Goal: Task Accomplishment & Management: Manage account settings

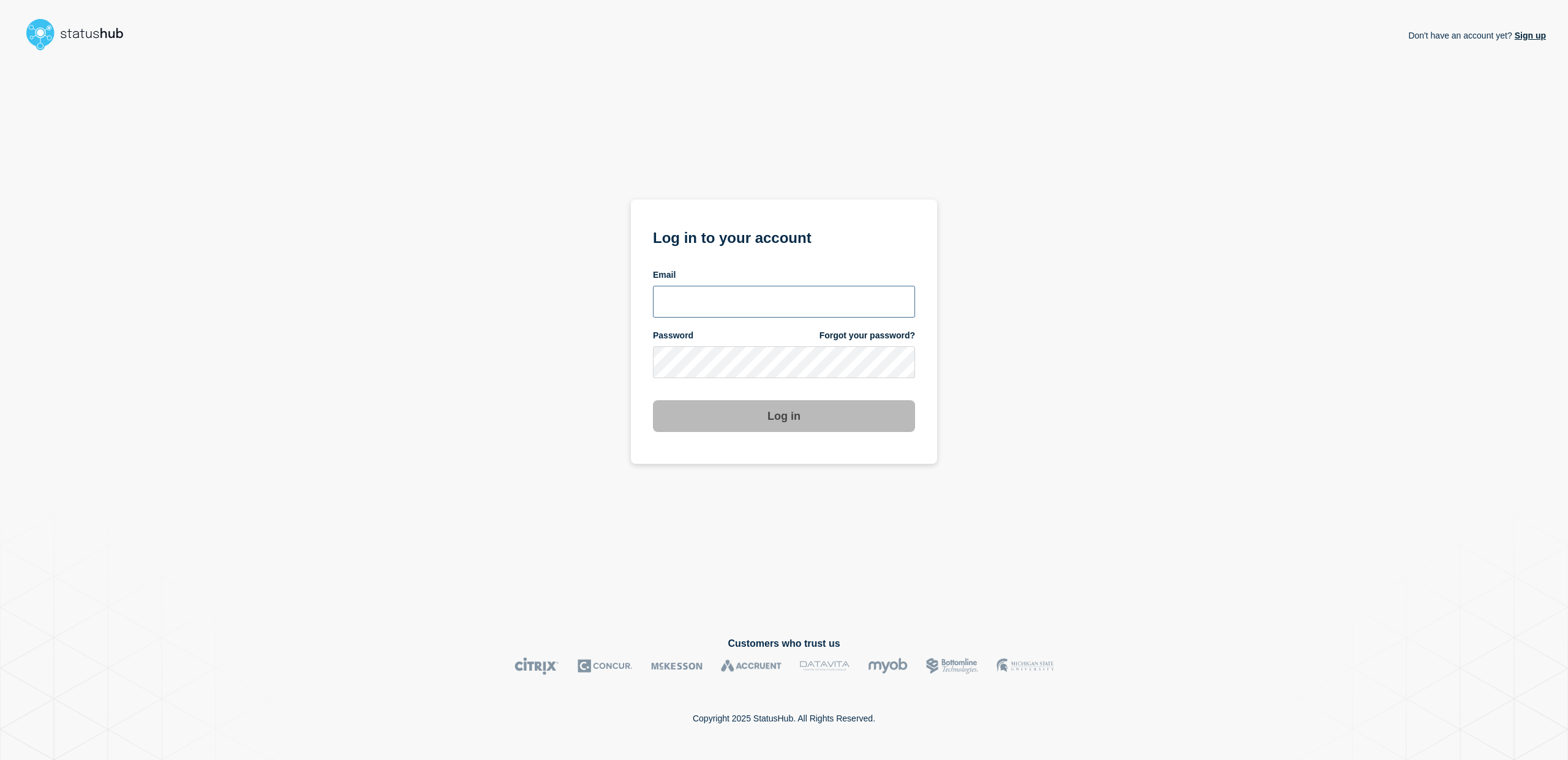
click at [740, 306] on input "email input" at bounding box center [784, 301] width 262 height 32
click at [0, 760] on com-1password-button at bounding box center [0, 760] width 0 height 0
type input "[EMAIL_ADDRESS][DOMAIN_NAME]"
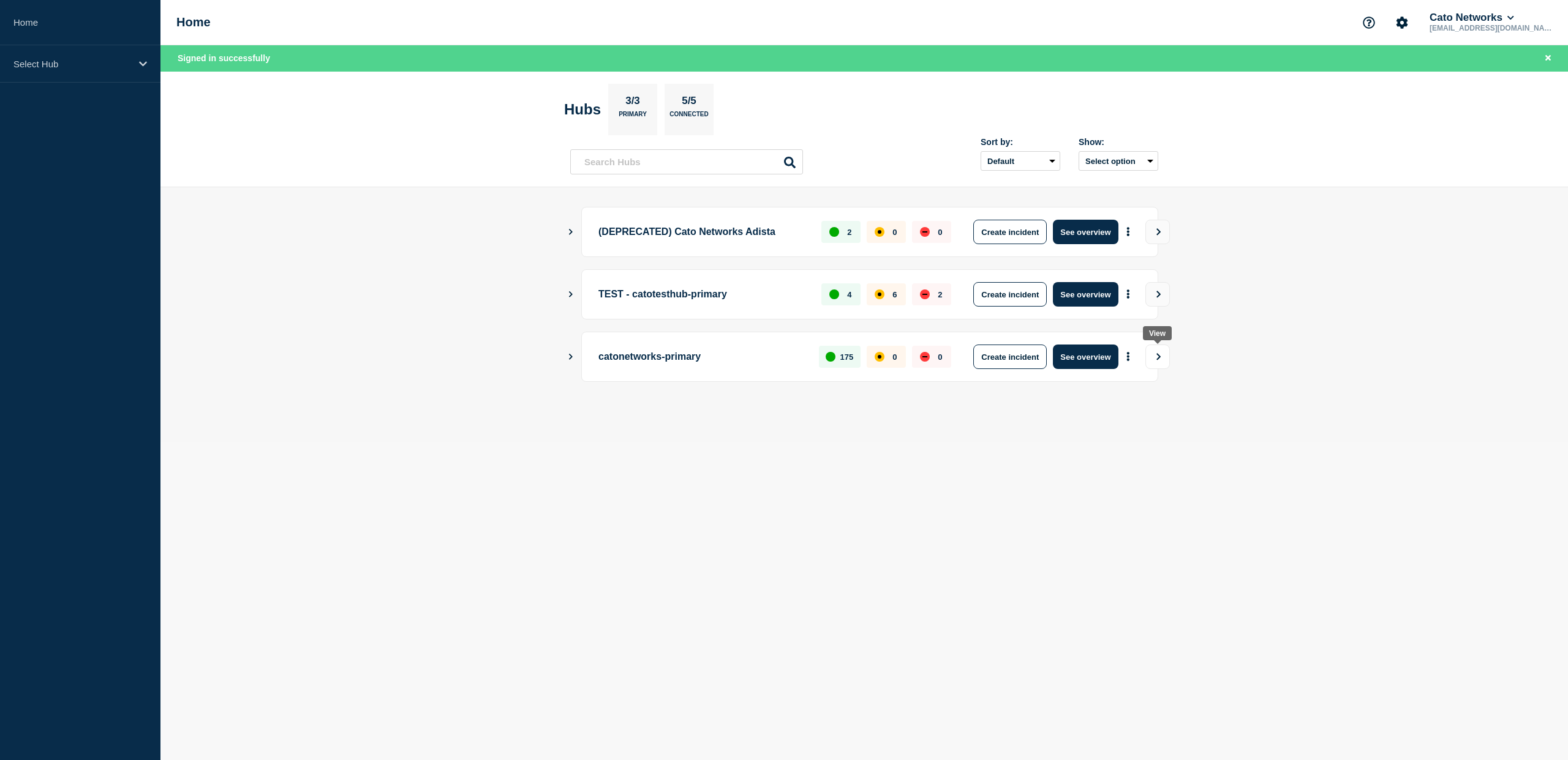
click at [1158, 361] on button "View" at bounding box center [1157, 356] width 24 height 24
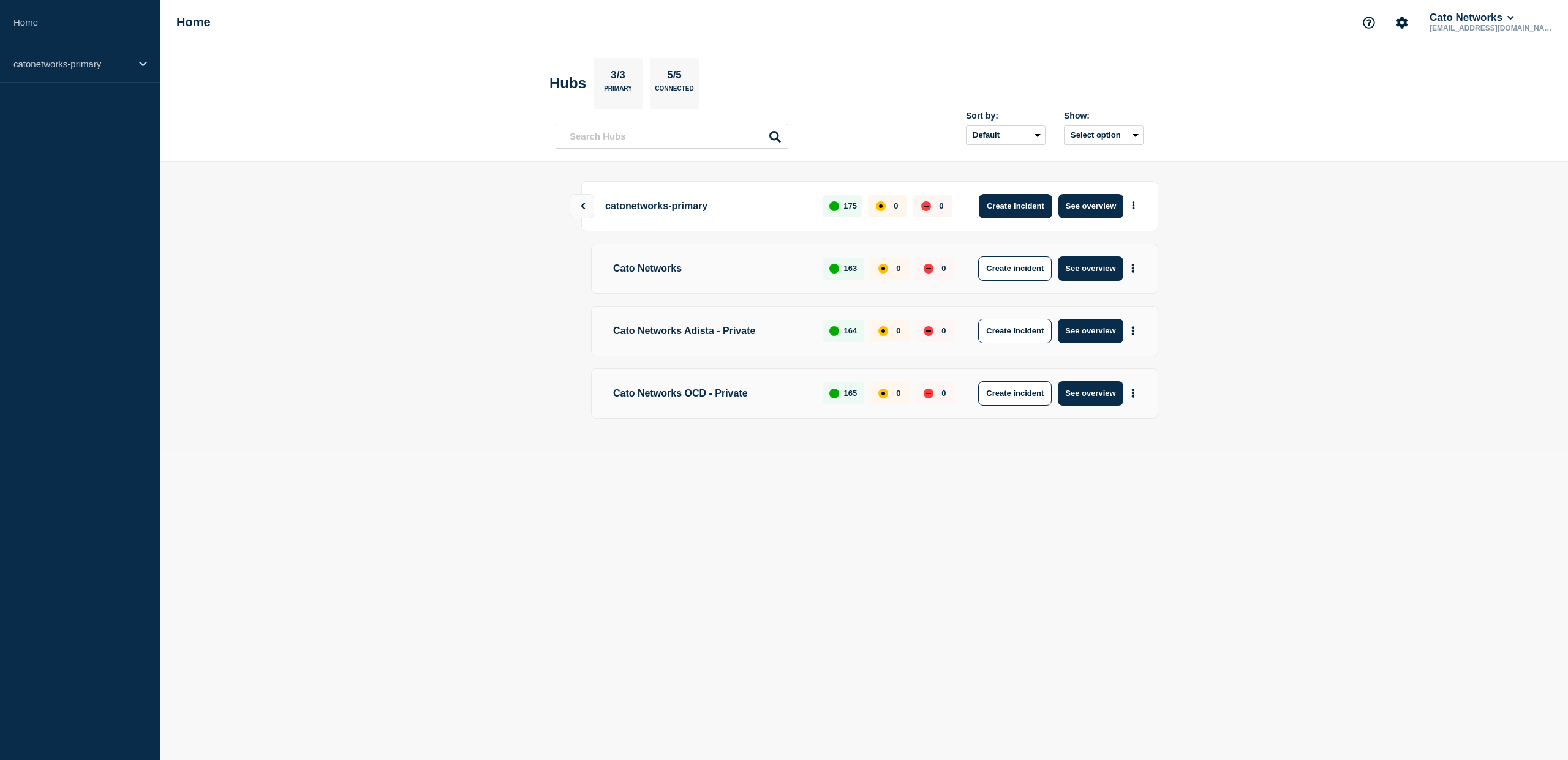
click at [1007, 208] on button "Create incident" at bounding box center [1015, 206] width 74 height 24
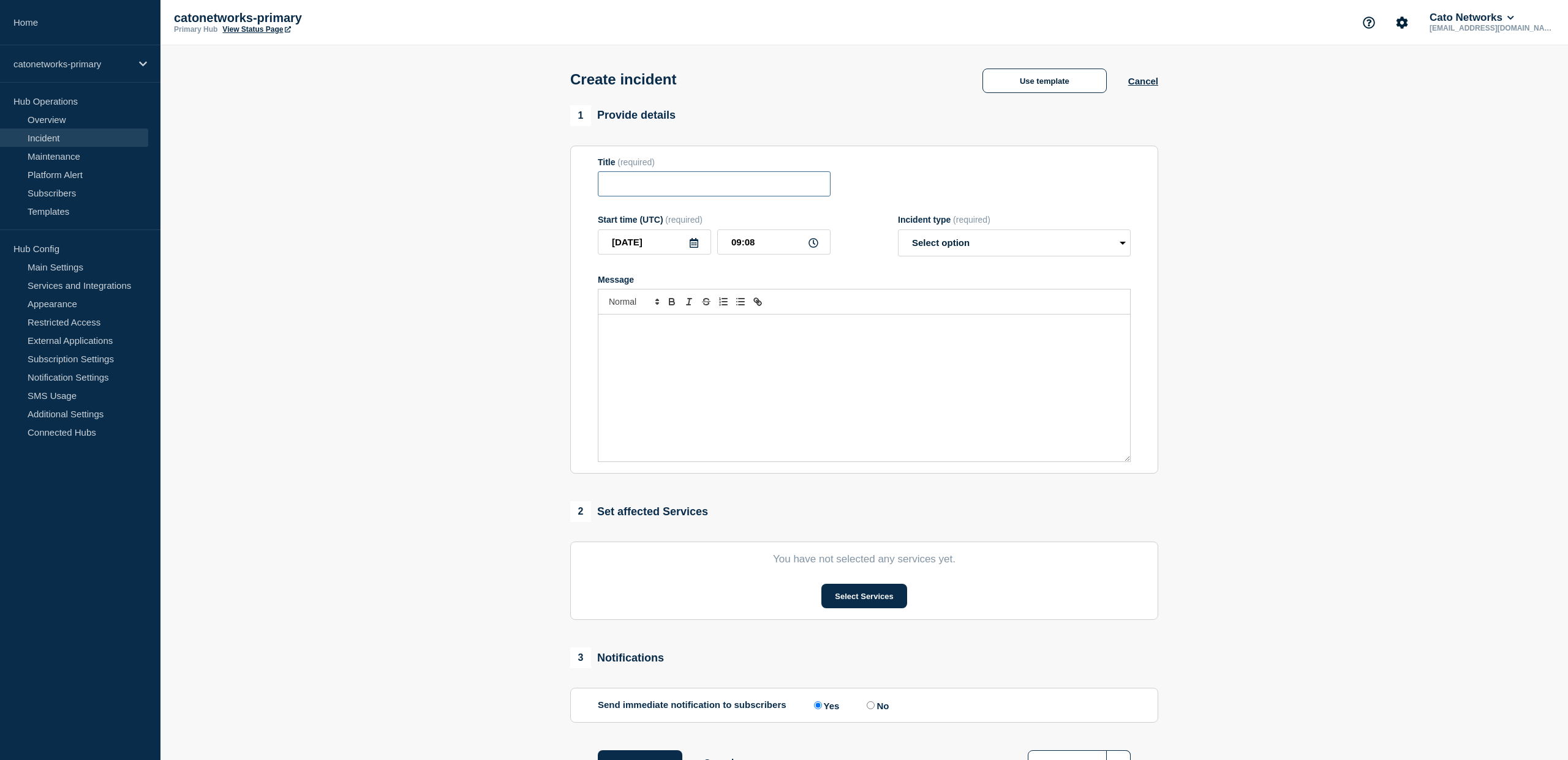
click at [691, 188] on input "Title" at bounding box center [714, 184] width 232 height 25
click at [1042, 79] on button "Use template" at bounding box center [1044, 81] width 124 height 24
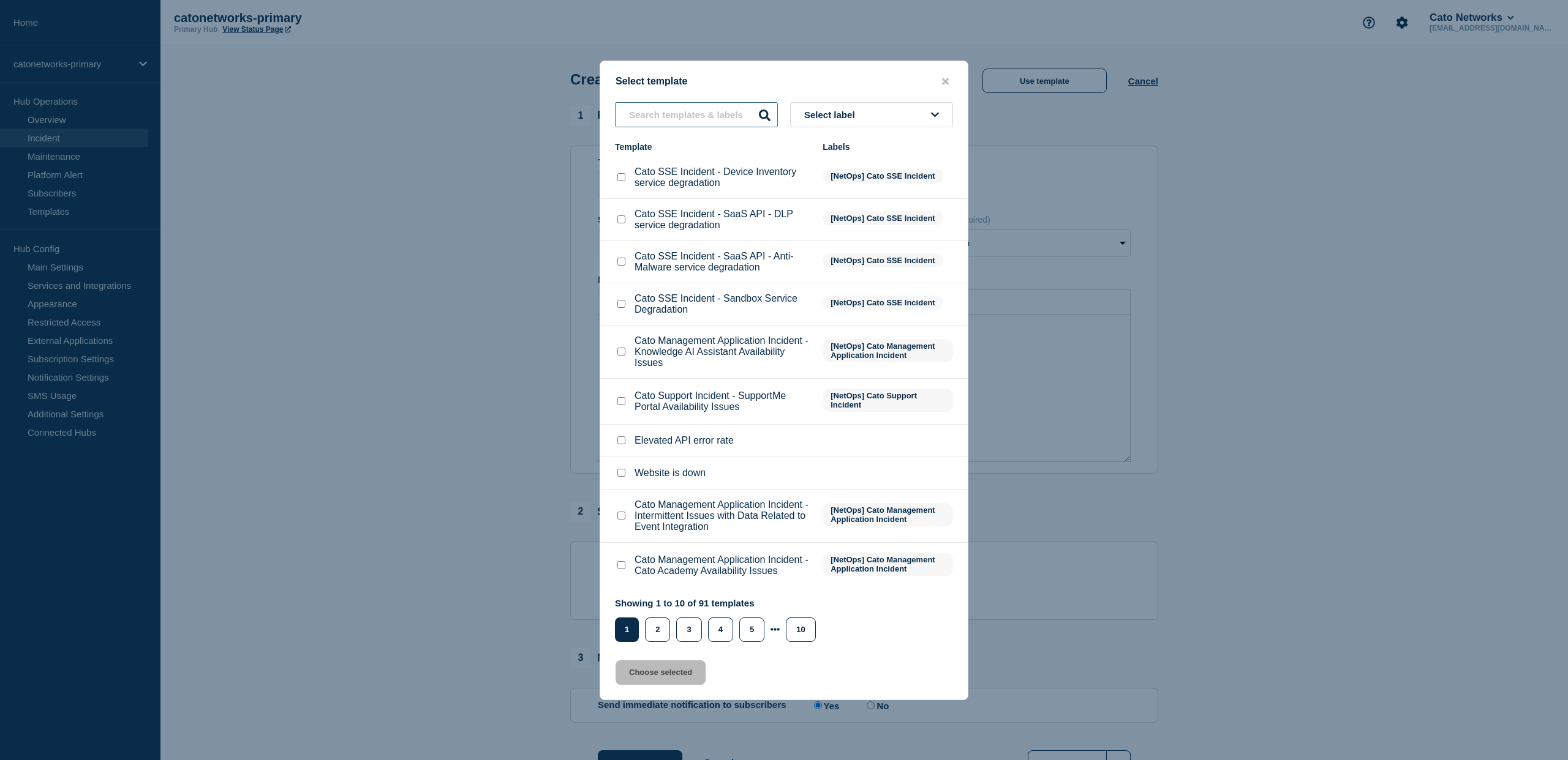
click at [670, 102] on input "text" at bounding box center [697, 115] width 163 height 25
click at [858, 110] on span "Select label" at bounding box center [831, 114] width 55 height 10
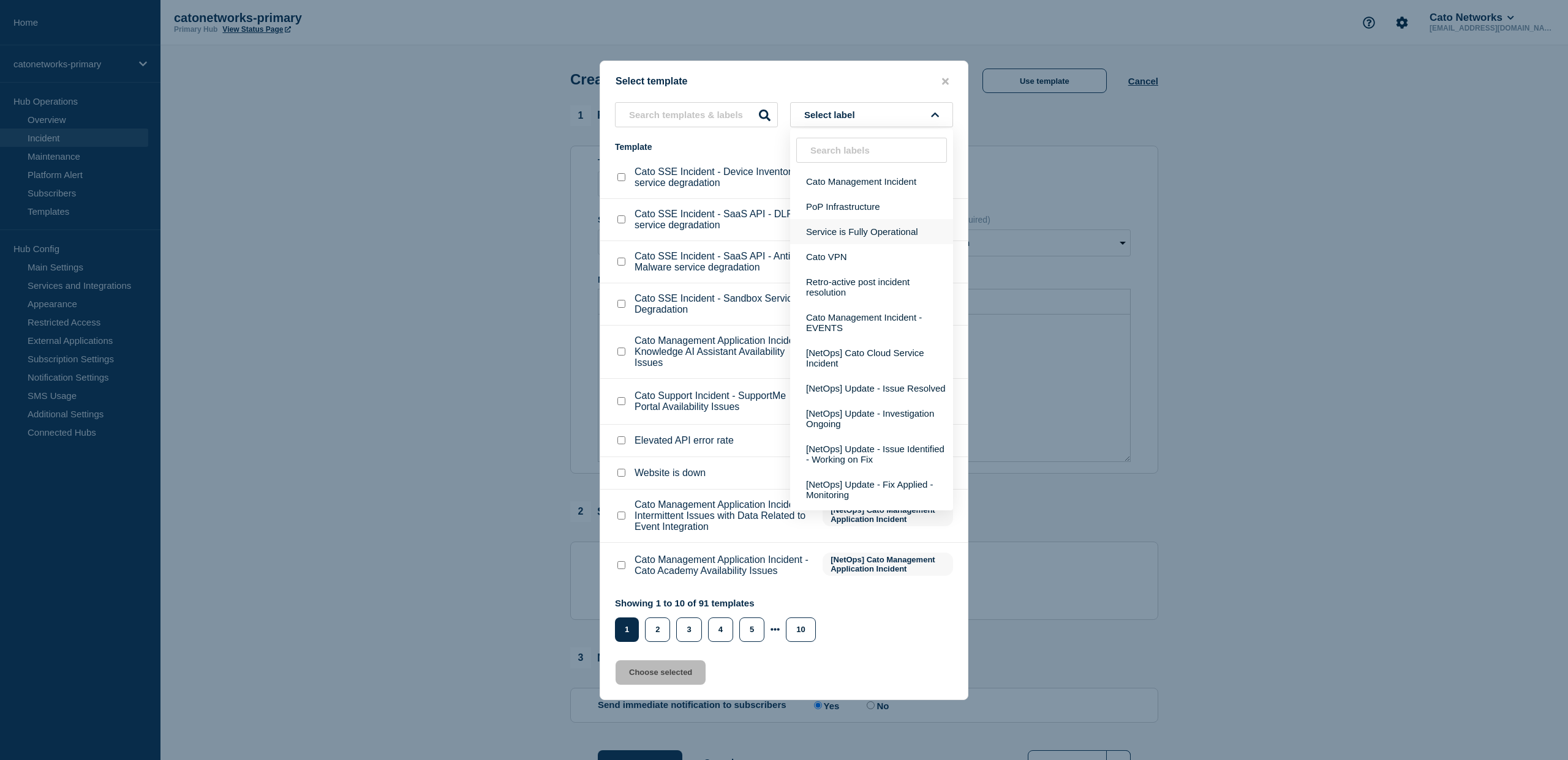
click at [838, 199] on button "PoP Infrastructure" at bounding box center [872, 207] width 163 height 25
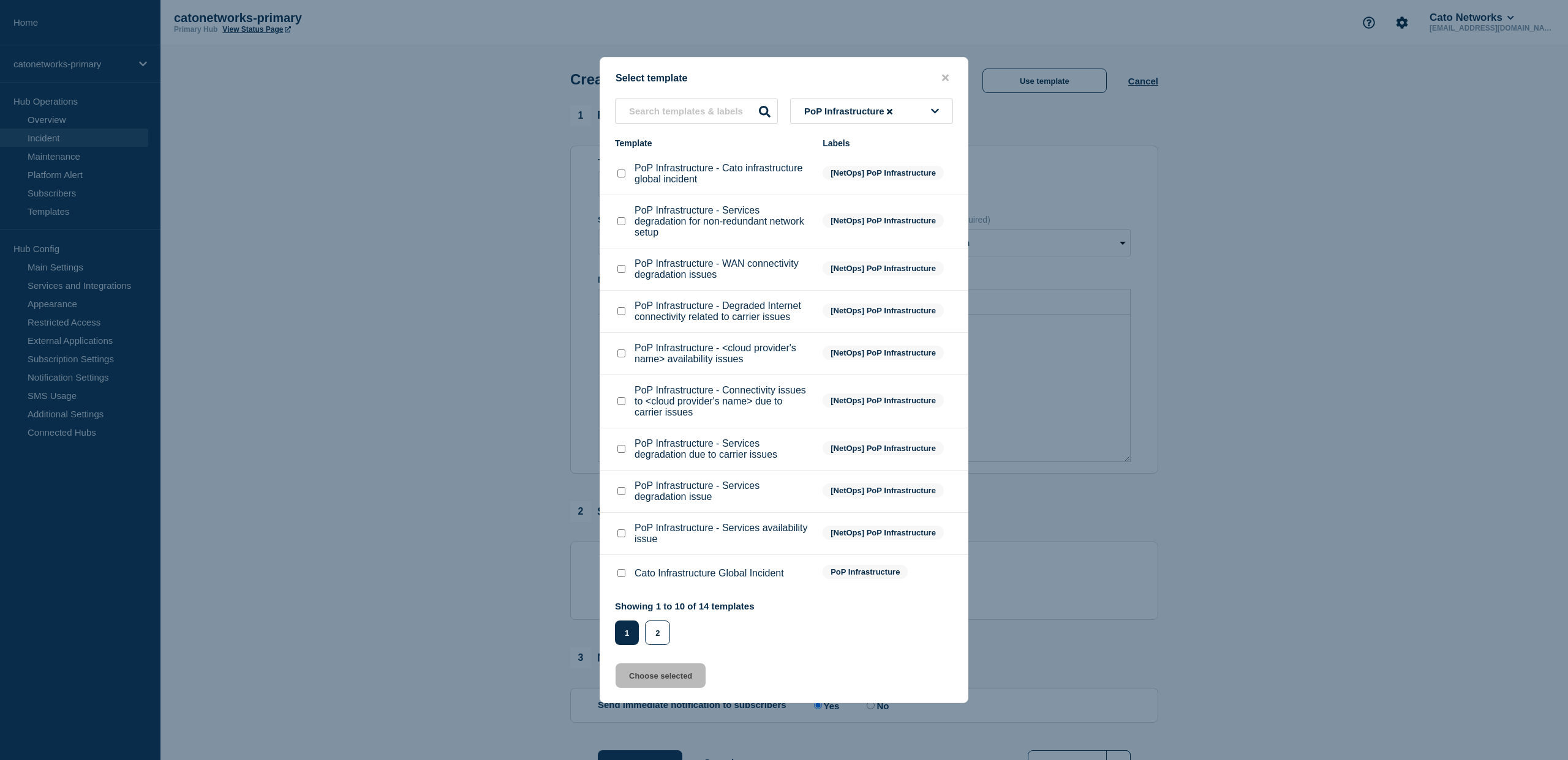
click at [624, 218] on input "PoP Infrastructure - Services degradation for non-redundant network setup check…" at bounding box center [621, 221] width 8 height 8
checkbox input "true"
click at [663, 688] on button "Choose selected" at bounding box center [660, 676] width 90 height 24
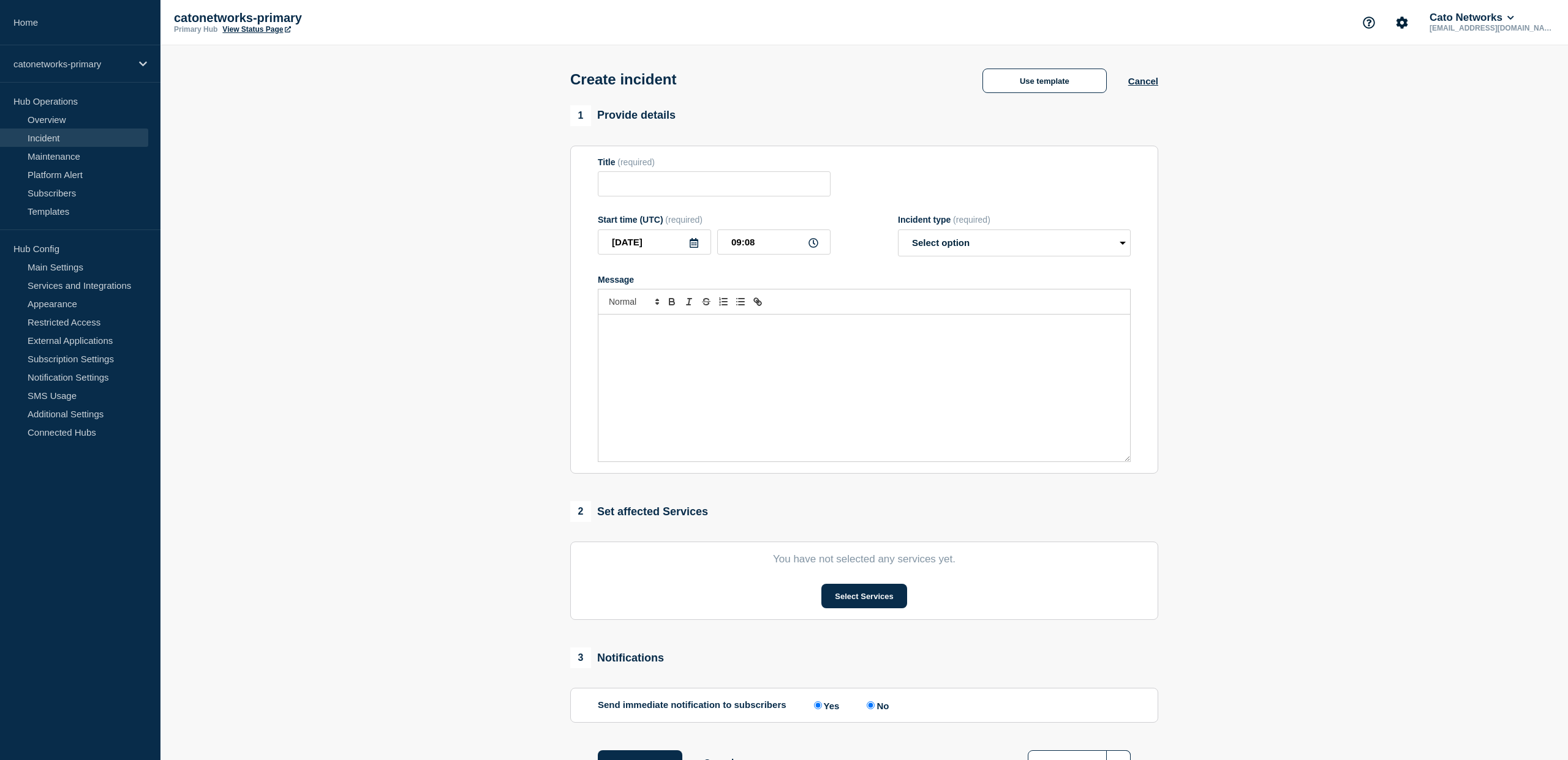
type input "PoP Infrastructure - Services degradation for non-redundant network setup"
select select "investigating"
radio input "false"
radio input "true"
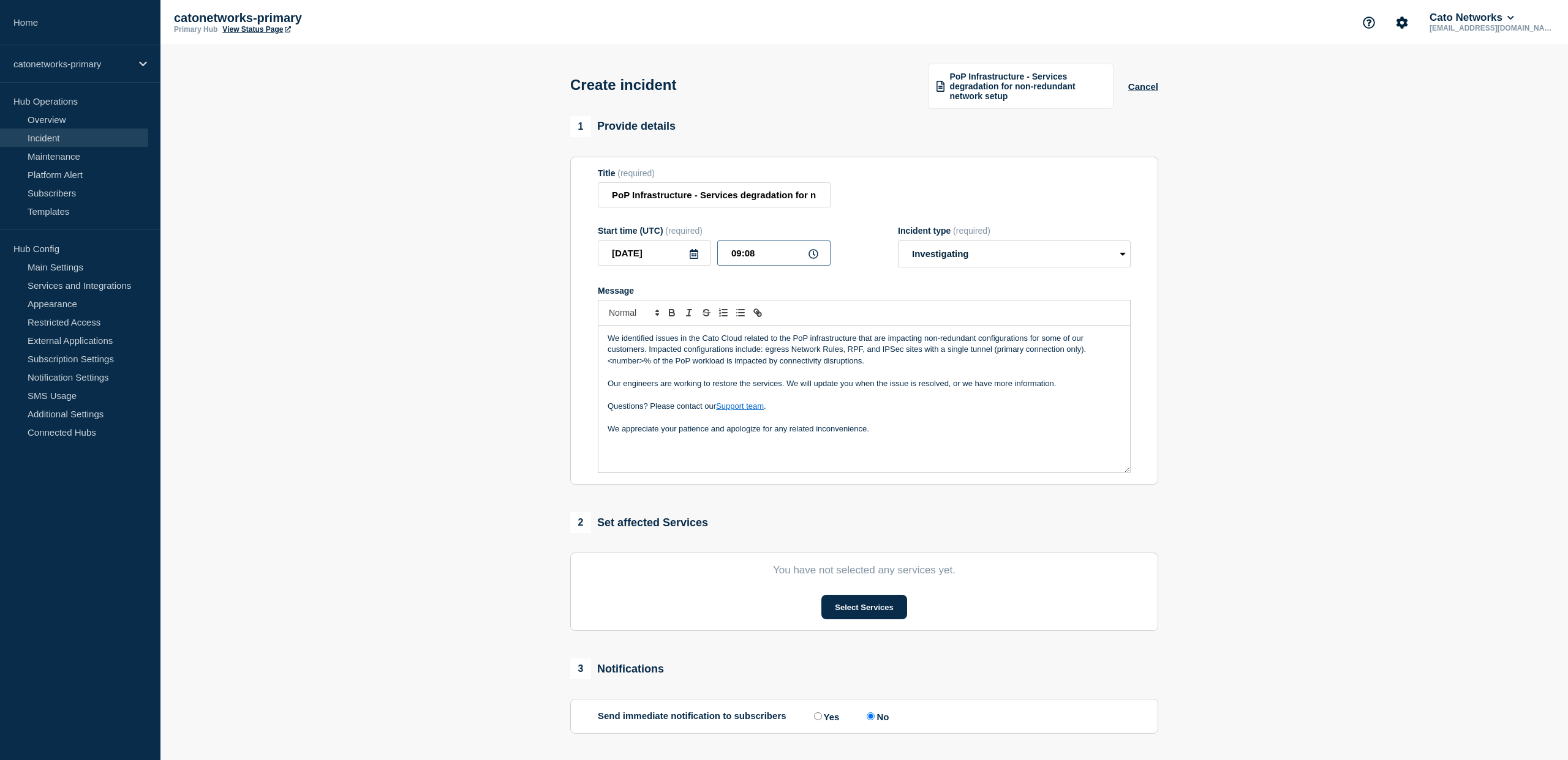
click at [767, 265] on input "09:08" at bounding box center [773, 253] width 113 height 25
click at [817, 259] on icon at bounding box center [813, 254] width 10 height 10
click at [760, 266] on input "09:08" at bounding box center [773, 253] width 113 height 25
drag, startPoint x: 740, startPoint y: 262, endPoint x: 734, endPoint y: 299, distance: 37.5
click at [740, 262] on input "09:08" at bounding box center [773, 253] width 113 height 25
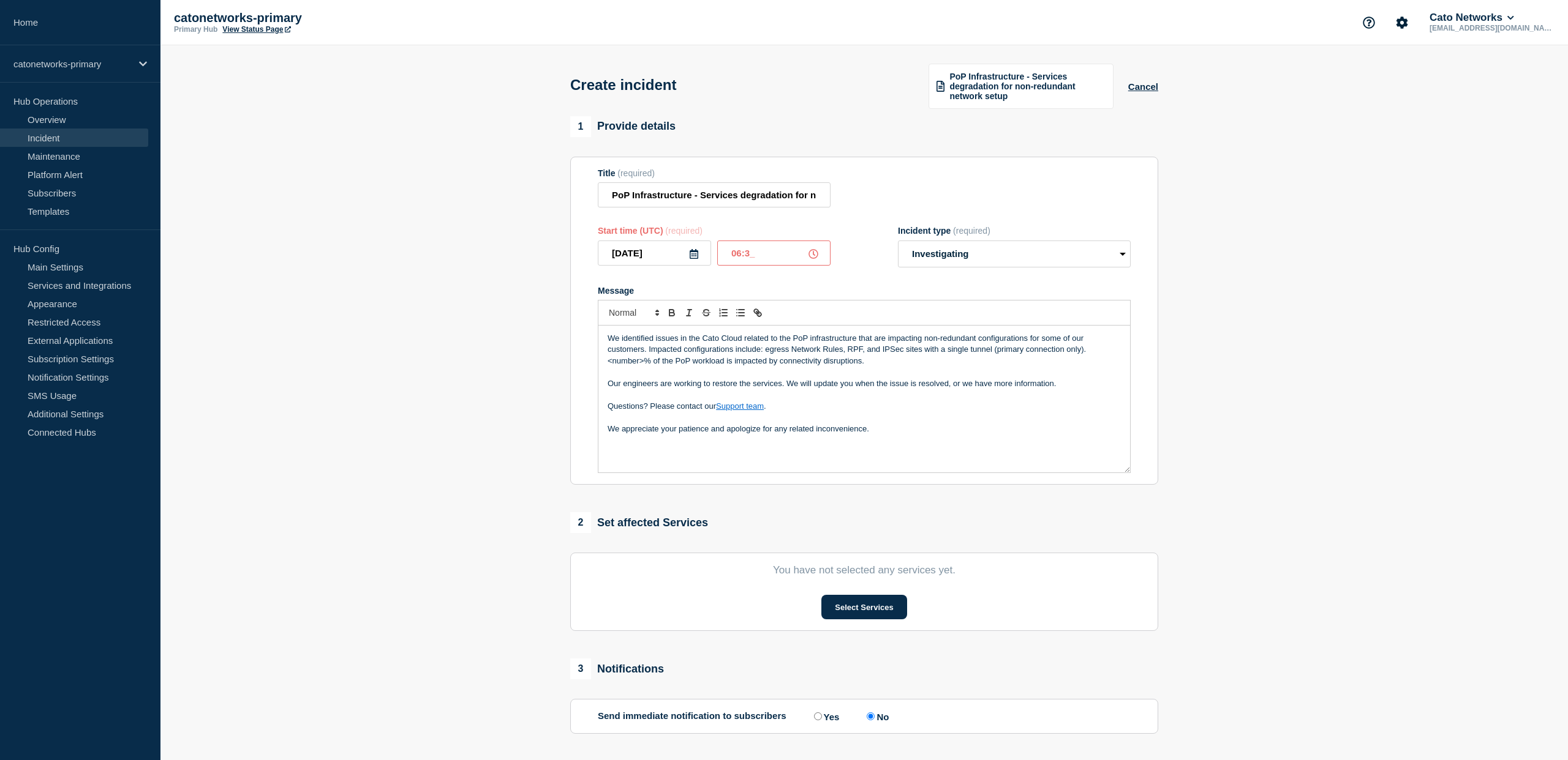
type input "06:30"
drag, startPoint x: 867, startPoint y: 269, endPoint x: 861, endPoint y: 270, distance: 6.1
click at [867, 268] on div "Start time (UTC) (required) 2025-09-07 06:30 Incident type (required) Select op…" at bounding box center [864, 247] width 533 height 42
click at [1058, 267] on select "Select option Investigating Identified Monitoring" at bounding box center [1014, 254] width 232 height 27
select select "identified"
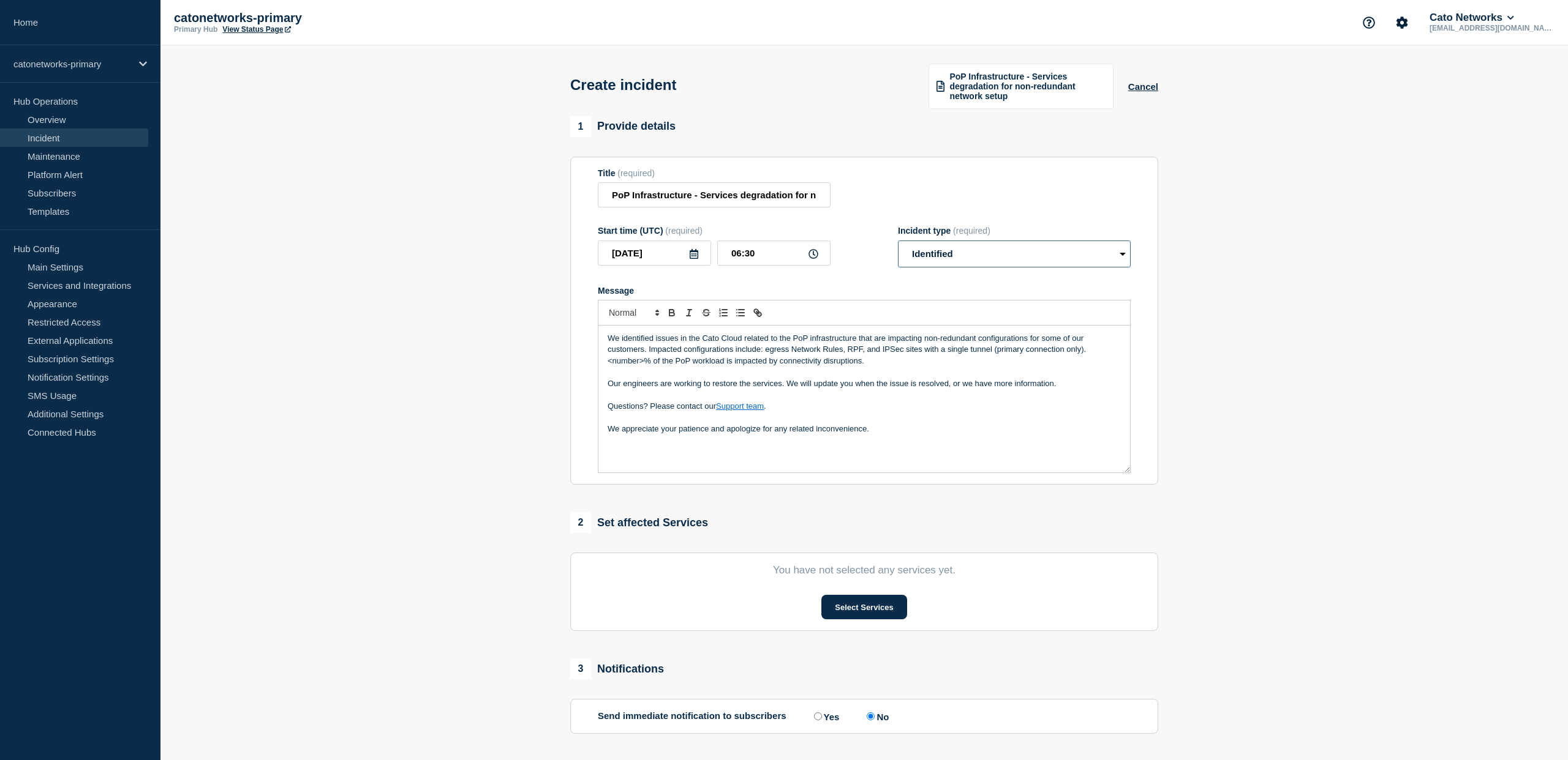
click at [898, 251] on select "Select option Investigating Identified Monitoring" at bounding box center [1014, 254] width 232 height 27
click at [845, 286] on form "Title (required) PoP Infrastructure - Services degradation for non-redundant ne…" at bounding box center [864, 321] width 533 height 306
drag, startPoint x: 996, startPoint y: 362, endPoint x: 888, endPoint y: 375, distance: 108.8
click at [888, 375] on div "We identified issues in the Cato Cloud related to the PoP infrastructure that a…" at bounding box center [864, 399] width 532 height 147
click at [898, 366] on p "<number>% of the PoP workload is impacted by connectivity disruptions." at bounding box center [865, 361] width 514 height 11
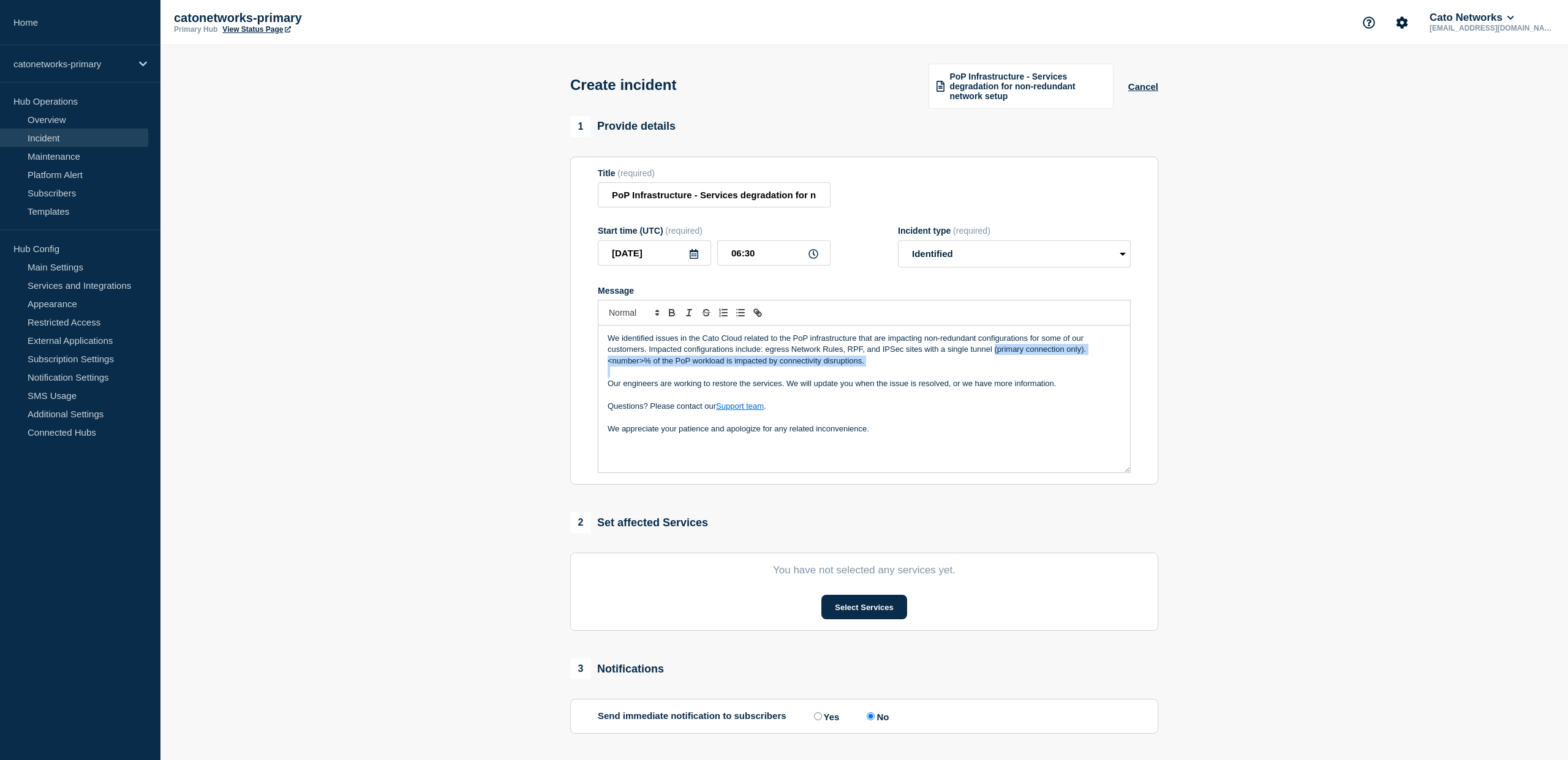
drag, startPoint x: 994, startPoint y: 362, endPoint x: 1030, endPoint y: 382, distance: 41.2
click at [1030, 382] on div "We identified issues in the Cato Cloud related to the PoP infrastructure that a…" at bounding box center [864, 399] width 532 height 147
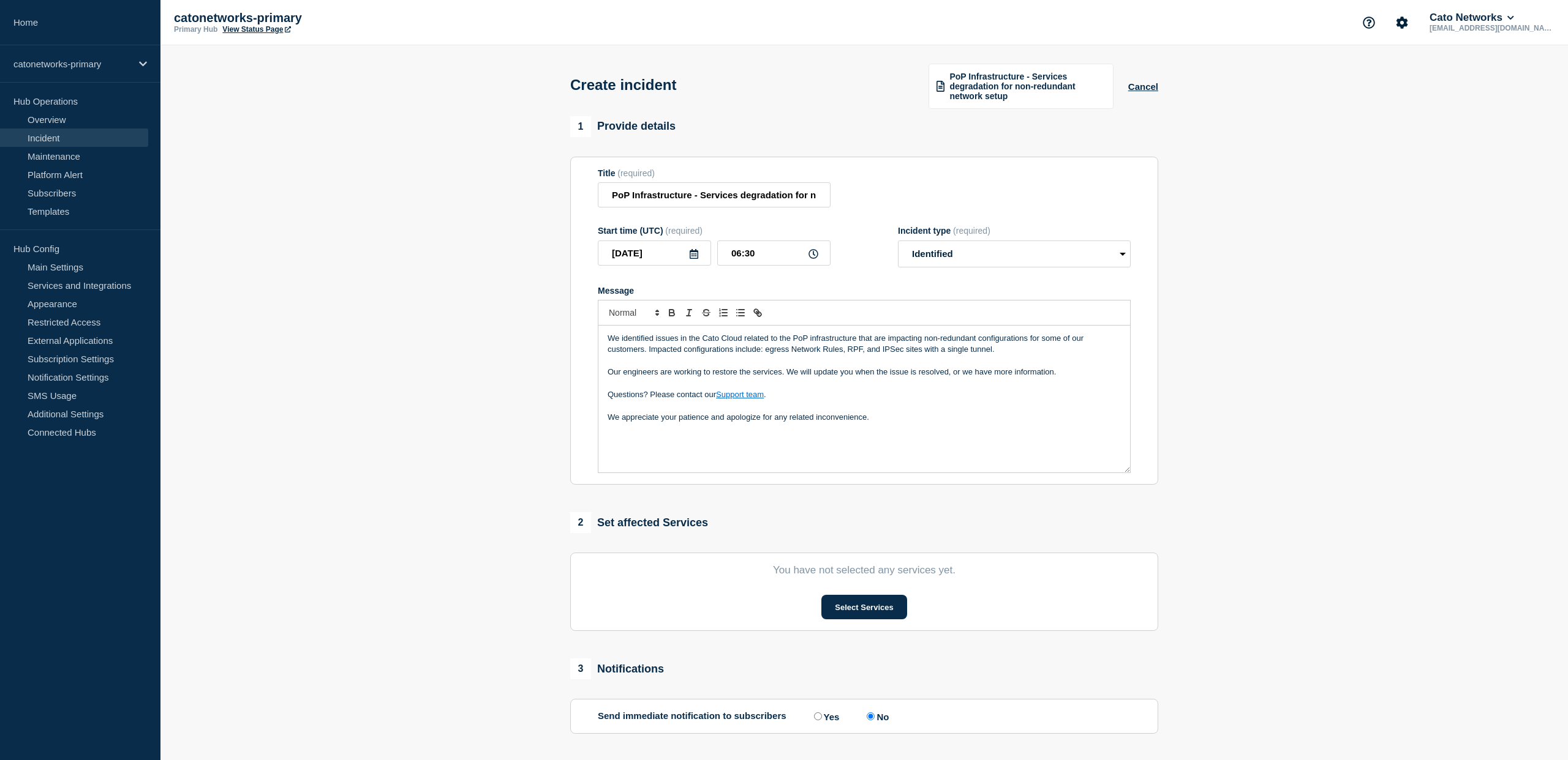
click at [620, 466] on div "We identified issues in the Cato Cloud related to the PoP infrastructure that a…" at bounding box center [864, 399] width 532 height 147
click at [610, 472] on div "We identified issues in the Cato Cloud related to the PoP infrastructure that a…" at bounding box center [864, 399] width 532 height 147
click at [904, 447] on div "We identified issues in the Cato Cloud related to the PoP infrastructure that a…" at bounding box center [864, 399] width 532 height 147
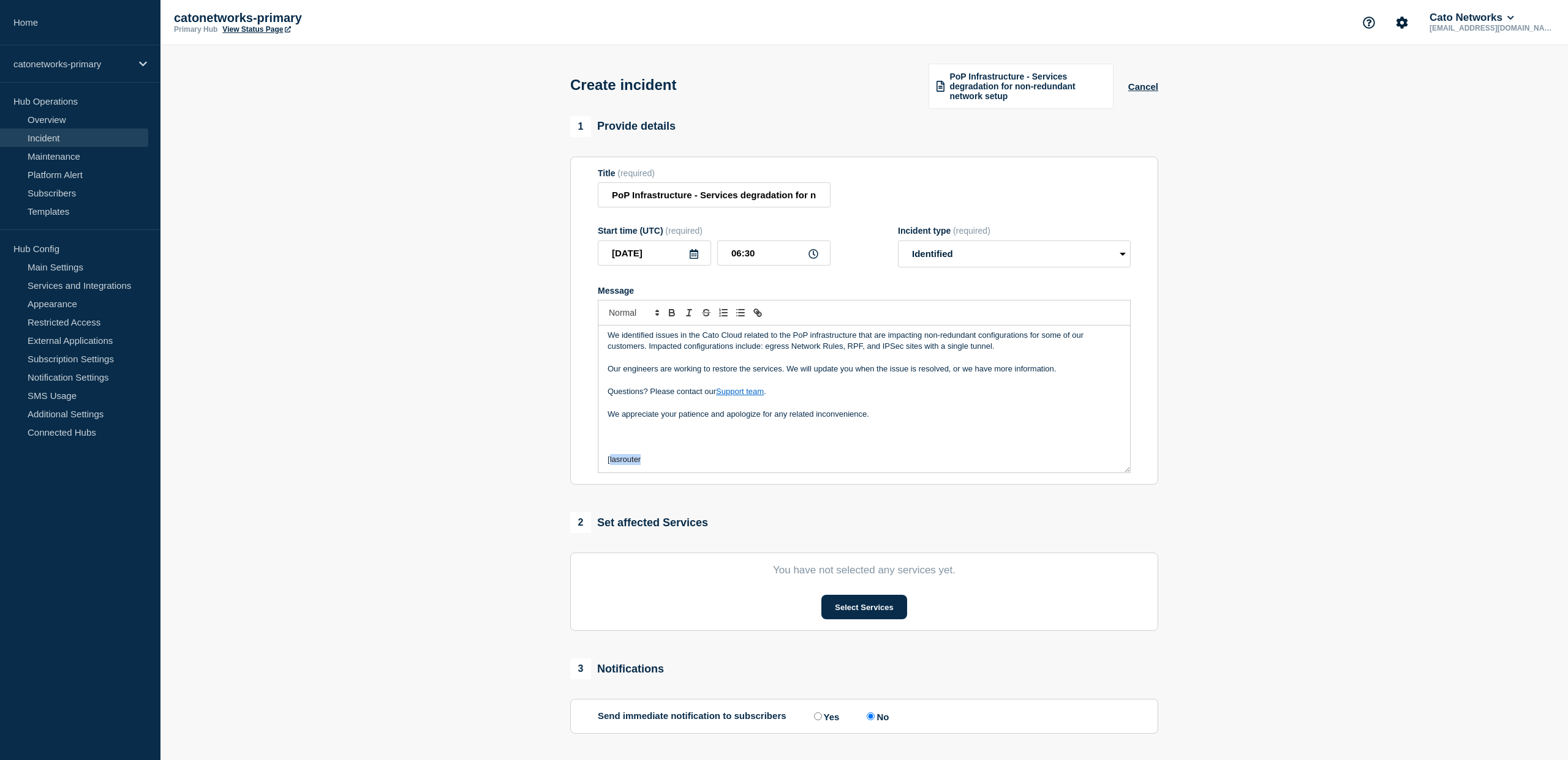
drag, startPoint x: 653, startPoint y: 475, endPoint x: 625, endPoint y: 475, distance: 28.0
click at [609, 465] on p "[ lasrouter" at bounding box center [865, 460] width 514 height 11
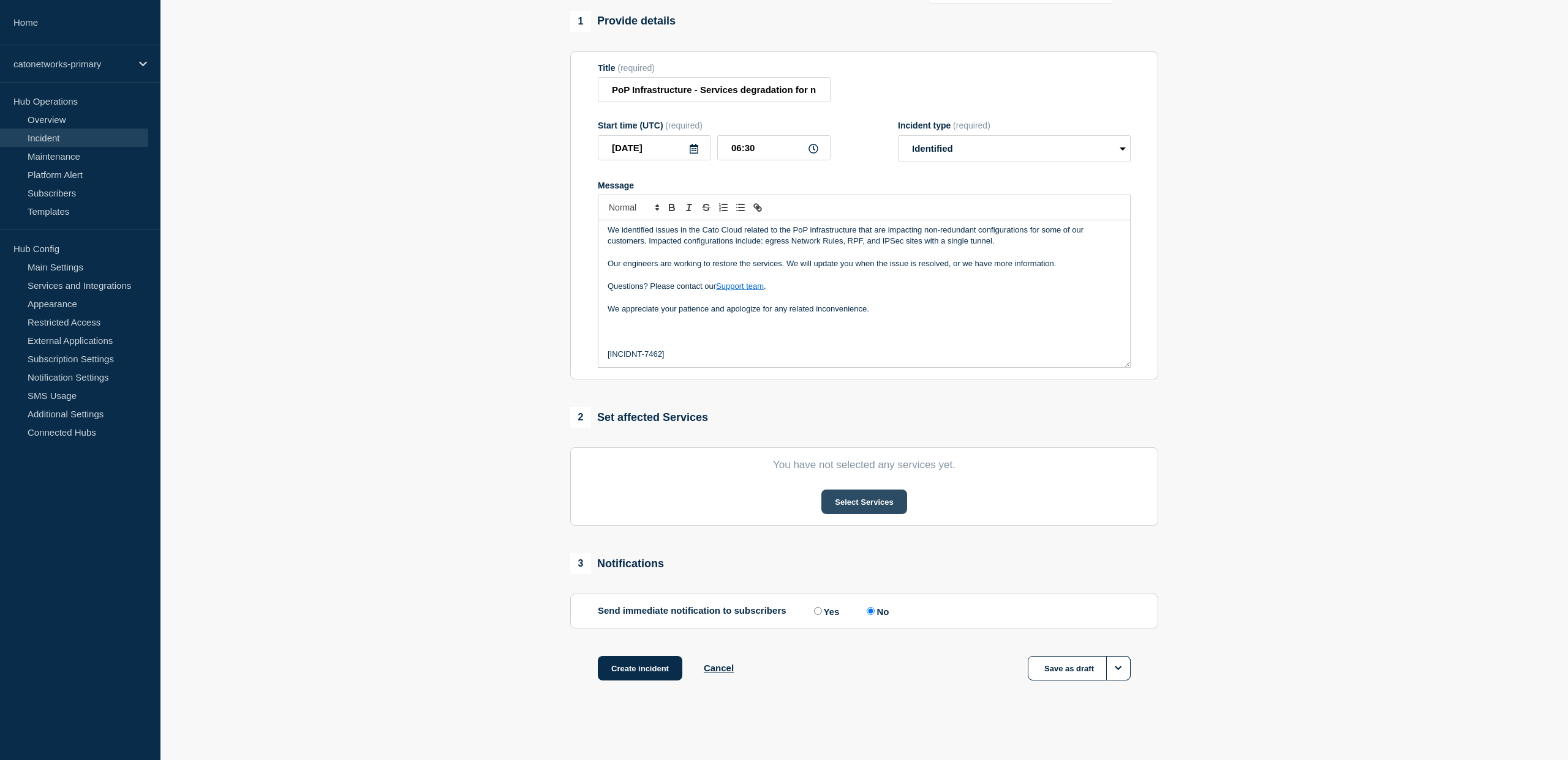
scroll to position [122, 0]
click at [888, 502] on button "Select Services" at bounding box center [864, 502] width 85 height 24
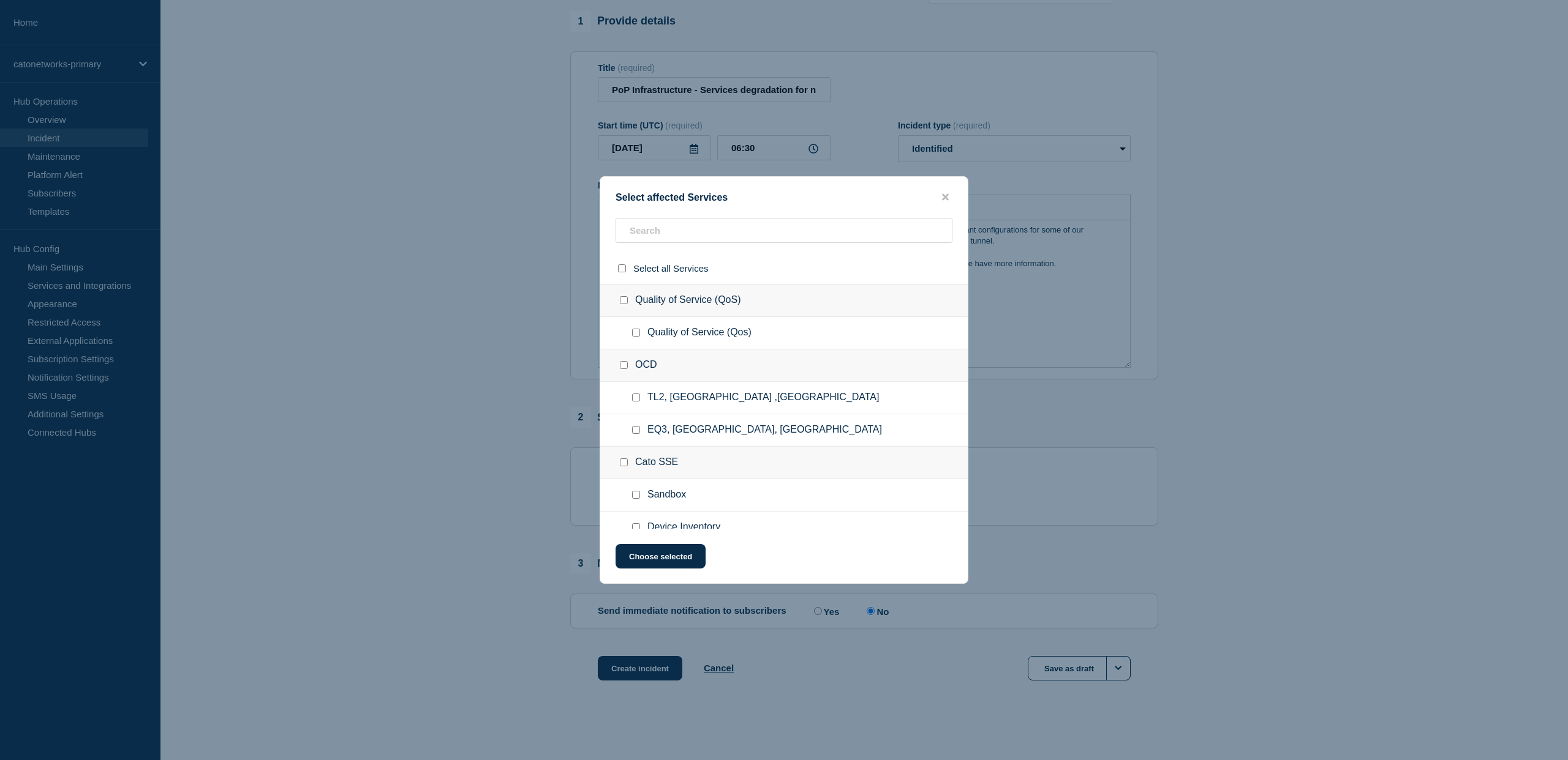
click at [745, 349] on ul "Quality of Service (Qos)" at bounding box center [783, 334] width 368 height 33
click at [673, 230] on input "text" at bounding box center [783, 230] width 337 height 25
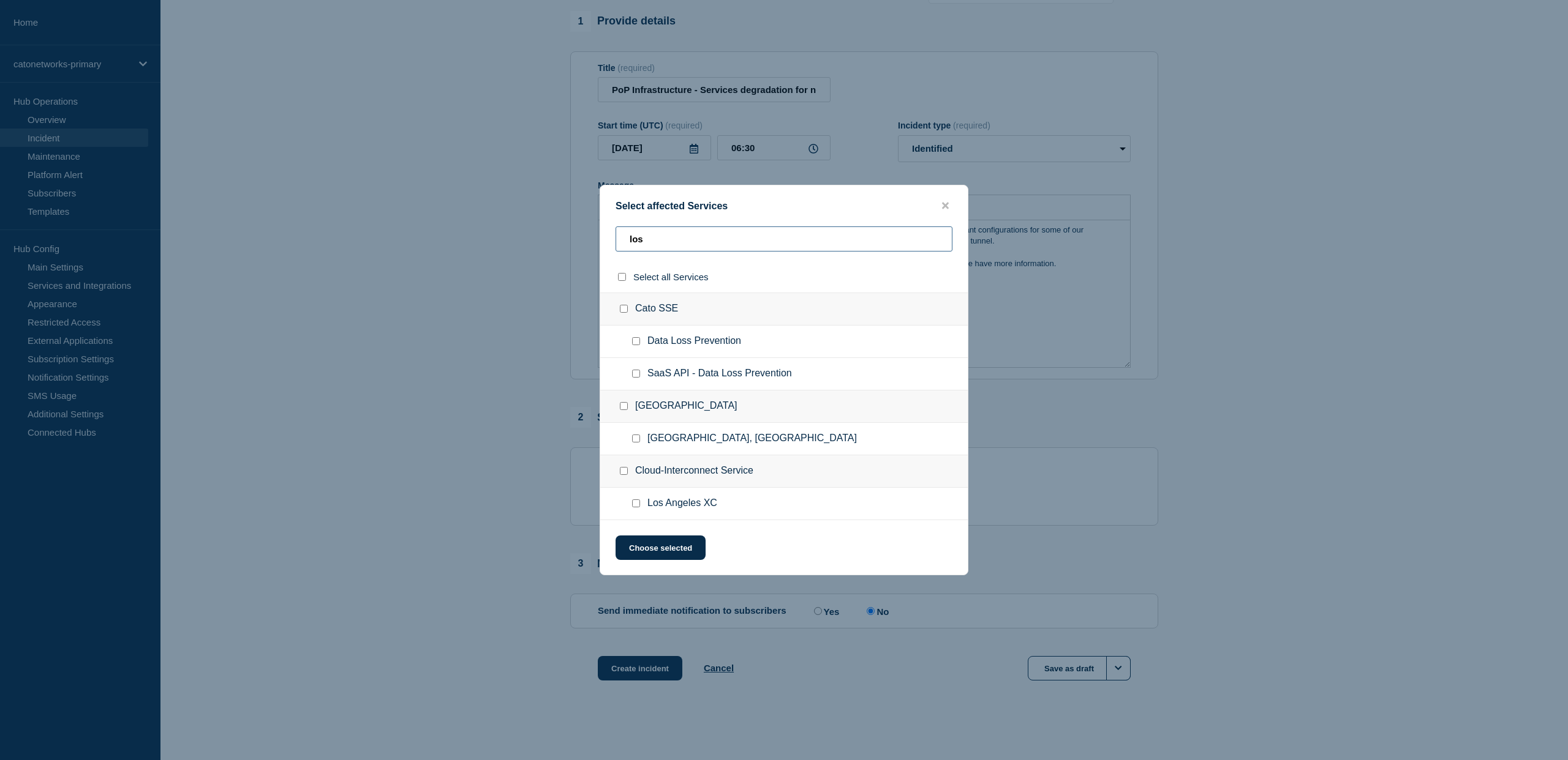
type input "los"
click at [709, 440] on span "Los Angeles, CA" at bounding box center [751, 438] width 210 height 12
click at [637, 442] on input "Los Angeles, CA checkbox" at bounding box center [636, 438] width 8 height 8
checkbox input "true"
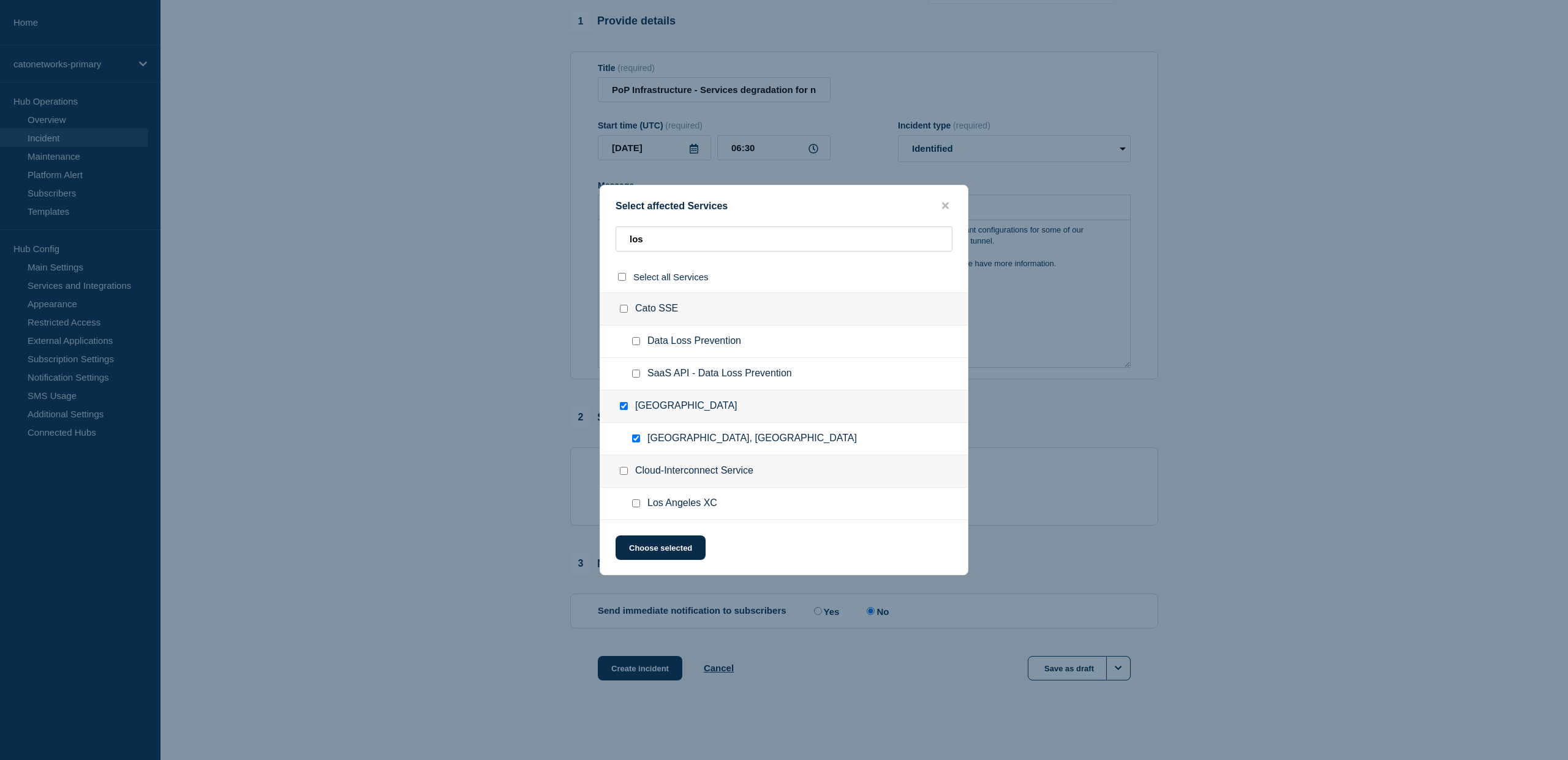
click at [515, 464] on div at bounding box center [784, 380] width 1568 height 760
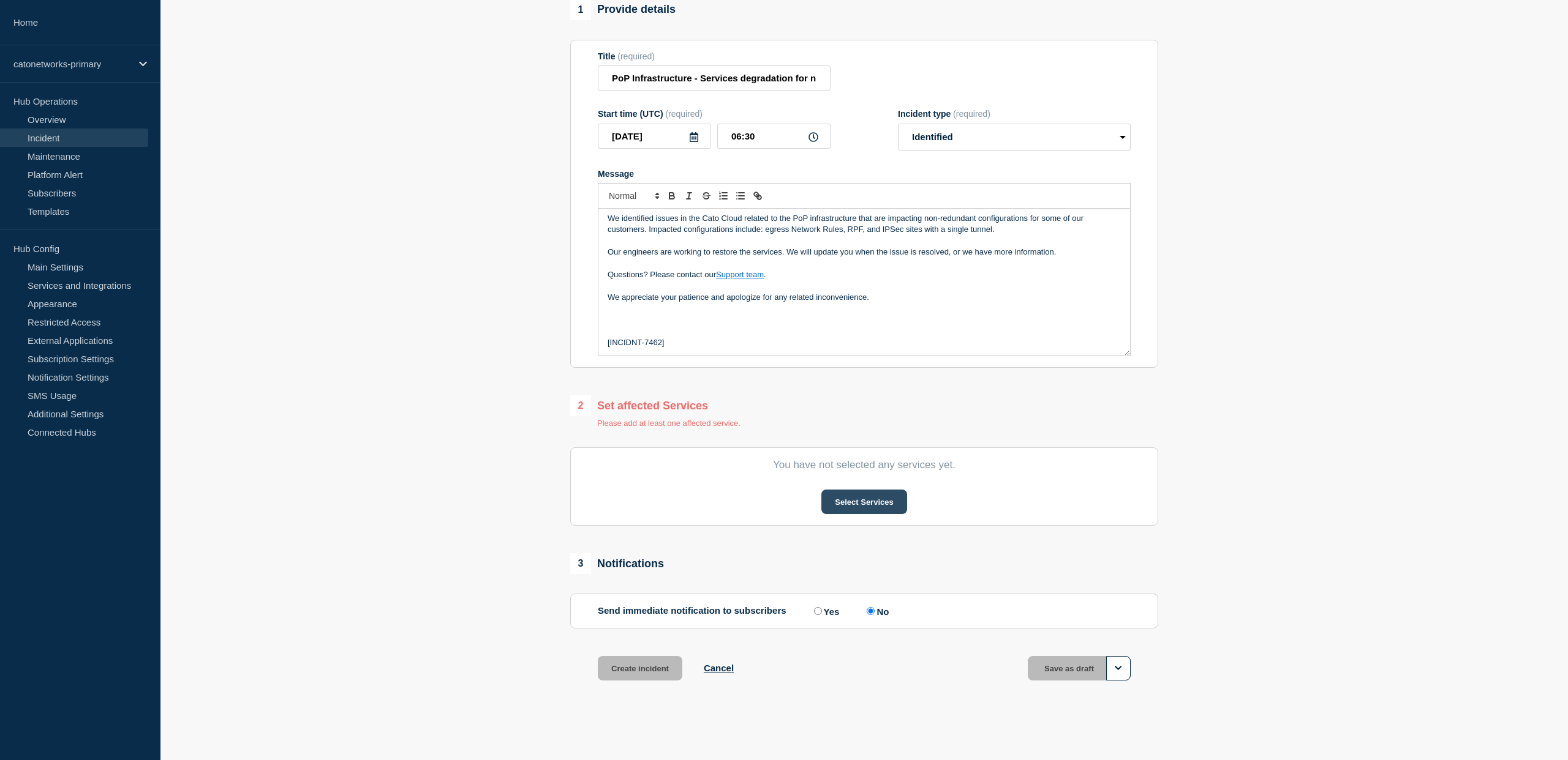
click at [860, 514] on button "Select Services" at bounding box center [864, 502] width 85 height 24
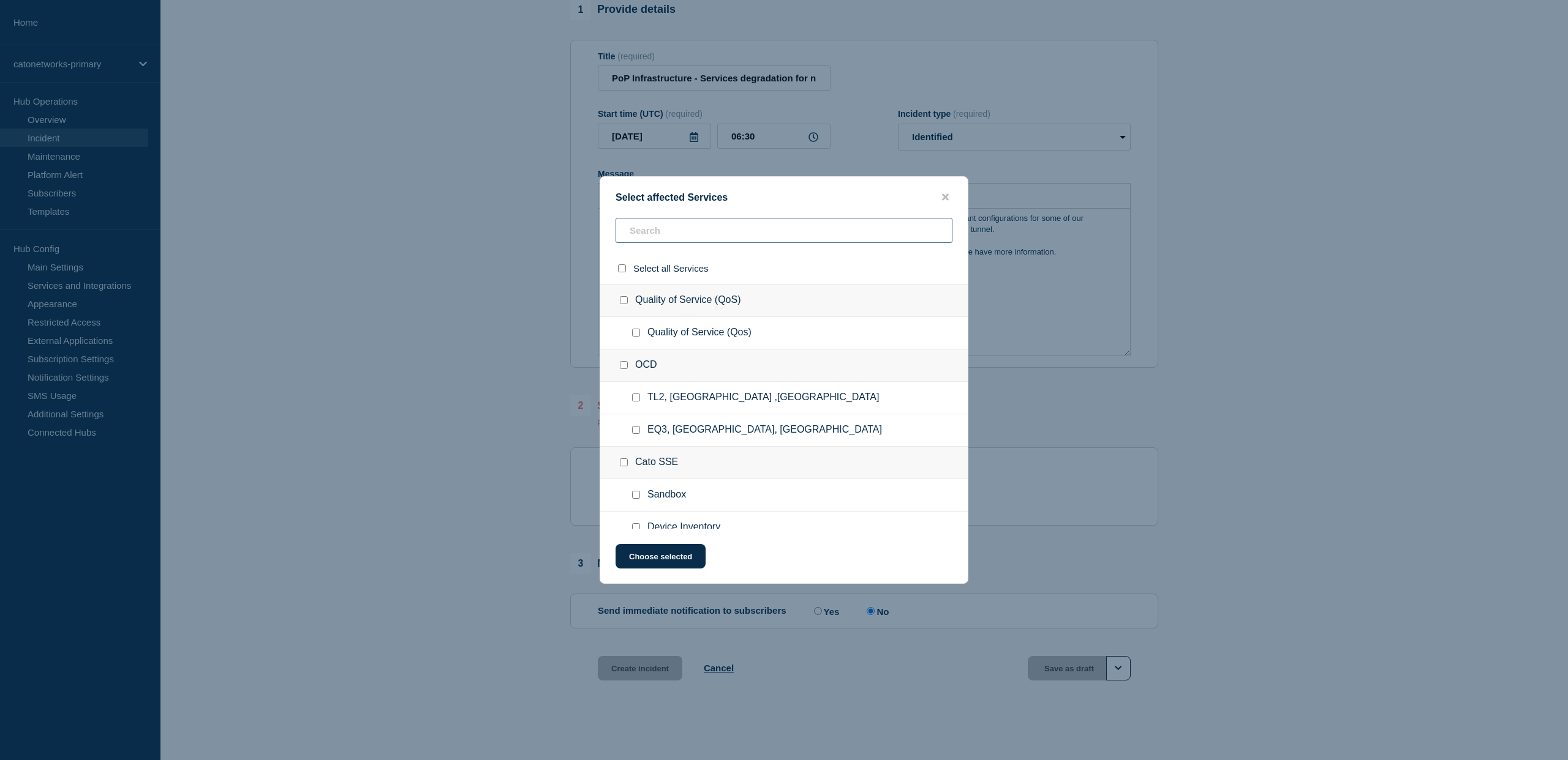
click at [651, 228] on input "text" at bounding box center [783, 230] width 337 height 25
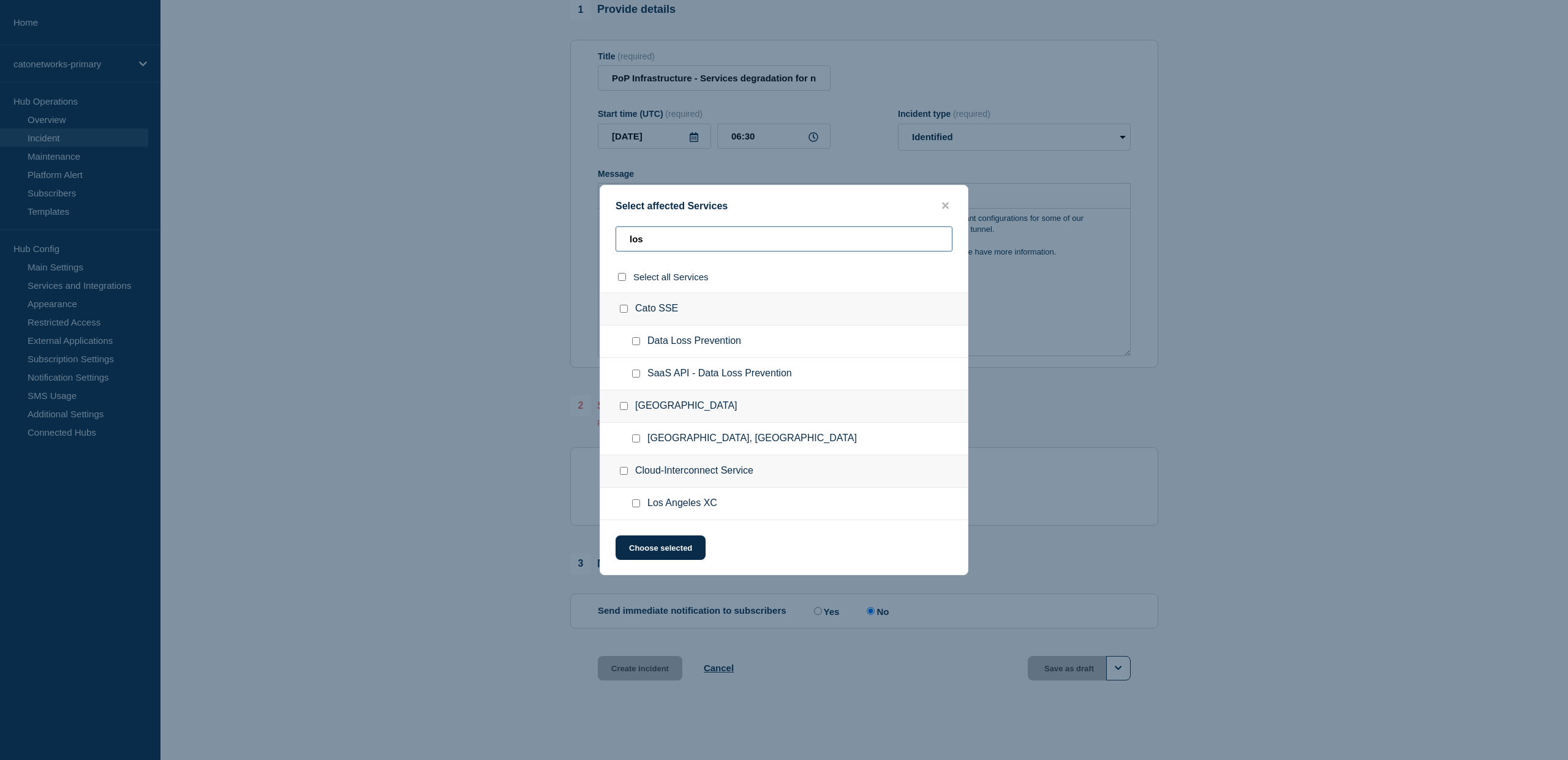
type input "los"
click at [640, 443] on input "Los Angeles, CA checkbox" at bounding box center [636, 438] width 8 height 8
checkbox input "true"
click at [661, 552] on button "Choose selected" at bounding box center [660, 548] width 90 height 24
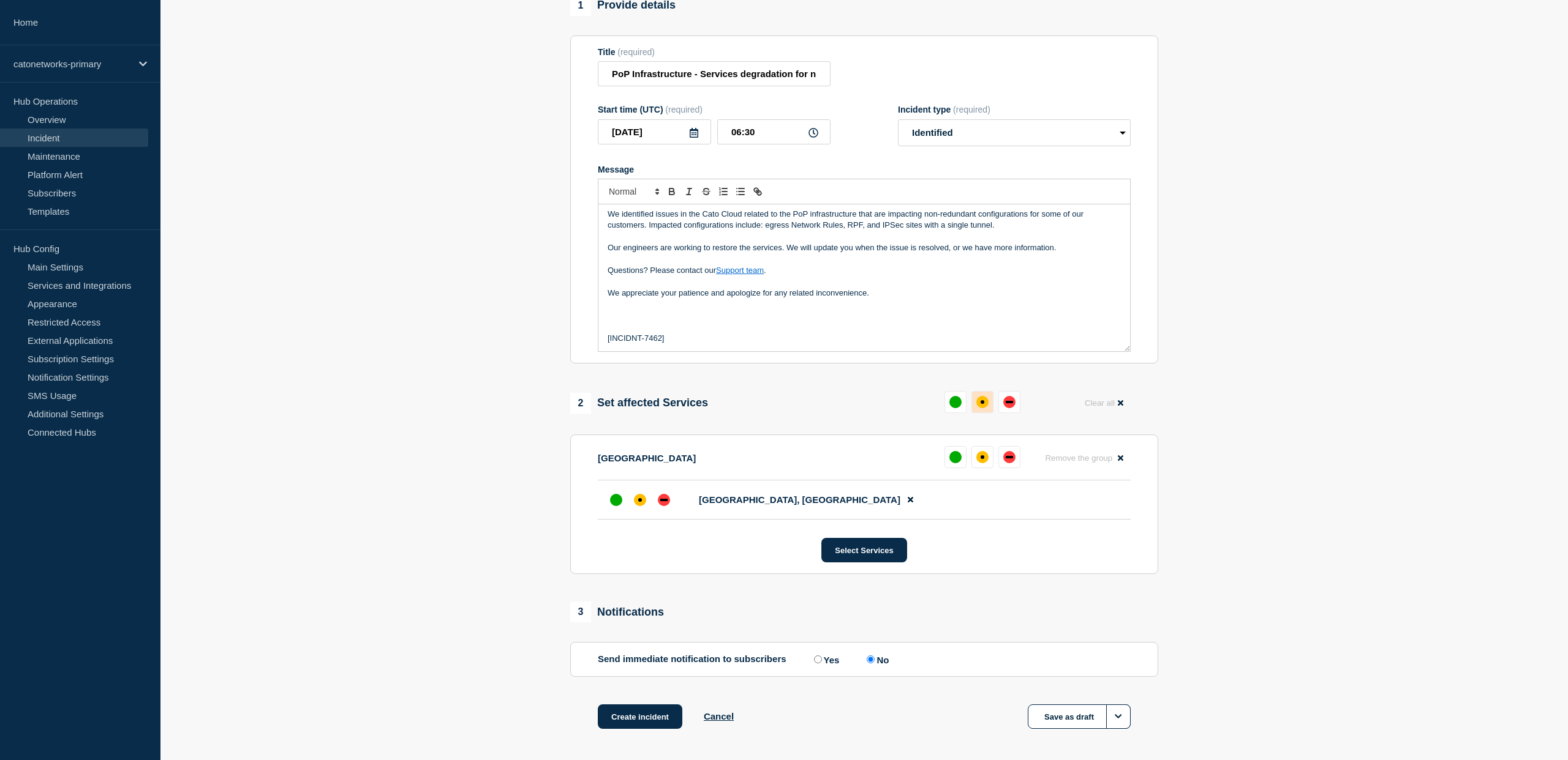
click at [981, 404] on div "affected" at bounding box center [983, 402] width 4 height 4
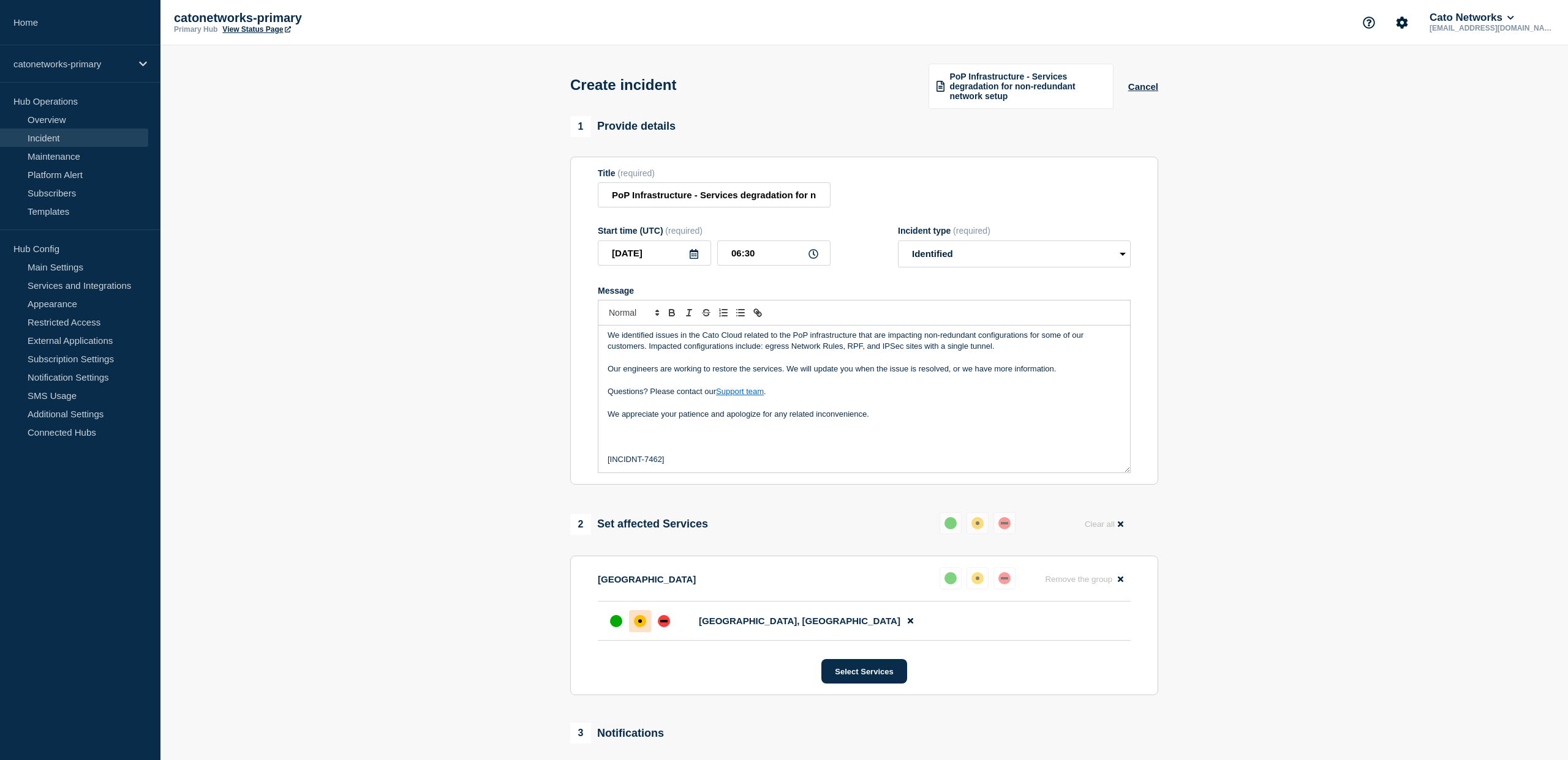
scroll to position [190, 0]
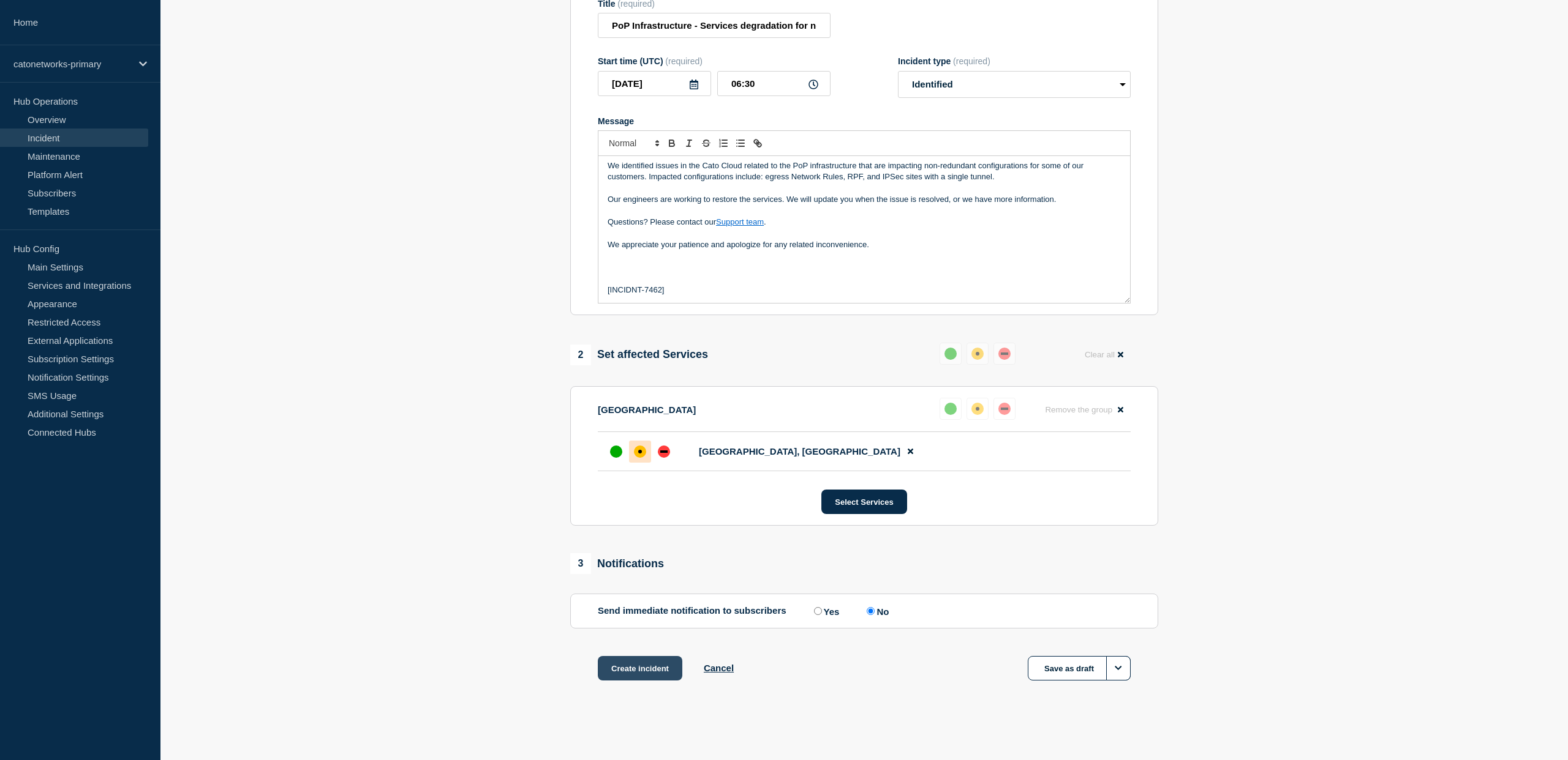
click at [655, 671] on button "Create incident" at bounding box center [640, 668] width 84 height 24
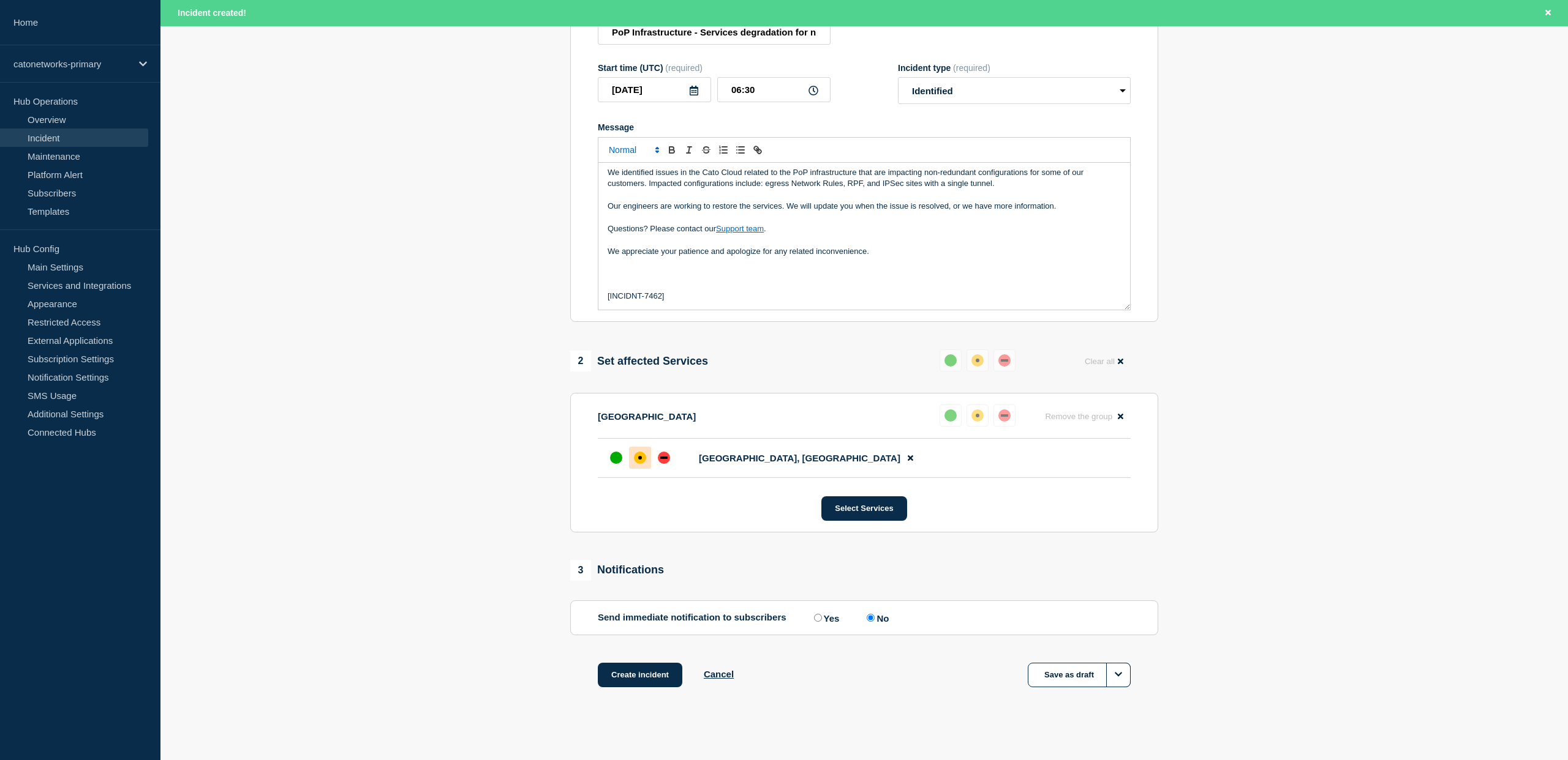
scroll to position [216, 0]
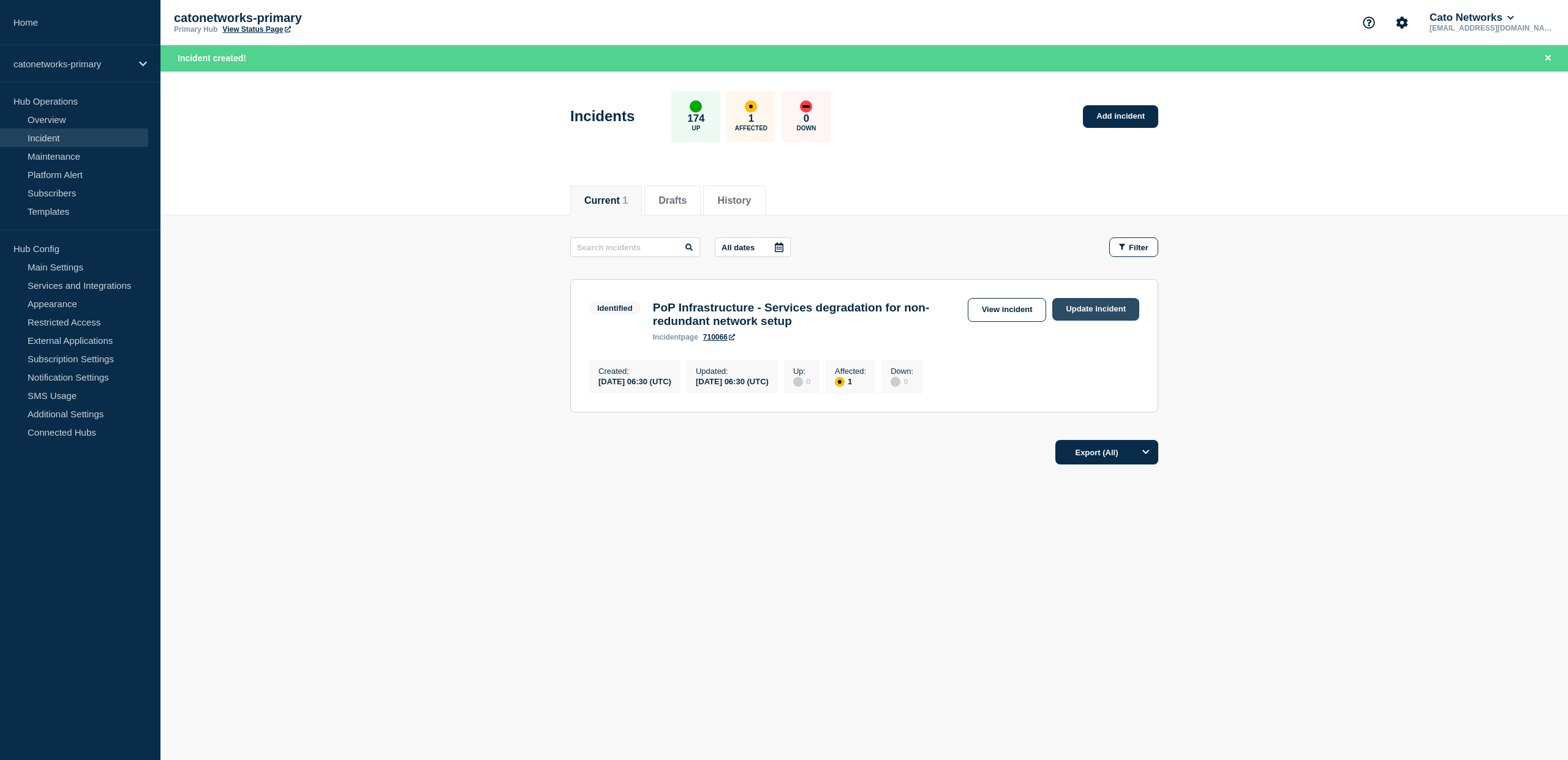
click at [1103, 310] on link "Update incident" at bounding box center [1096, 309] width 87 height 23
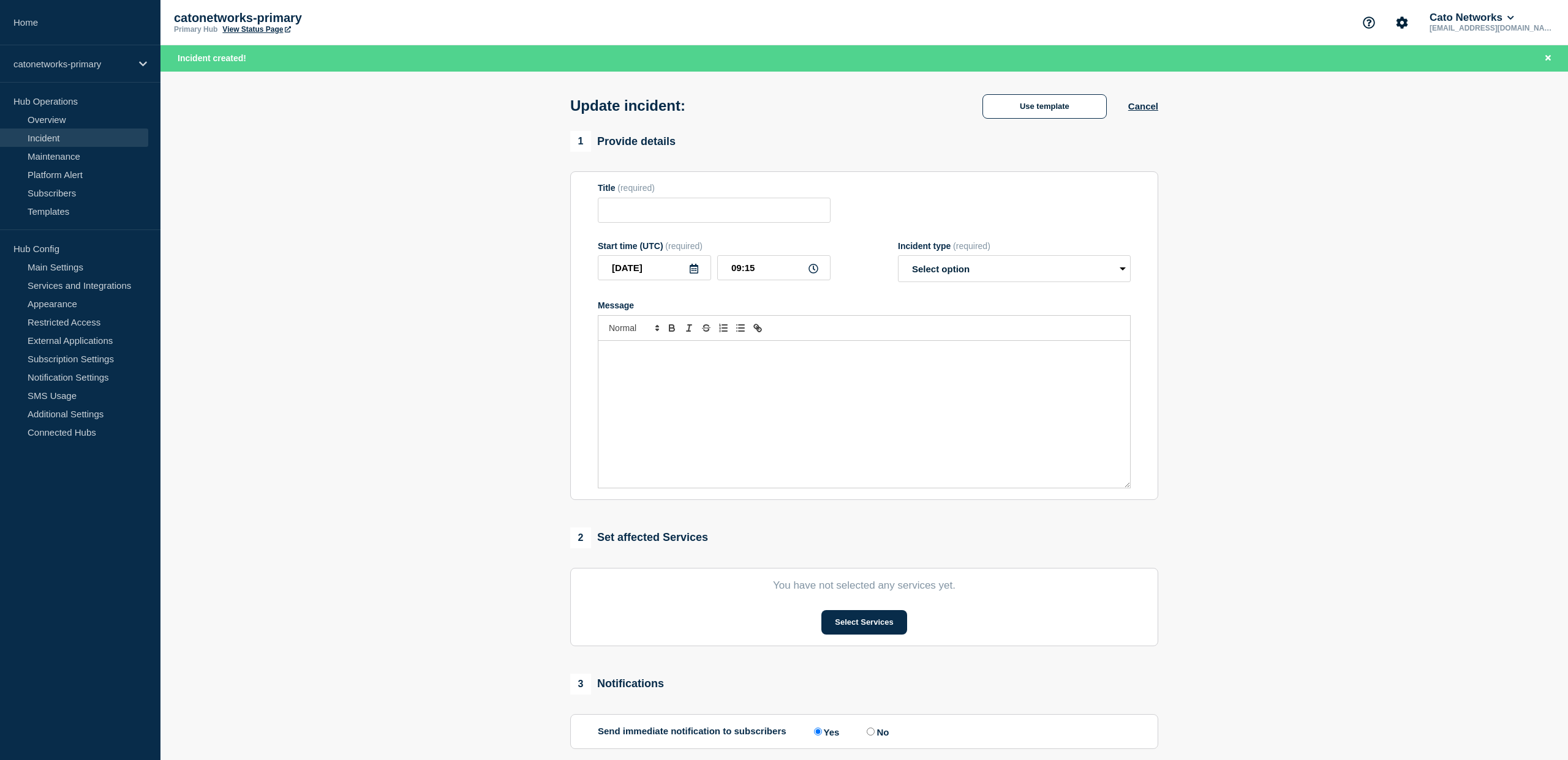
type input "PoP Infrastructure - Services degradation for non-redundant network setup"
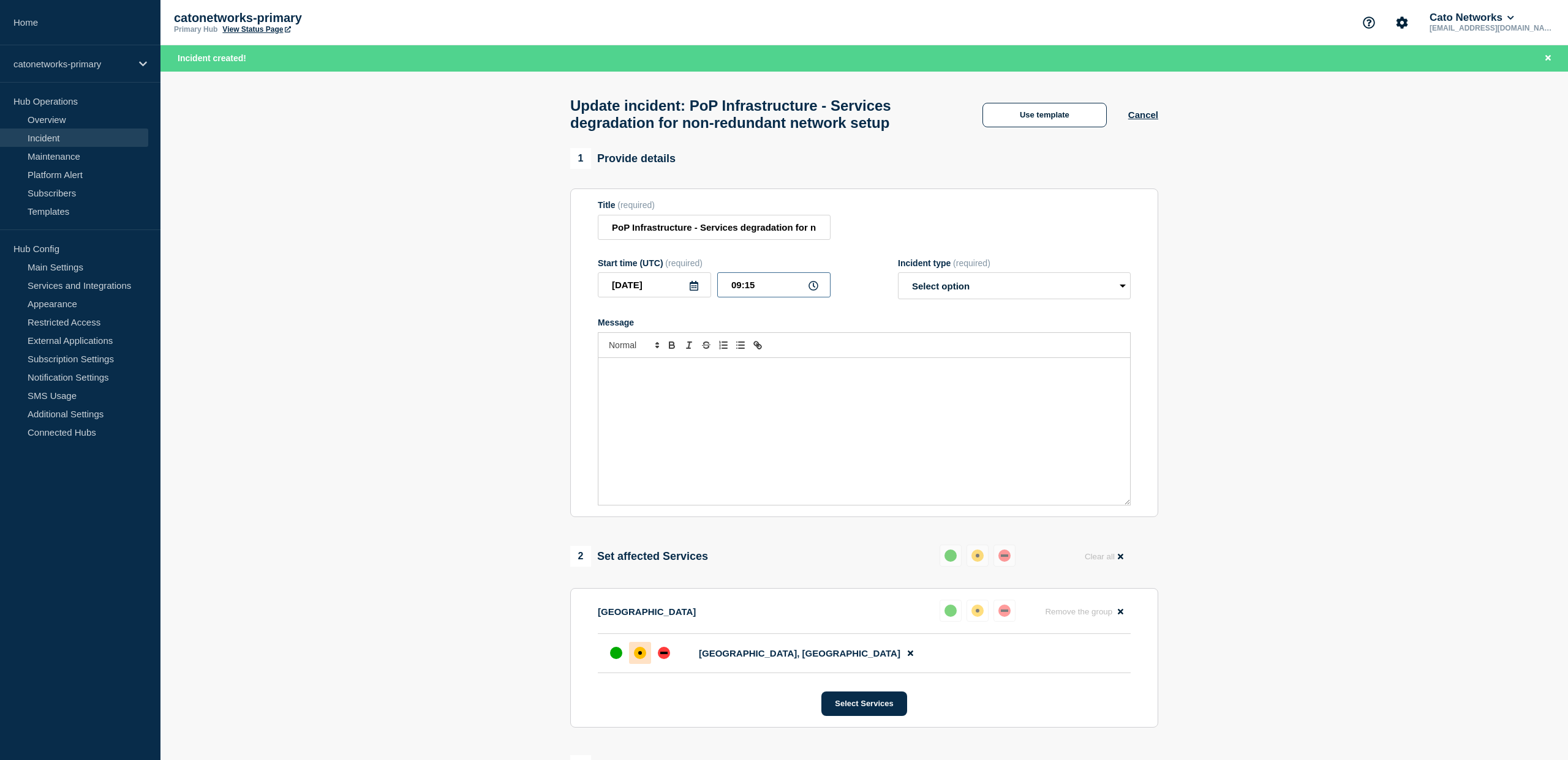
drag, startPoint x: 741, startPoint y: 299, endPoint x: 728, endPoint y: 347, distance: 49.7
click at [741, 297] on input "09:15" at bounding box center [773, 285] width 113 height 25
click at [760, 297] on input "08:15" at bounding box center [773, 285] width 113 height 25
type input "08:33"
click at [1036, 295] on select "Select option Investigating Identified Monitoring Resolved" at bounding box center [1014, 286] width 232 height 27
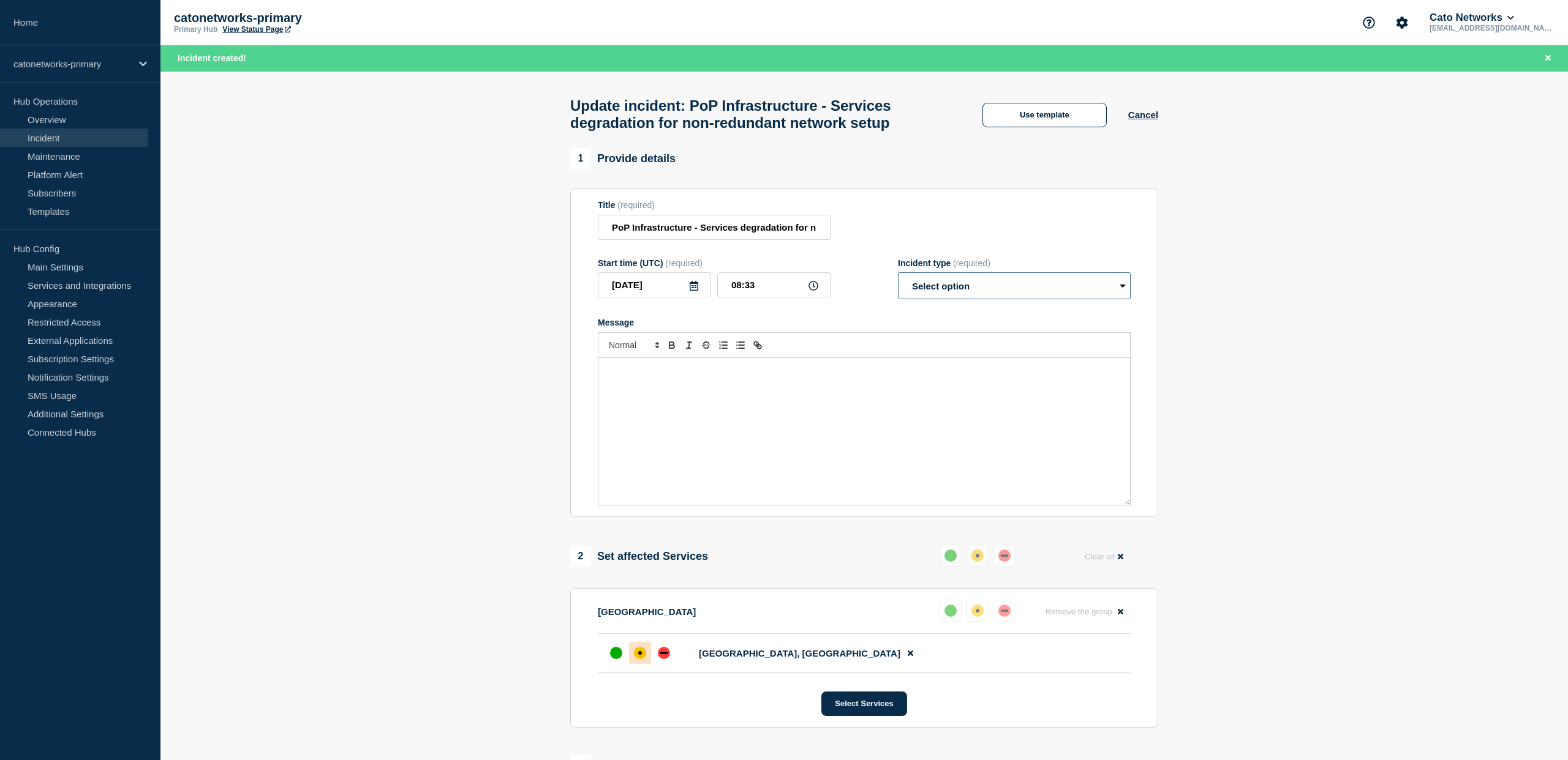
select select "monitoring"
click at [898, 284] on select "Select option Investigating Identified Monitoring Resolved" at bounding box center [1014, 286] width 232 height 27
click at [818, 437] on div "Message" at bounding box center [864, 432] width 532 height 147
click at [957, 297] on select "Select option Investigating Identified Monitoring Resolved" at bounding box center [1014, 286] width 232 height 27
click at [1025, 110] on button "Use template" at bounding box center [1044, 114] width 124 height 24
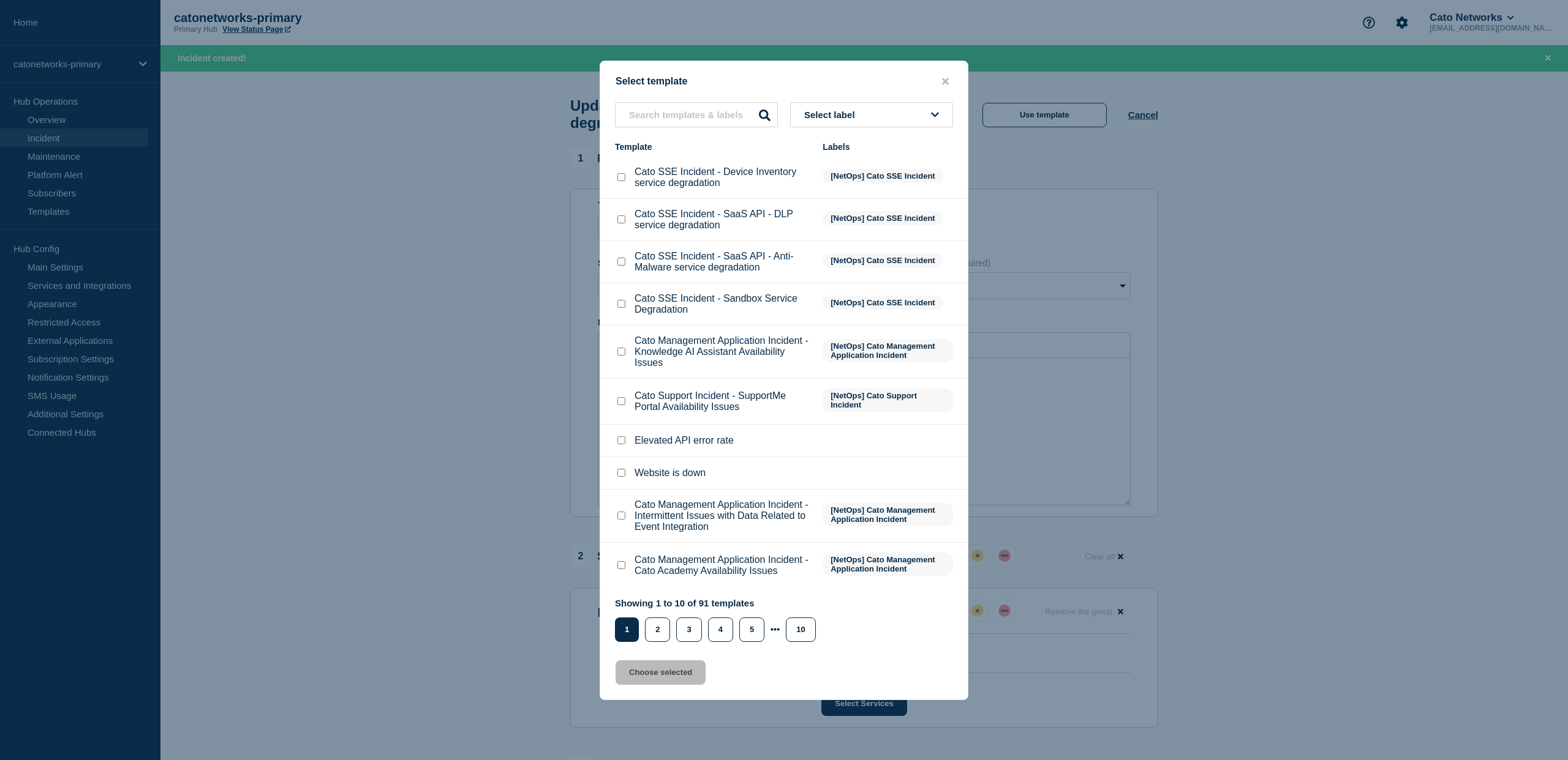
click at [849, 110] on span "Select label" at bounding box center [831, 114] width 55 height 10
type input "pop"
click at [858, 169] on button "PoP Infrastructure" at bounding box center [872, 181] width 163 height 25
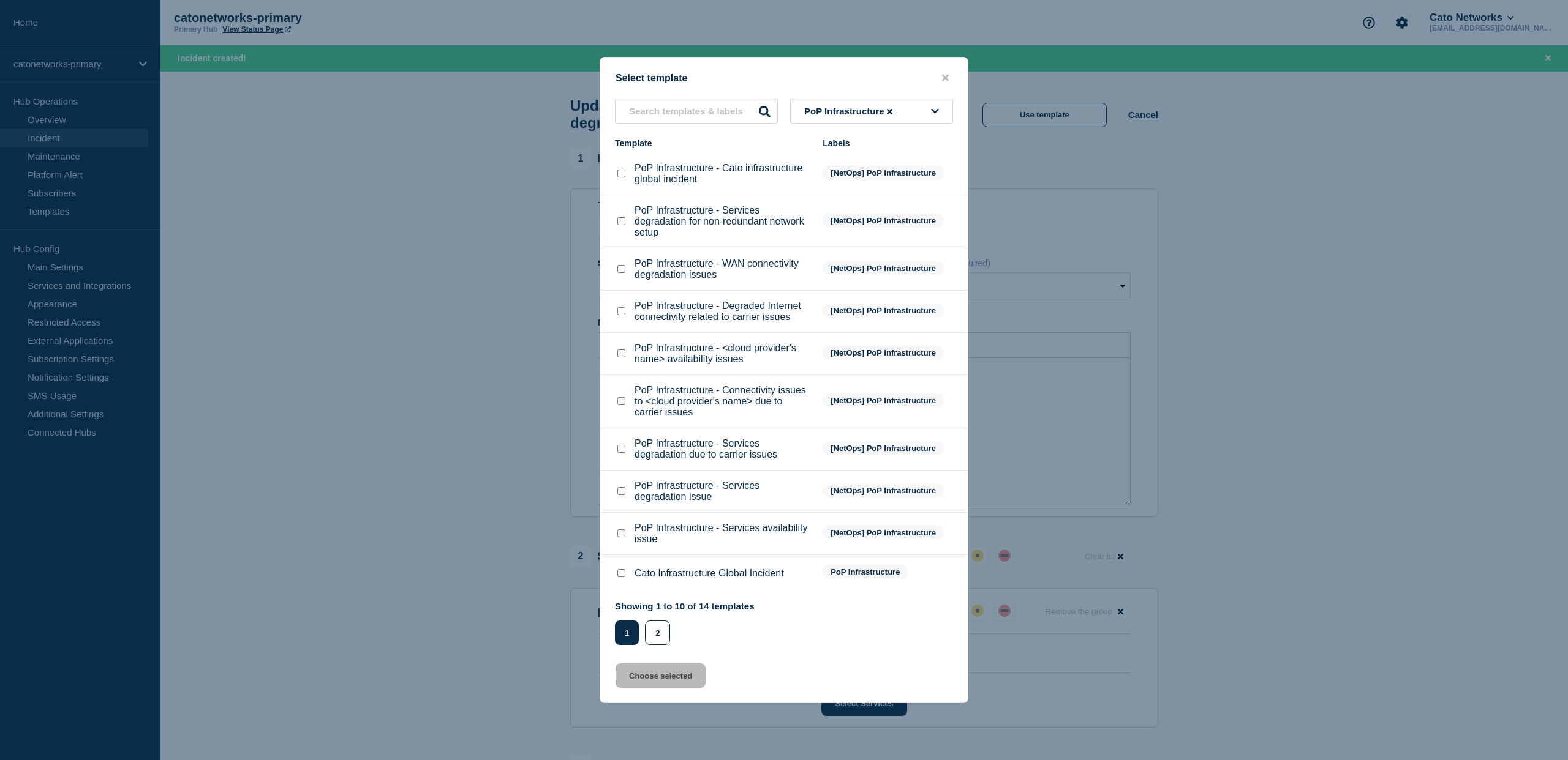
click at [869, 106] on span "PoP Infrastructure" at bounding box center [849, 111] width 91 height 10
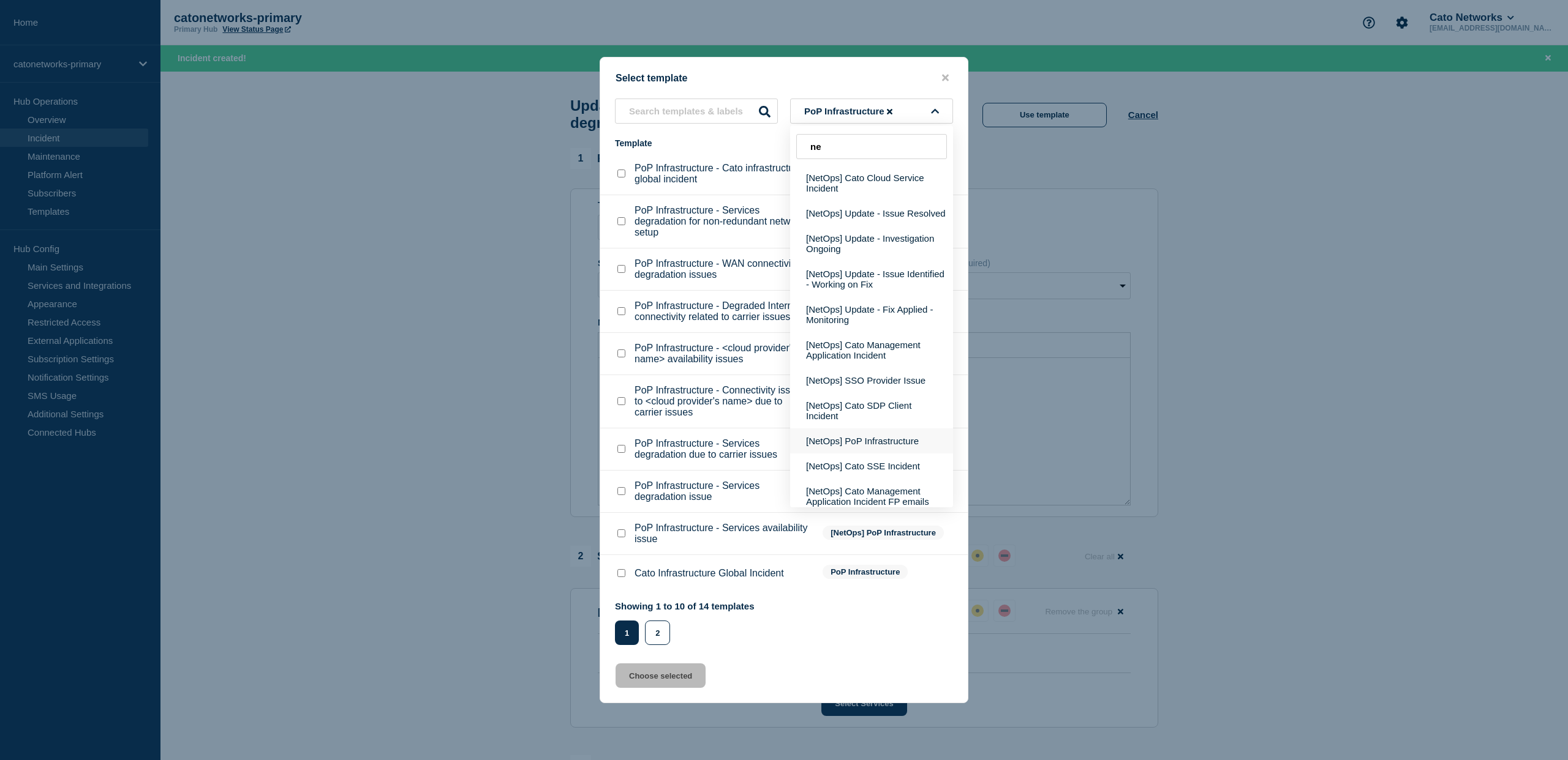
type input "ne"
click at [867, 443] on button "[NetOps] PoP Infrastructure" at bounding box center [872, 441] width 163 height 25
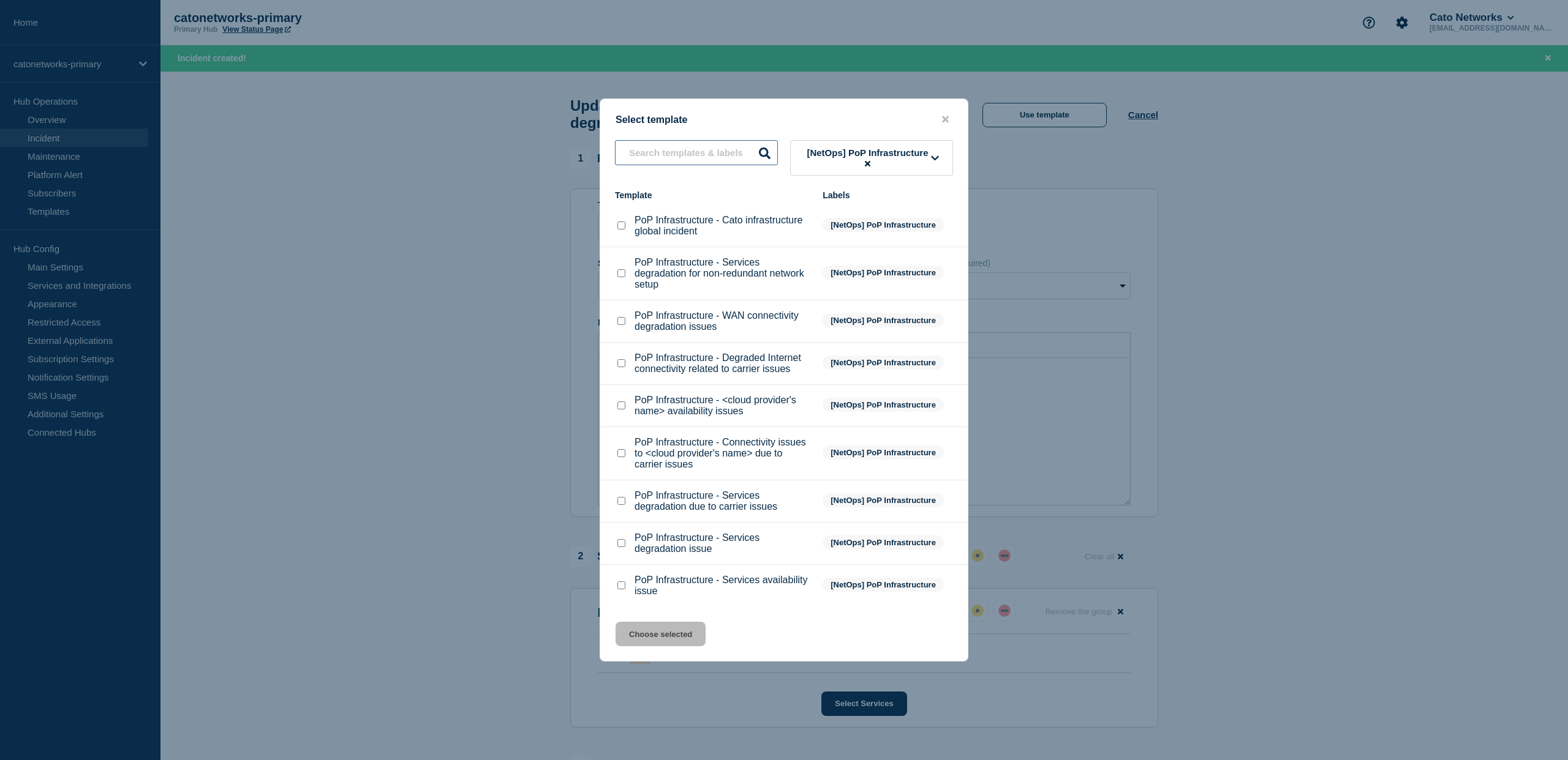
click at [698, 141] on input "text" at bounding box center [697, 153] width 163 height 25
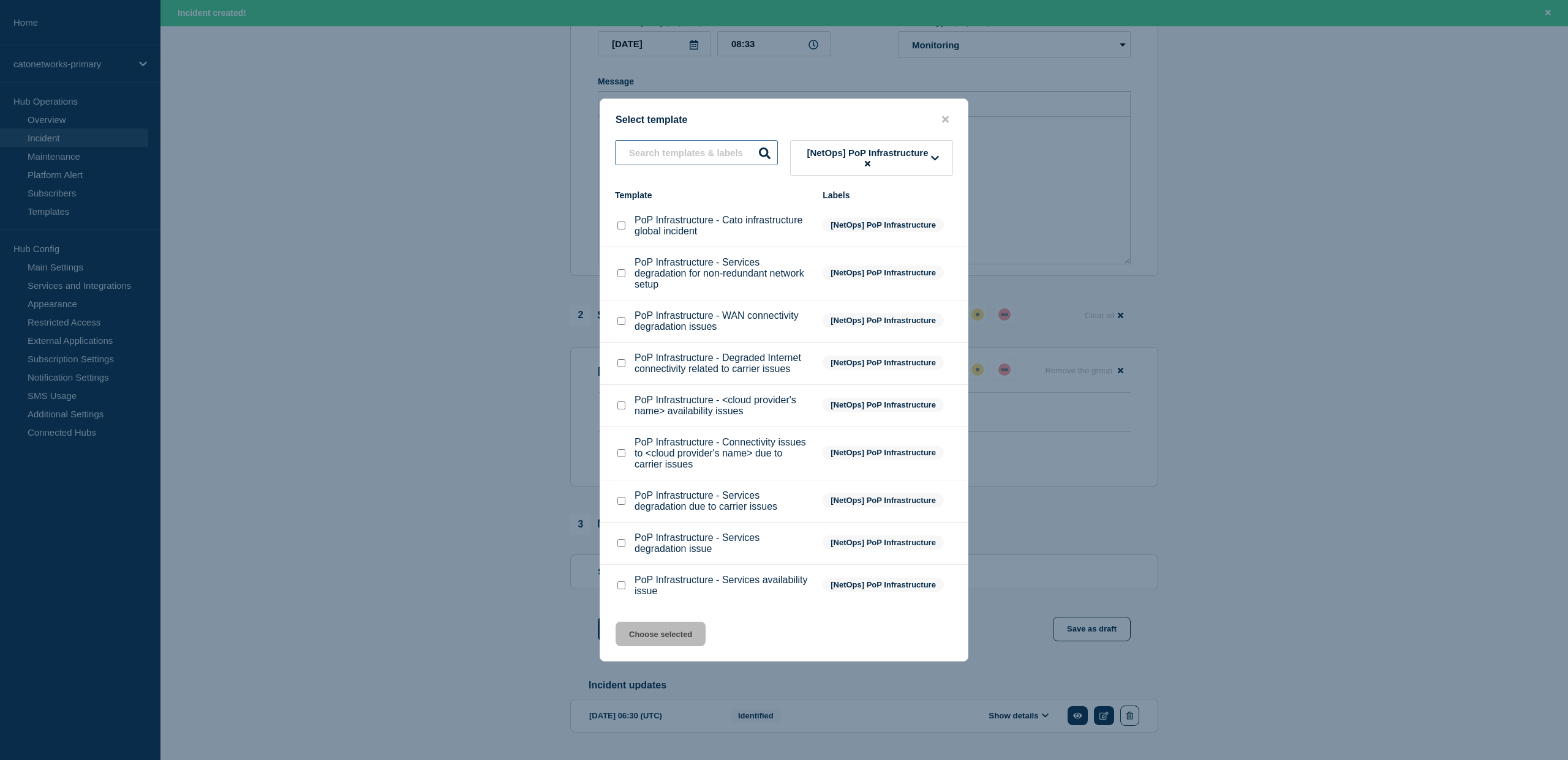
scroll to position [295, 0]
click at [869, 148] on span "[NetOps] PoP Infrastructure" at bounding box center [867, 158] width 127 height 21
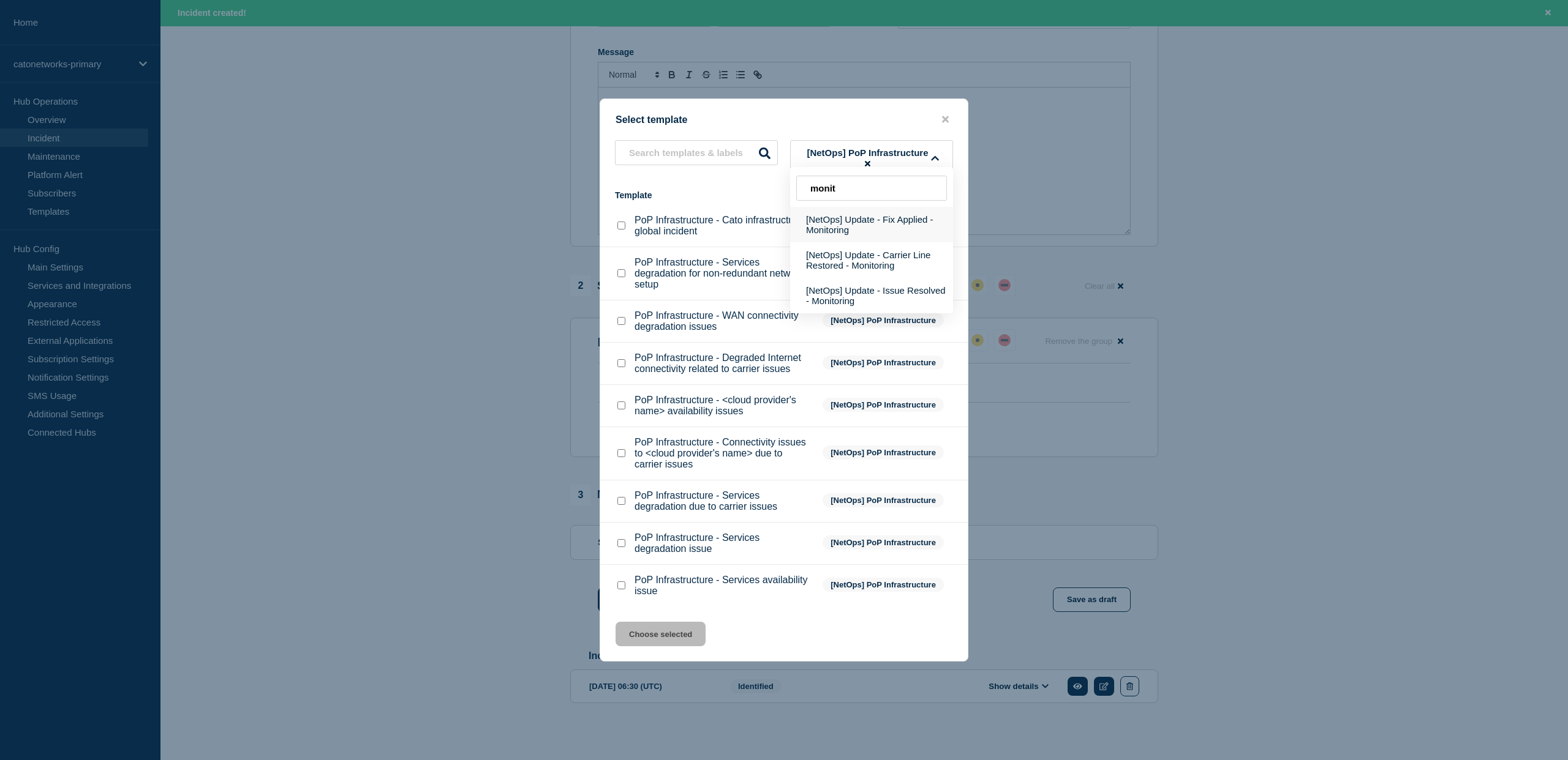
type input "monit"
click at [841, 207] on button "[NetOps] Update - Fix Applied - Monitoring" at bounding box center [872, 224] width 163 height 35
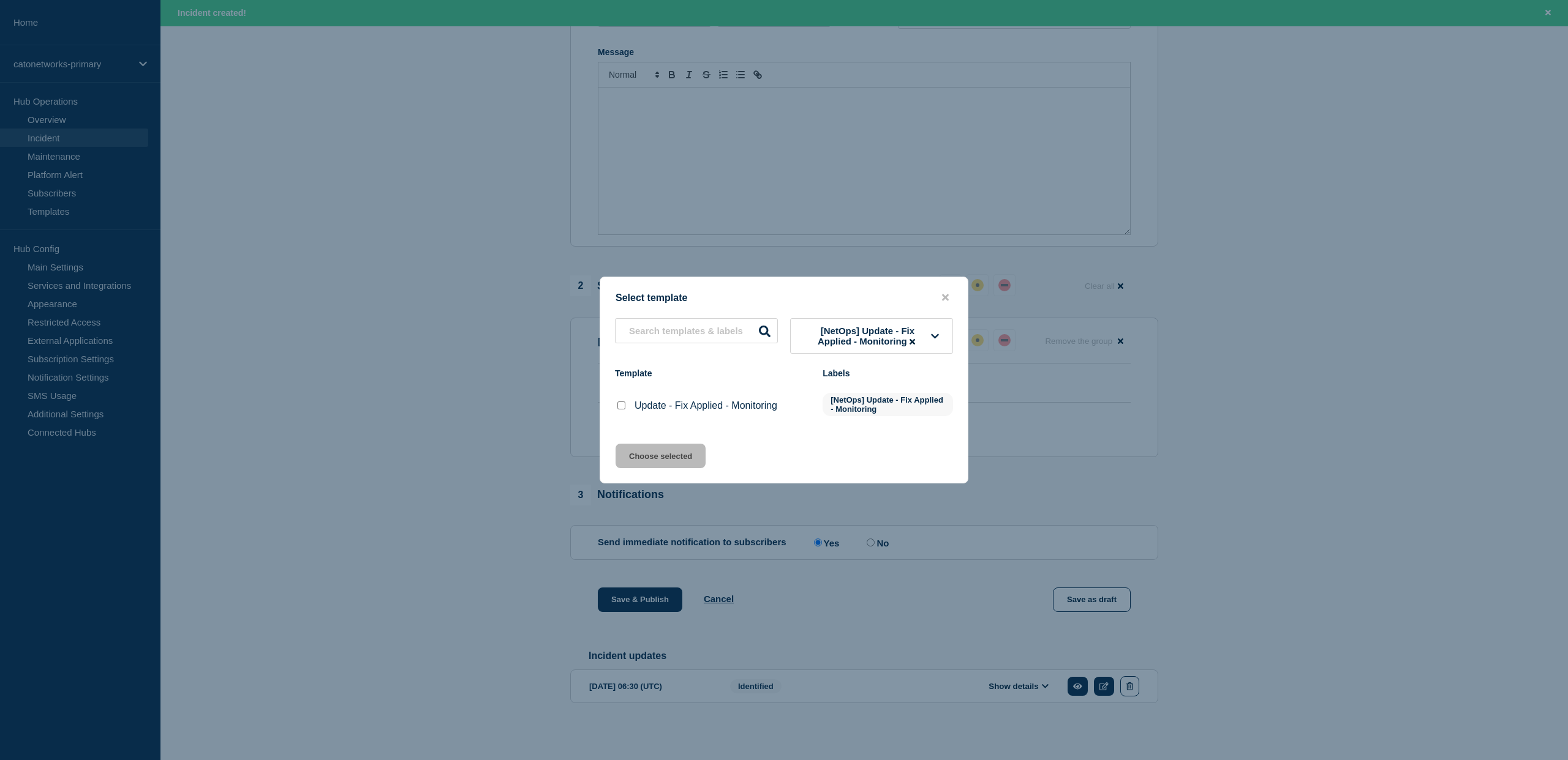
click at [622, 410] on input "Update - Fix Applied - Monitoring checkbox" at bounding box center [621, 405] width 8 height 8
checkbox input "true"
click at [645, 463] on button "Choose selected" at bounding box center [660, 455] width 90 height 24
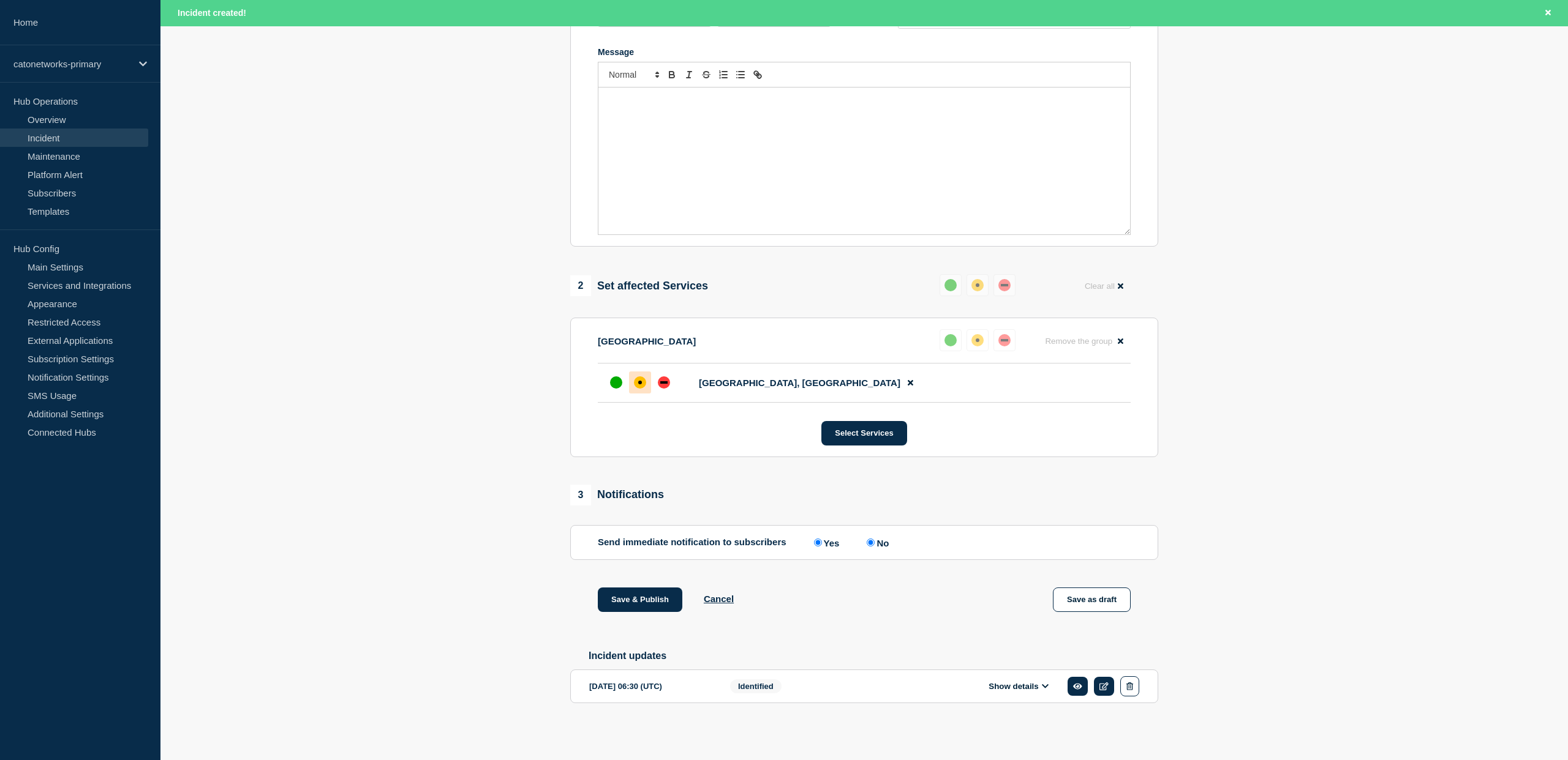
radio input "false"
radio input "true"
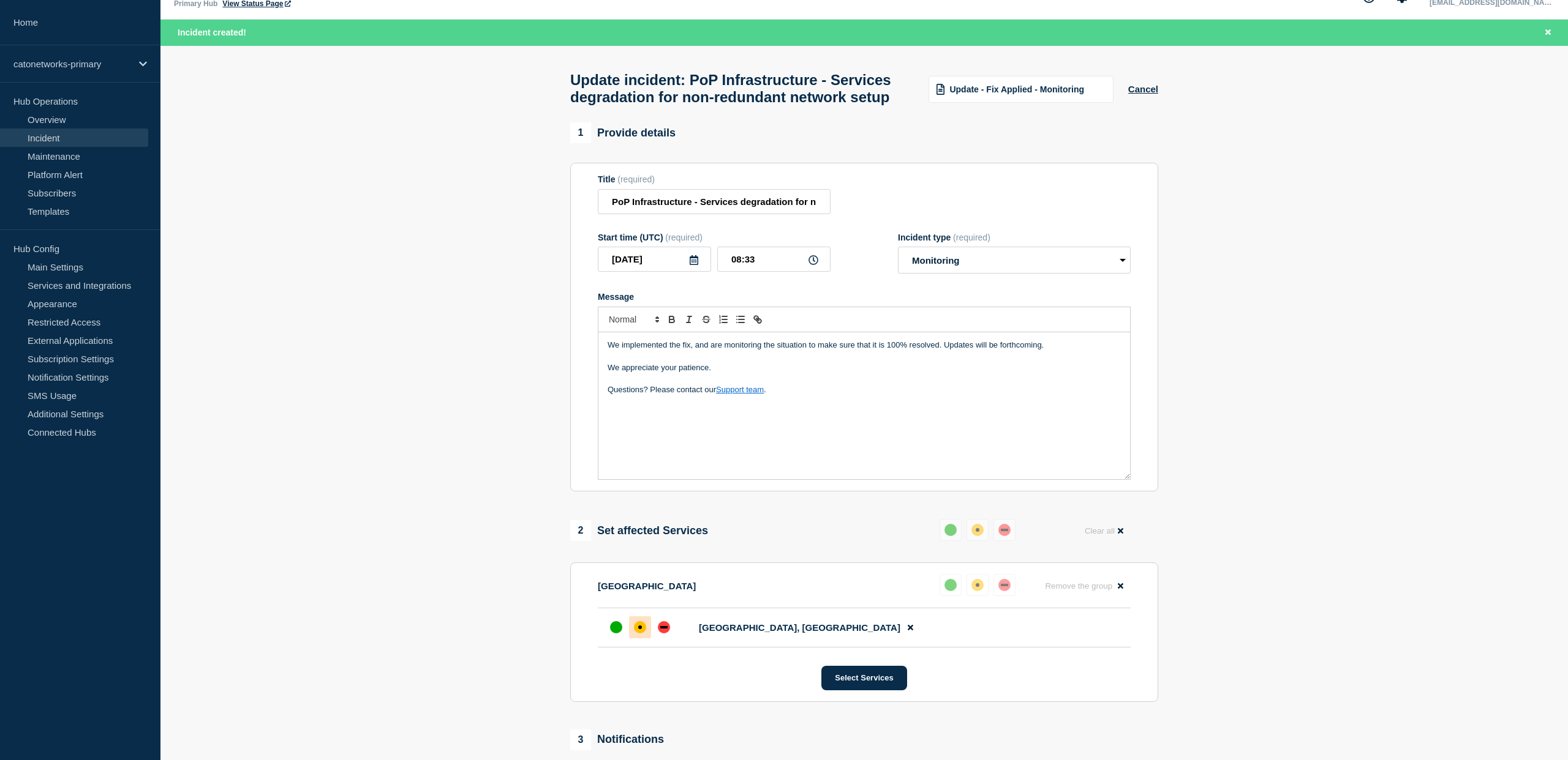
scroll to position [24, 0]
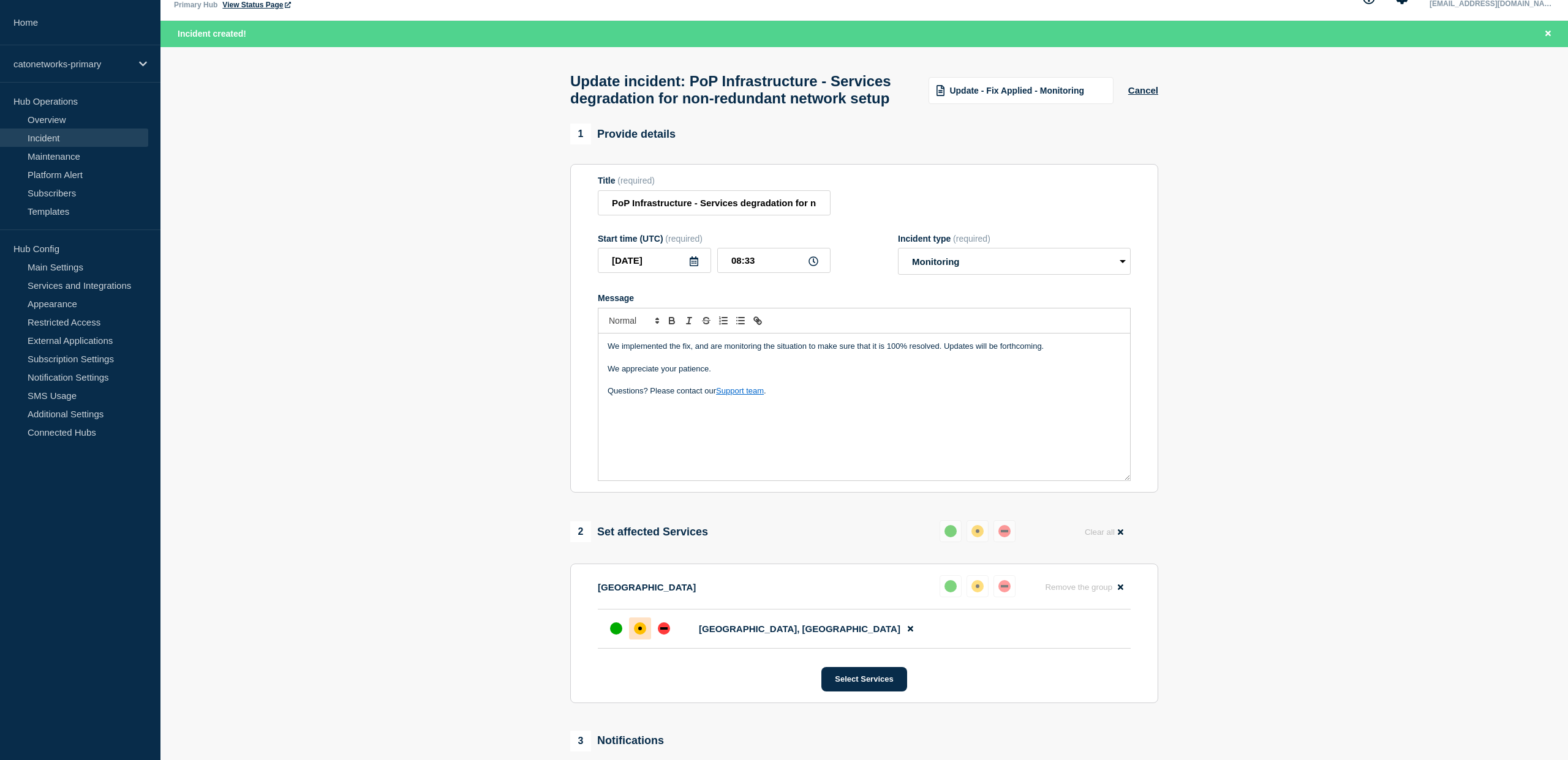
click at [668, 436] on div "We implemented the fix, and are monitoring the situation to make sure that it i…" at bounding box center [864, 407] width 532 height 147
click at [683, 442] on p "Message" at bounding box center [865, 436] width 514 height 11
click at [713, 442] on p "[INCIDNT-7462]" at bounding box center [865, 436] width 514 height 11
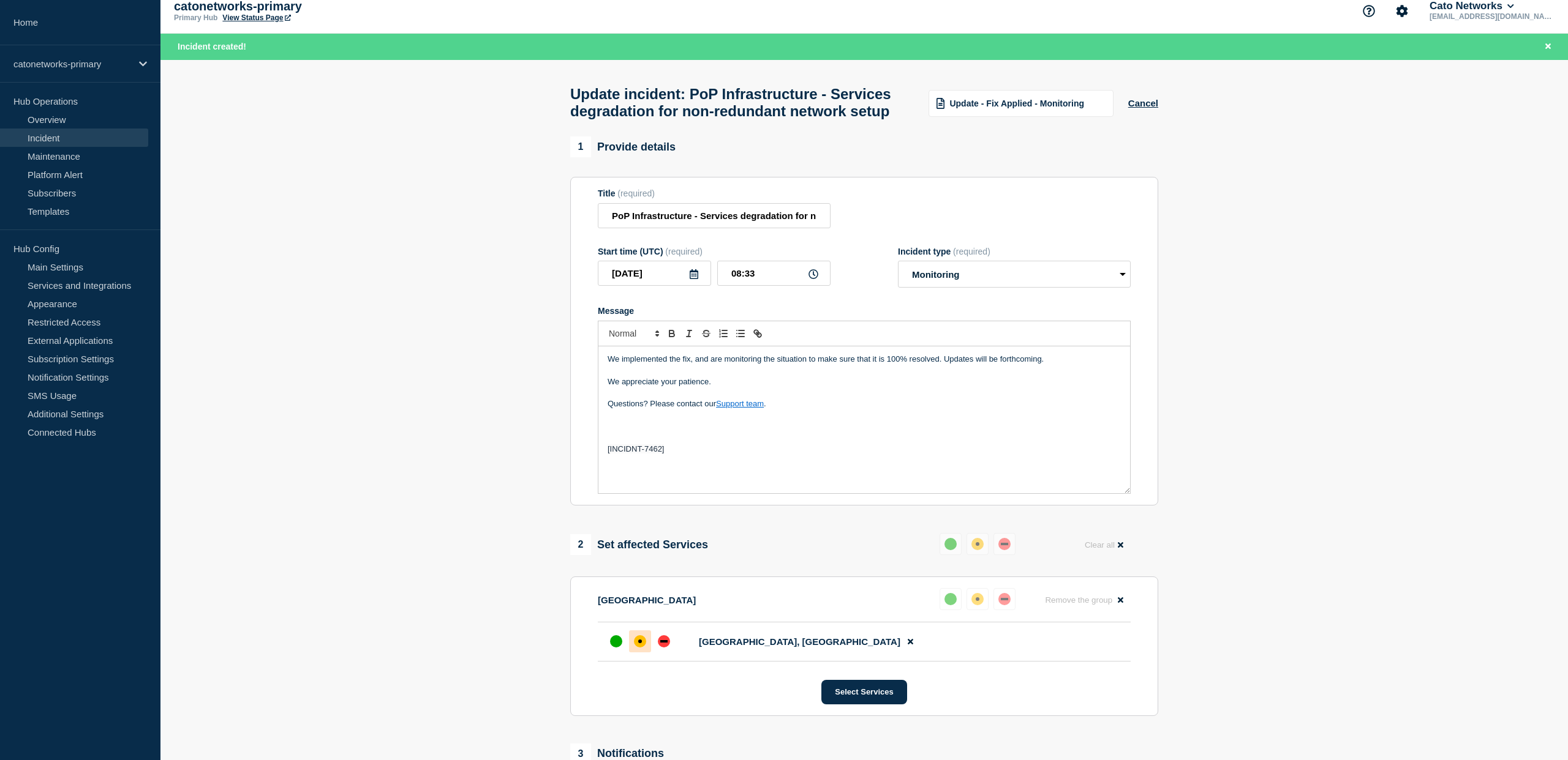
scroll to position [0, 0]
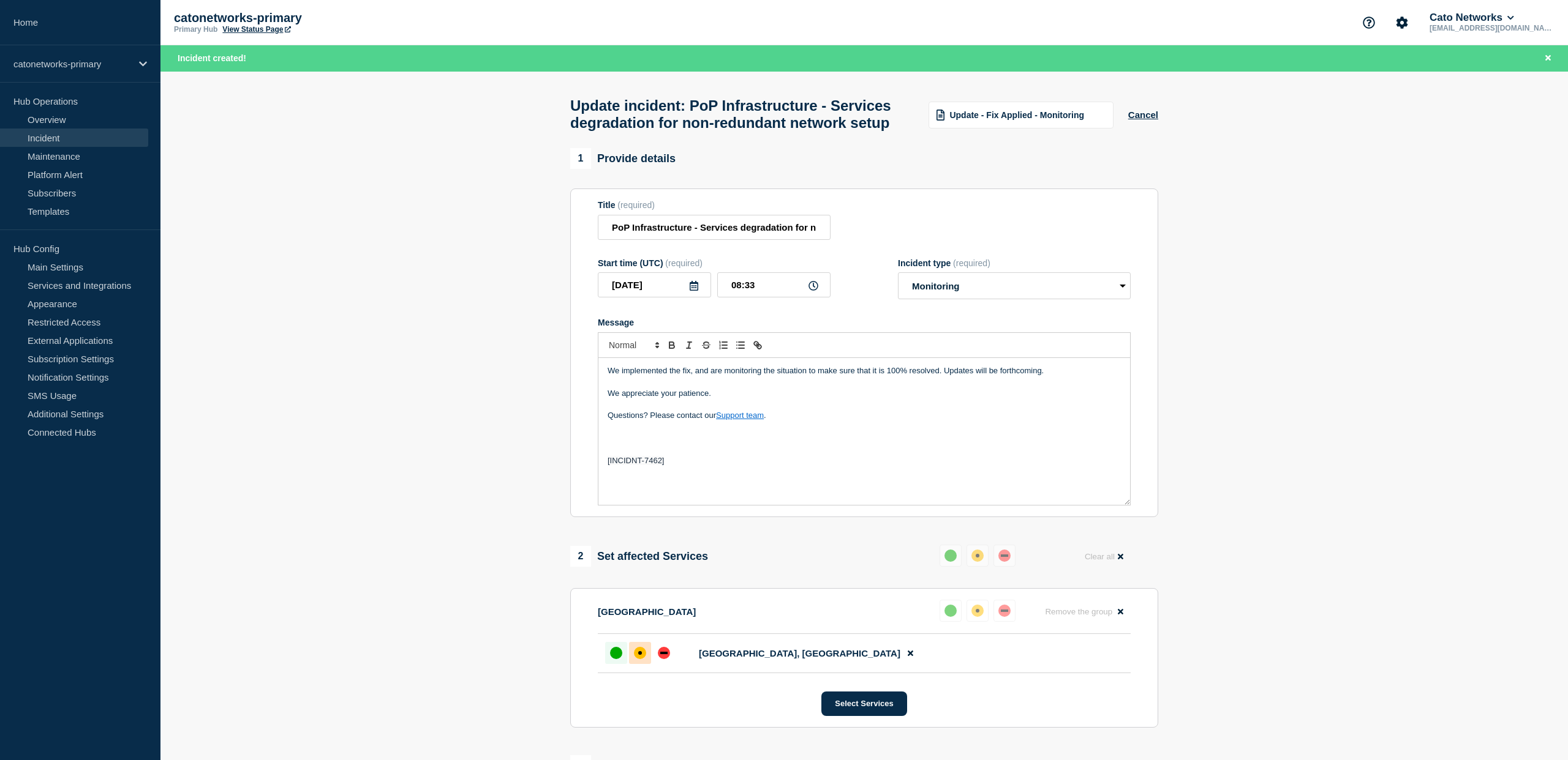
click at [615, 659] on div "up" at bounding box center [615, 652] width 12 height 12
click at [680, 443] on p "Message" at bounding box center [865, 438] width 514 height 11
click at [794, 455] on p "Message" at bounding box center [865, 450] width 514 height 11
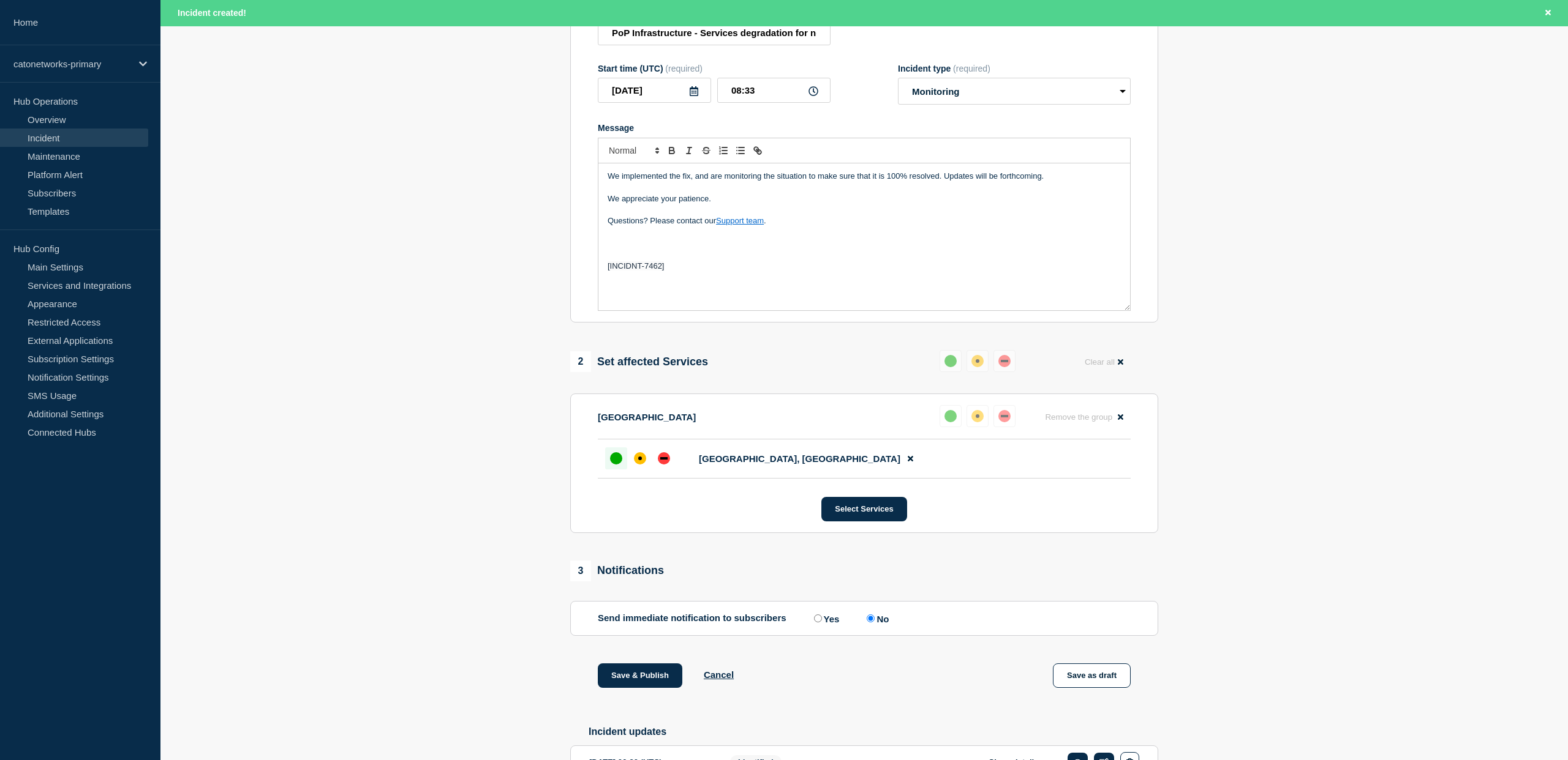
scroll to position [295, 0]
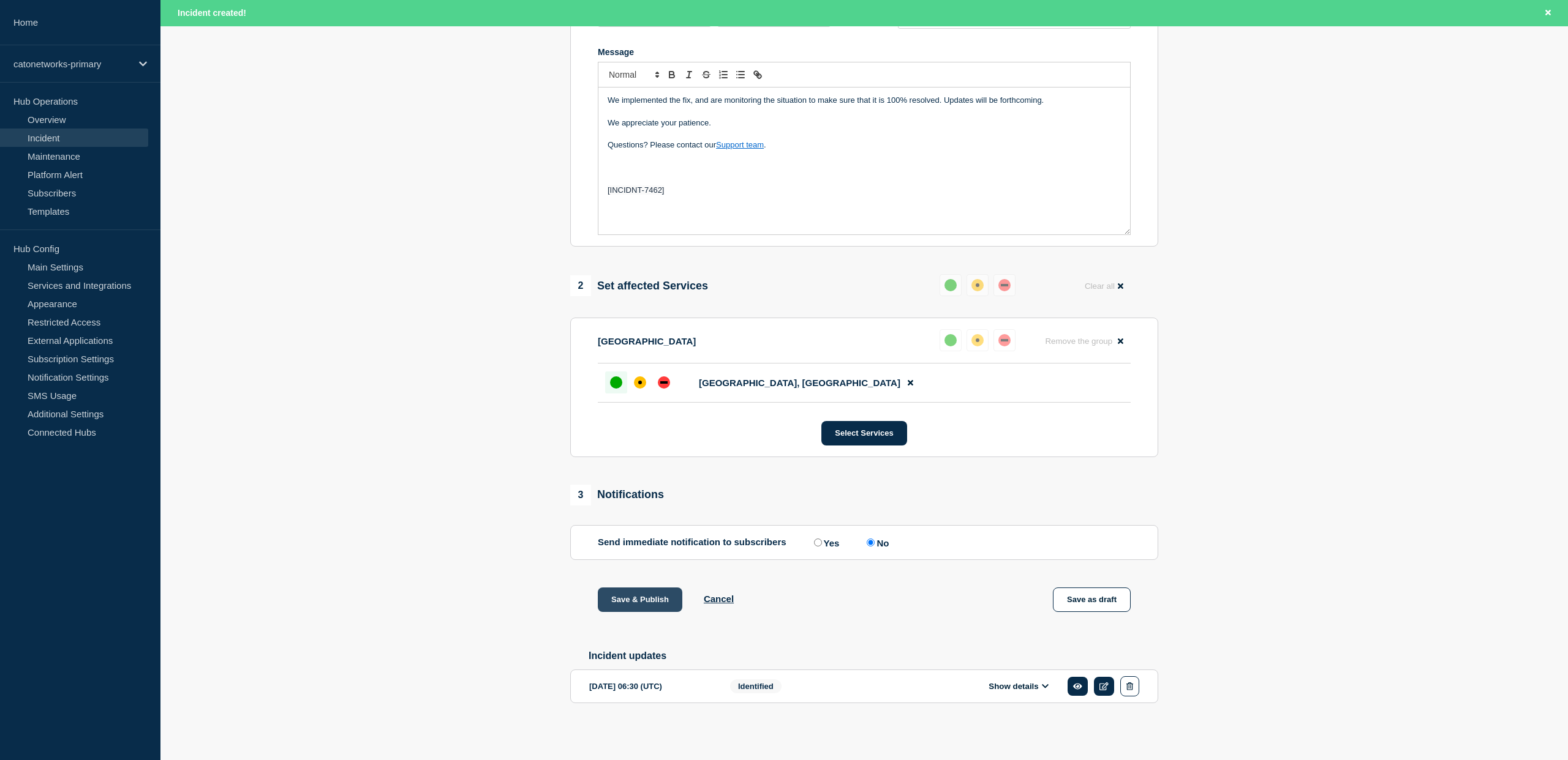
click at [640, 594] on button "Save & Publish" at bounding box center [640, 599] width 84 height 24
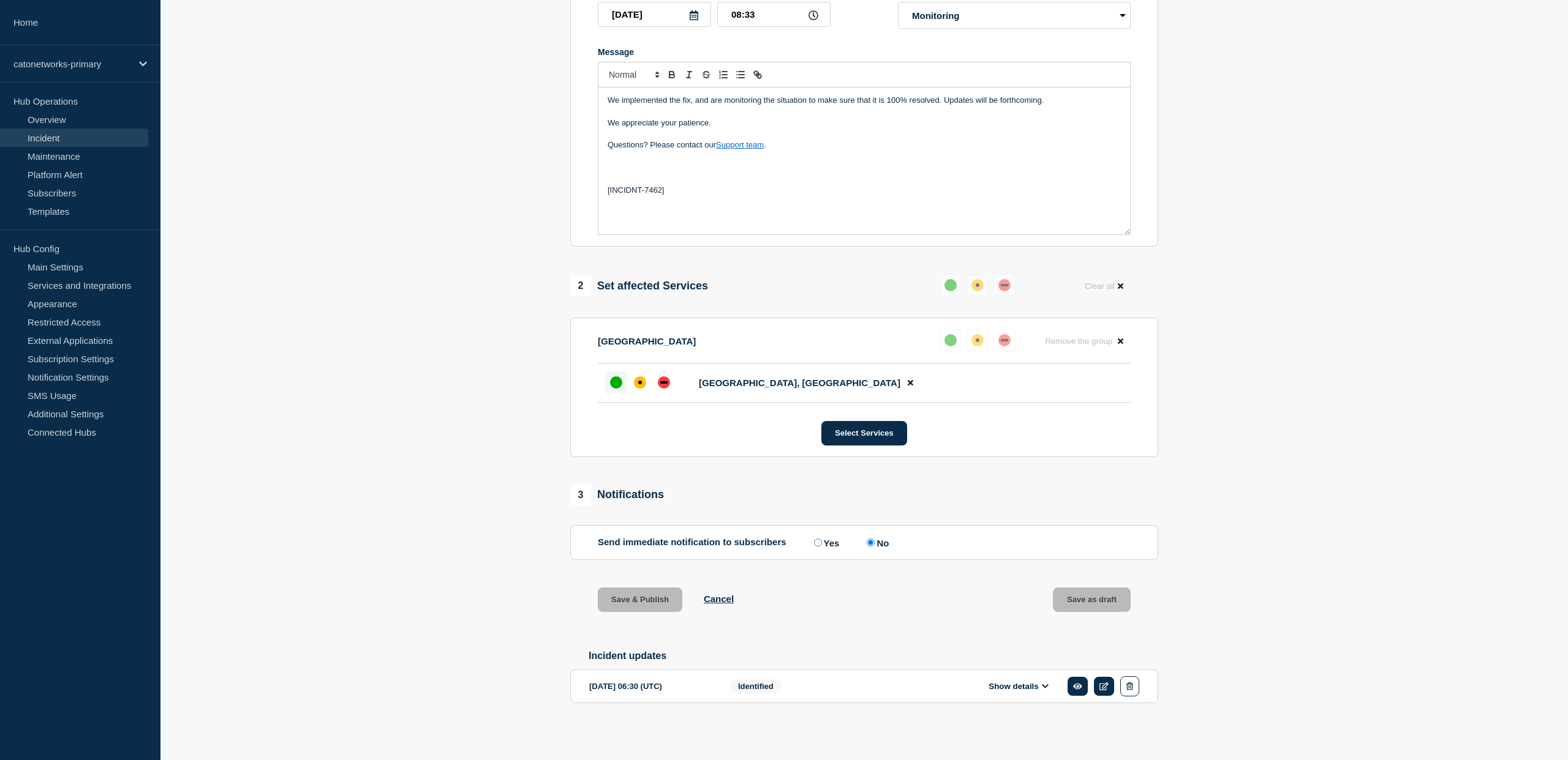
scroll to position [269, 0]
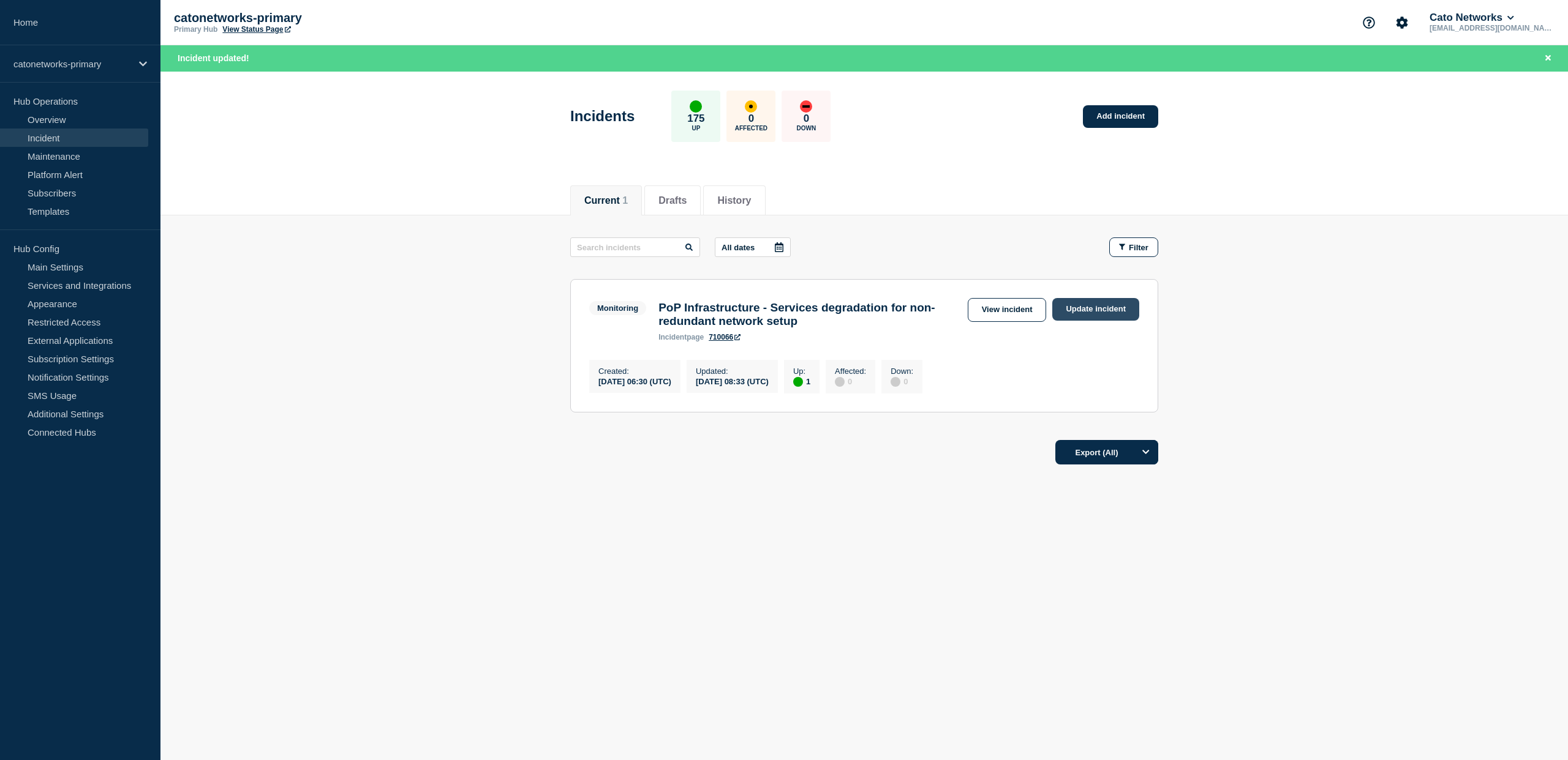
click at [1092, 310] on link "Update incident" at bounding box center [1096, 309] width 87 height 23
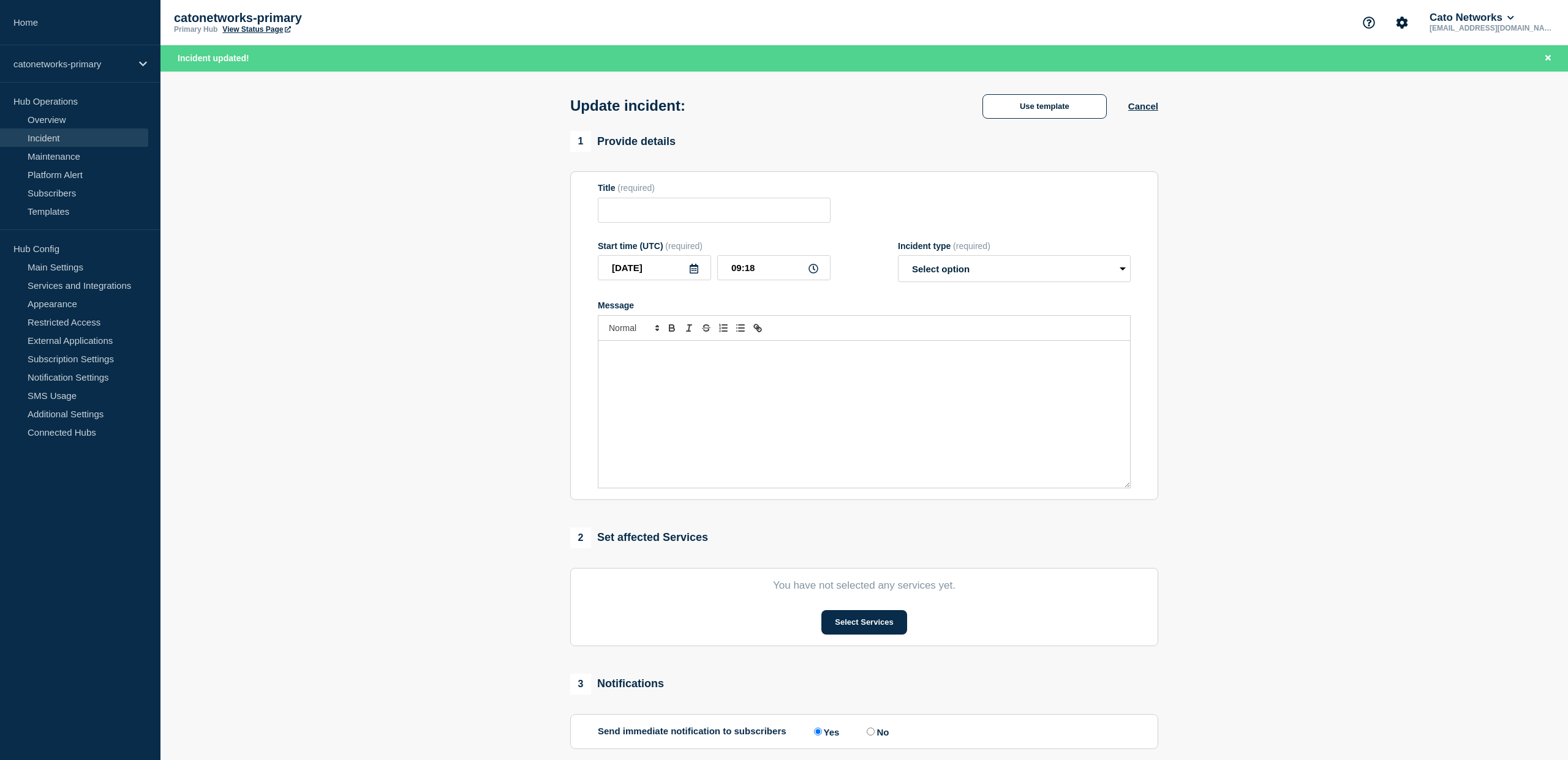
type input "PoP Infrastructure - Services degradation for non-redundant network setup"
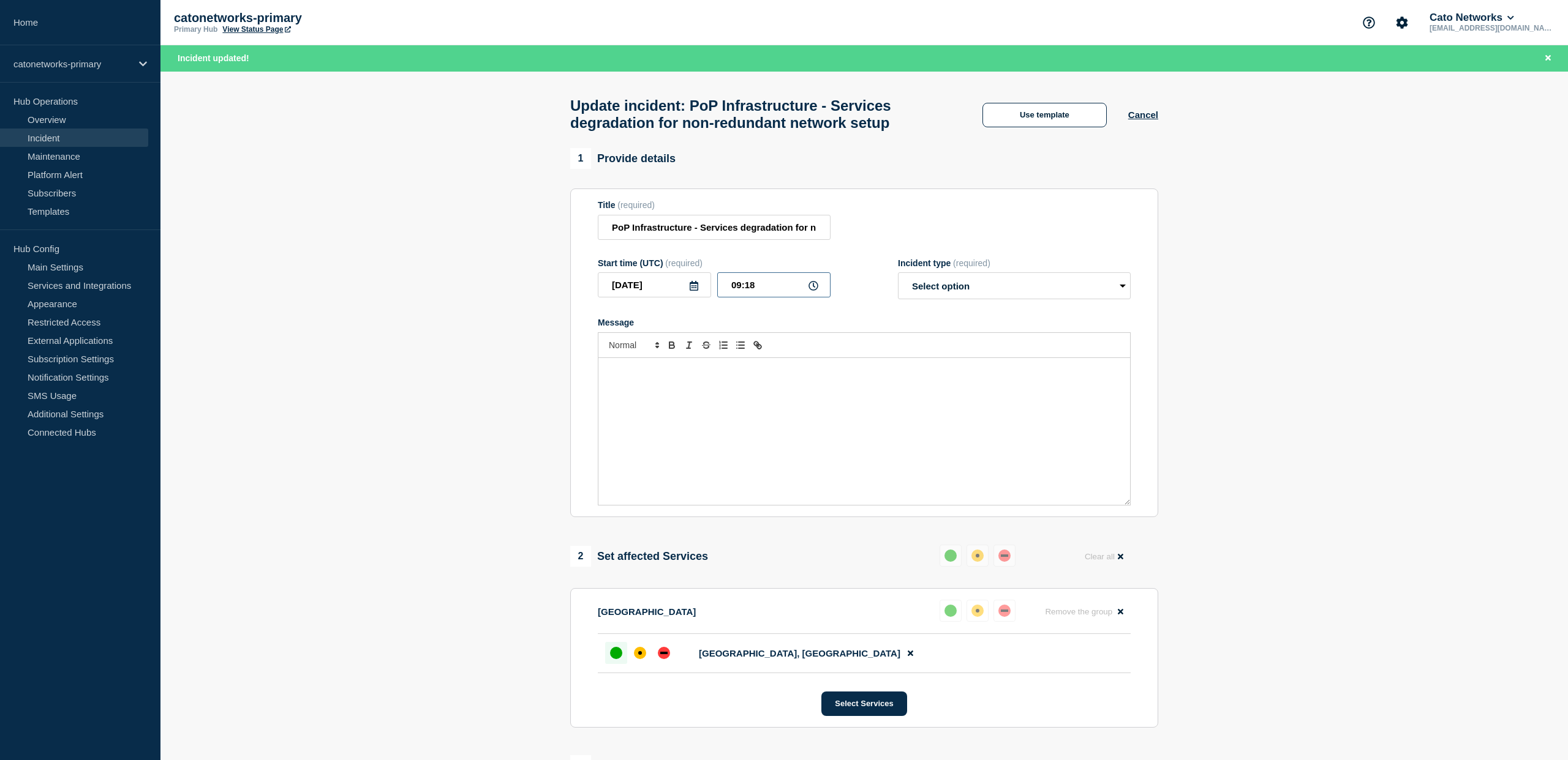
click at [778, 297] on input "09:18" at bounding box center [773, 285] width 113 height 25
type input "09:00"
click at [975, 293] on select "Select option Investigating Identified Monitoring Resolved" at bounding box center [1014, 286] width 232 height 27
select select "resolved"
click at [898, 284] on select "Select option Investigating Identified Monitoring Resolved" at bounding box center [1014, 286] width 232 height 27
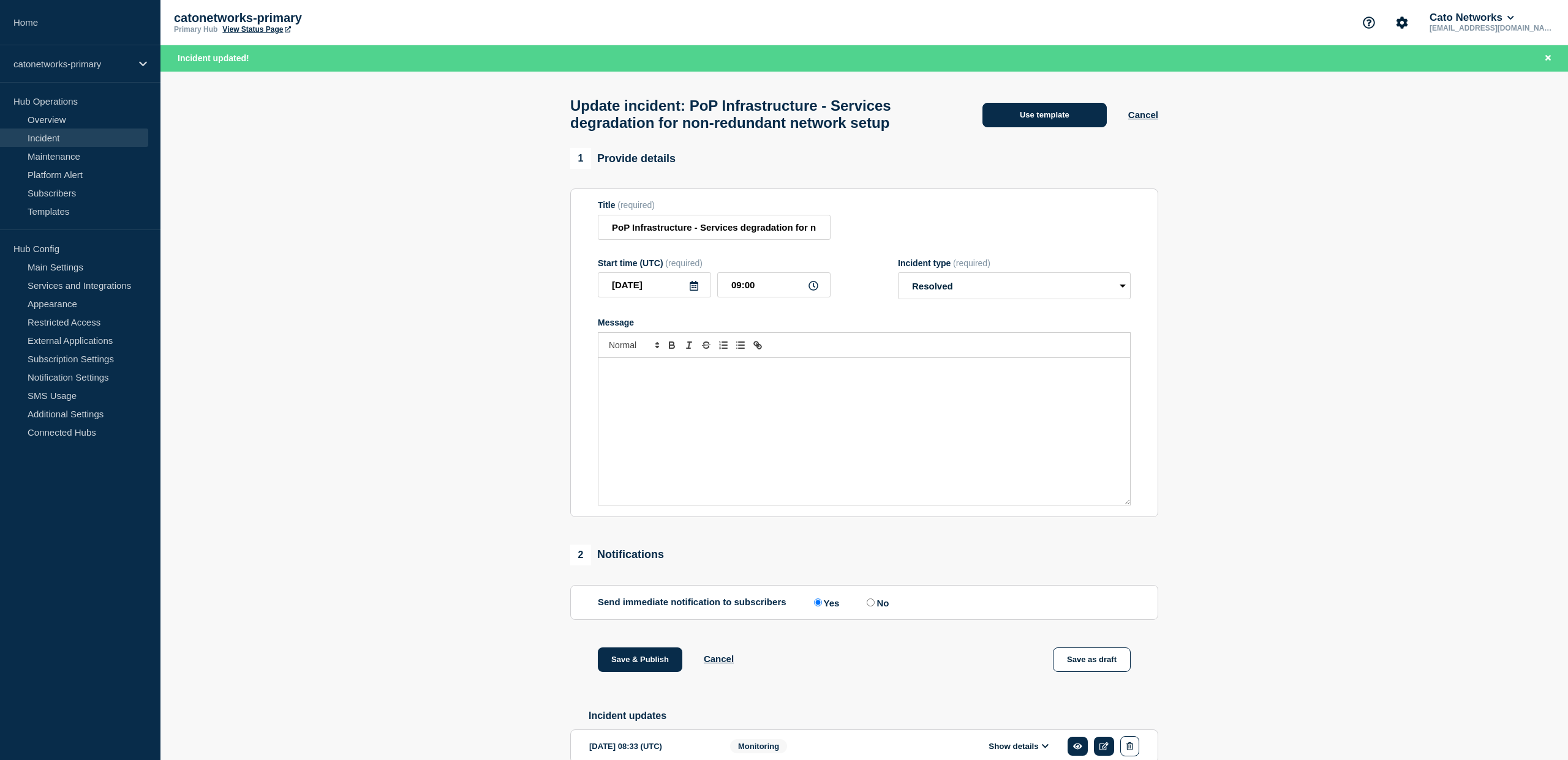
click at [1020, 119] on button "Use template" at bounding box center [1044, 114] width 124 height 24
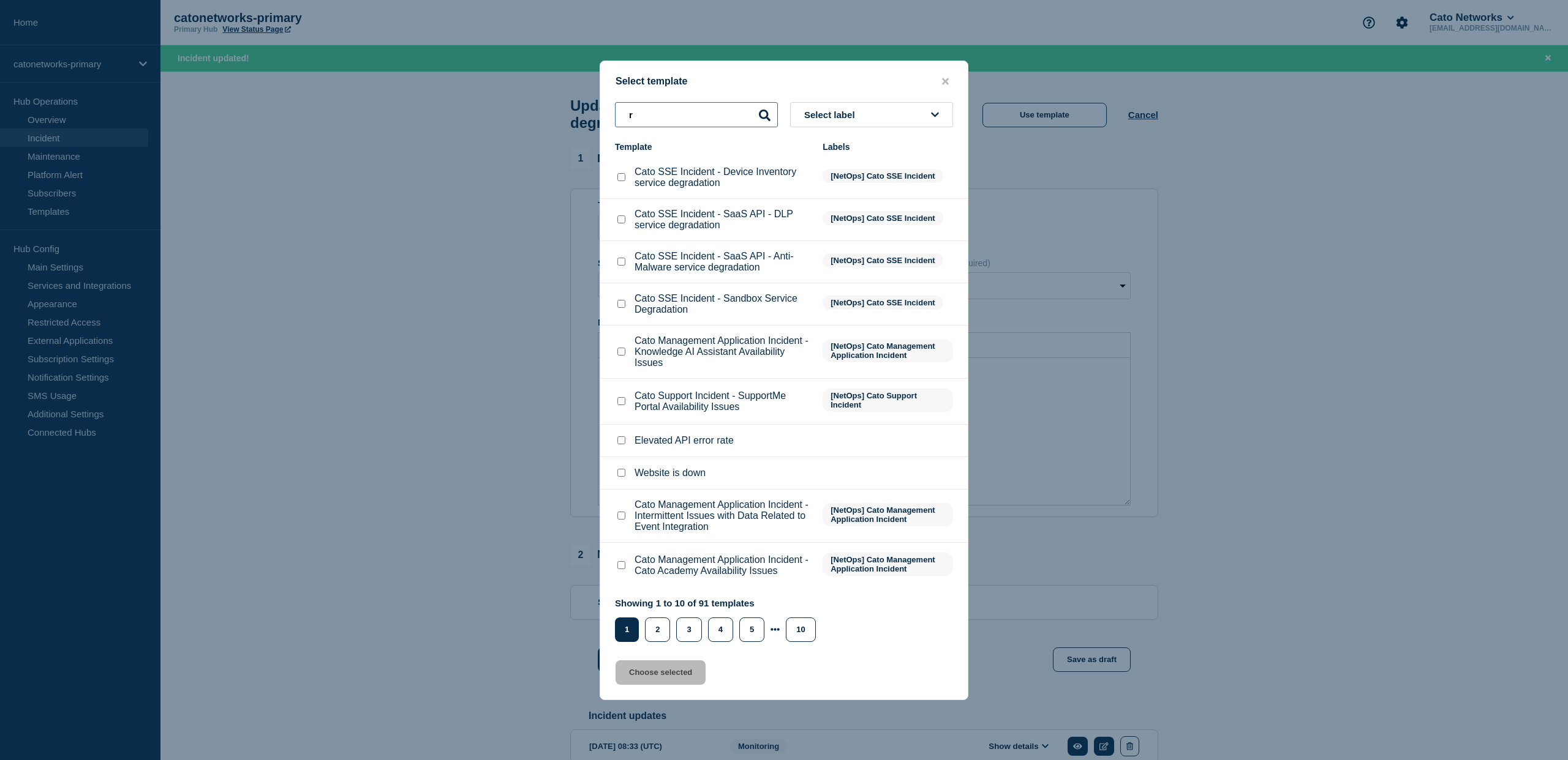
click at [679, 102] on input "r" at bounding box center [697, 115] width 163 height 25
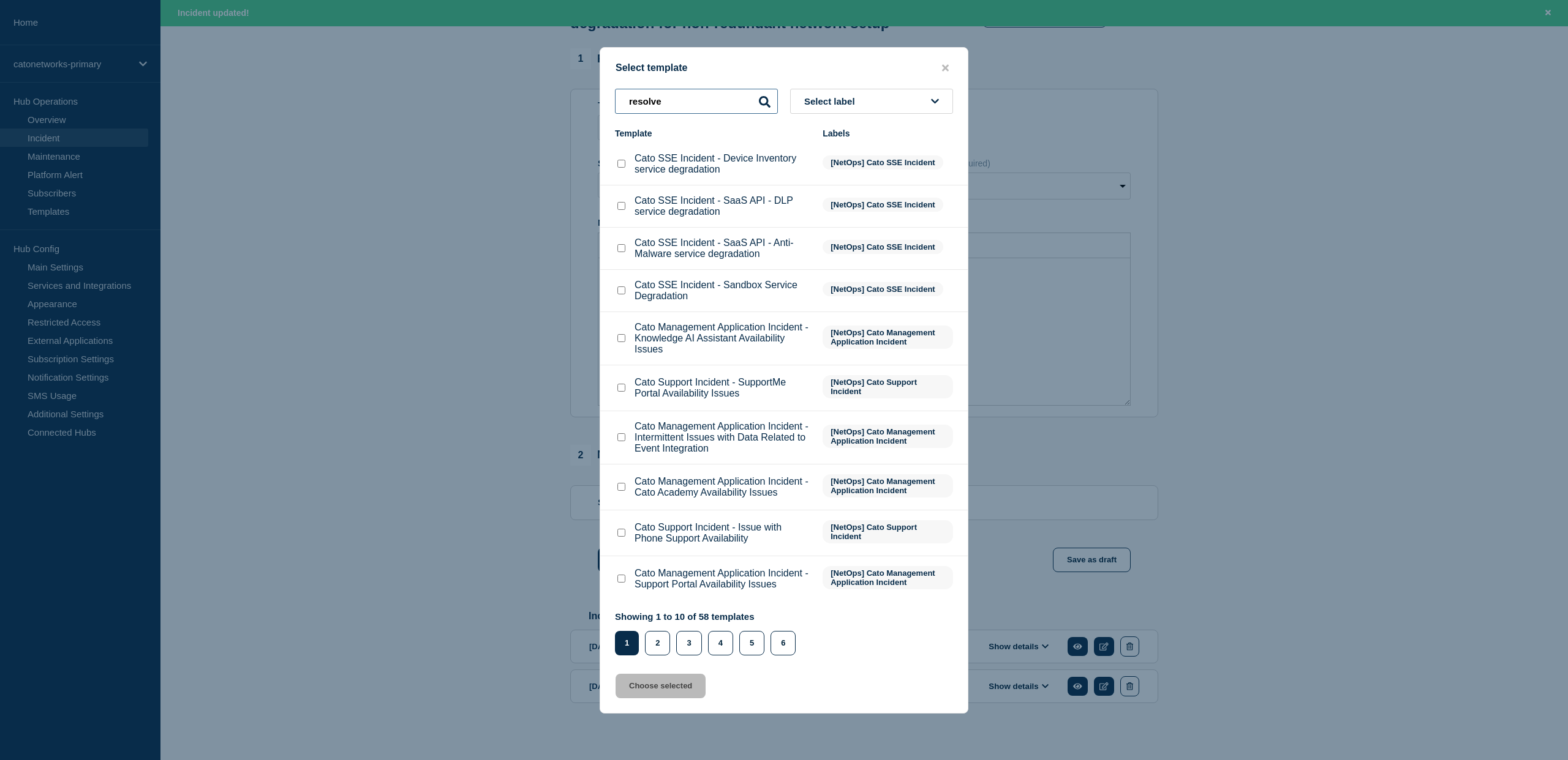
scroll to position [121, 0]
type input "resolve"
click at [857, 96] on span "Select label" at bounding box center [831, 101] width 55 height 10
type input "res"
click at [883, 191] on button "[NetOps] Update - Issue Resolved" at bounding box center [872, 204] width 163 height 25
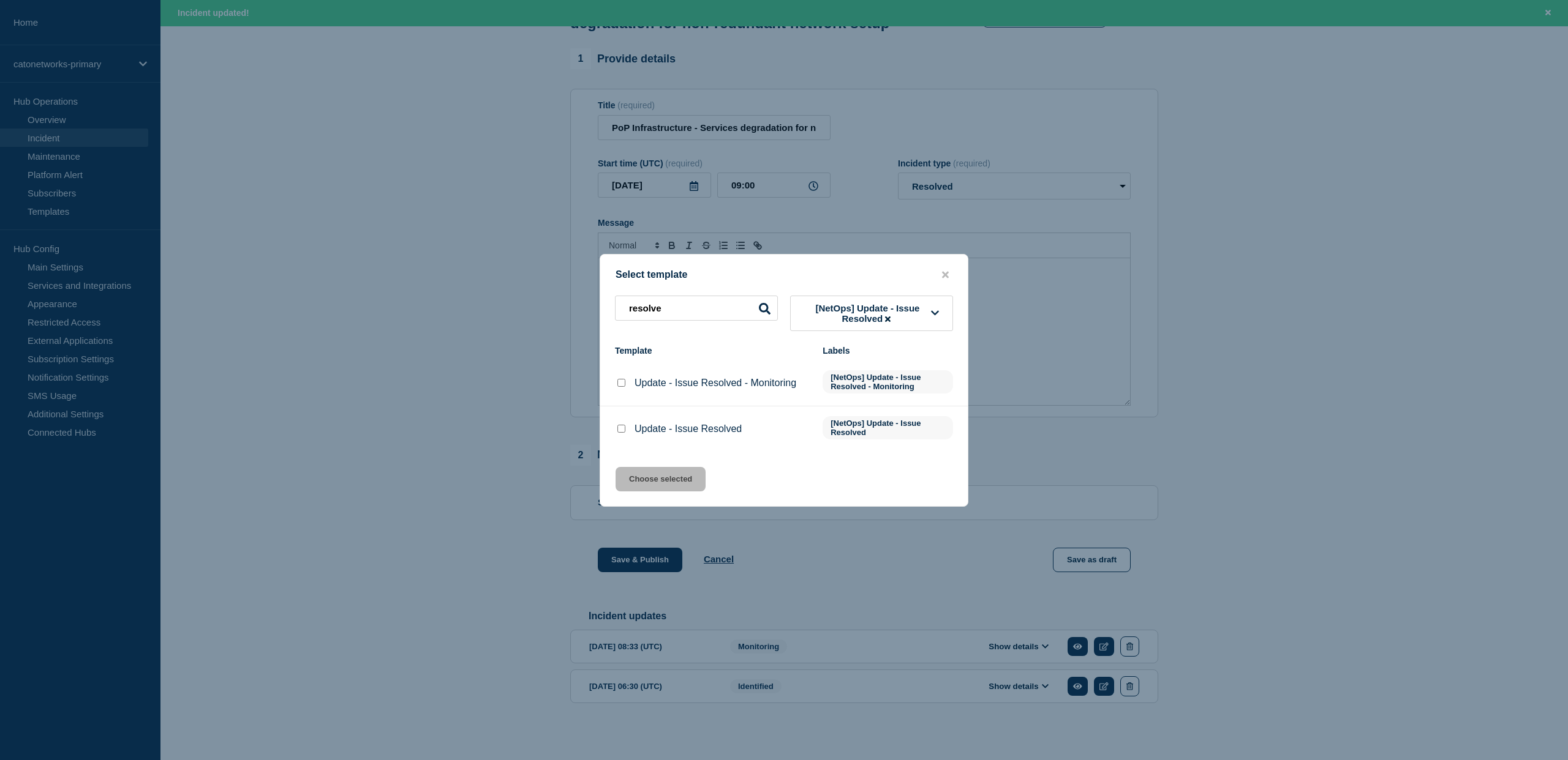
click at [624, 434] on div at bounding box center [621, 428] width 12 height 12
drag, startPoint x: 622, startPoint y: 436, endPoint x: 640, endPoint y: 450, distance: 22.8
click at [622, 433] on input "Update - Issue Resolved checkbox" at bounding box center [621, 428] width 8 height 8
checkbox input "true"
drag, startPoint x: 659, startPoint y: 487, endPoint x: 671, endPoint y: 489, distance: 12.2
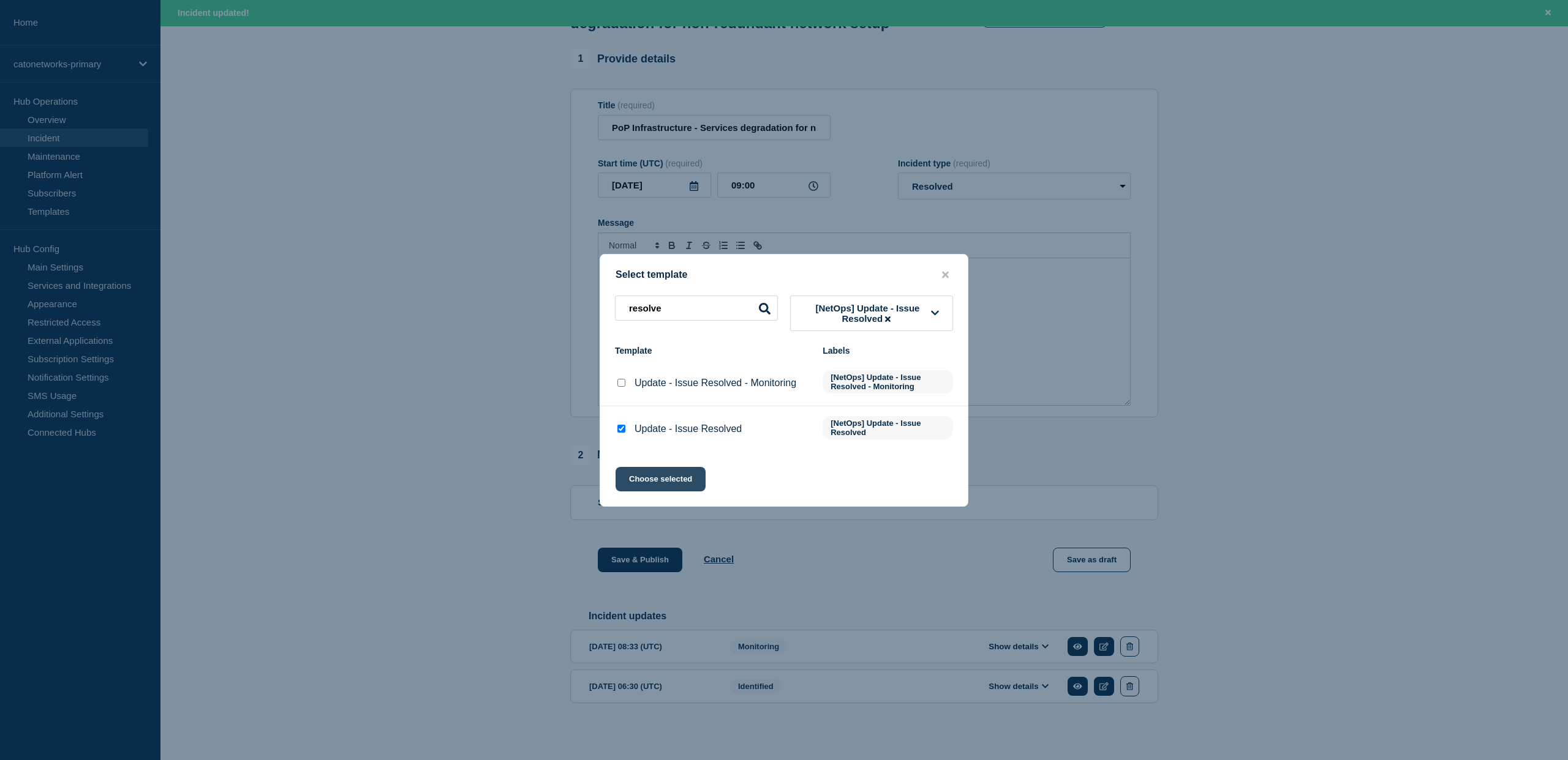
click at [659, 487] on button "Choose selected" at bounding box center [660, 479] width 90 height 24
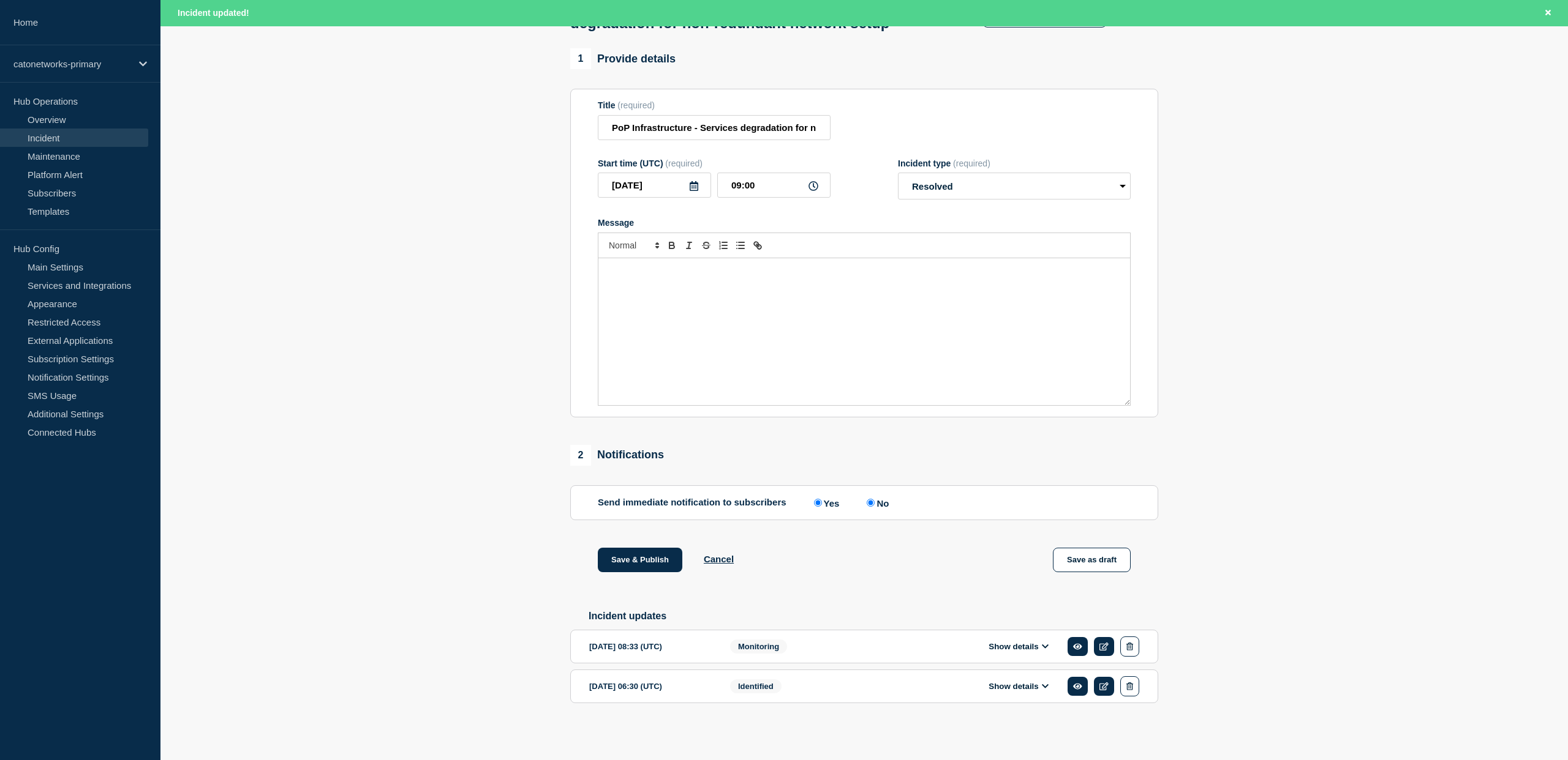
radio input "false"
radio input "true"
drag, startPoint x: 621, startPoint y: 352, endPoint x: 621, endPoint y: 360, distance: 8.0
click at [621, 360] on div "The service is fully operational. If you have any further questions, please con…" at bounding box center [864, 332] width 532 height 147
click at [630, 335] on p "Message" at bounding box center [865, 338] width 514 height 11
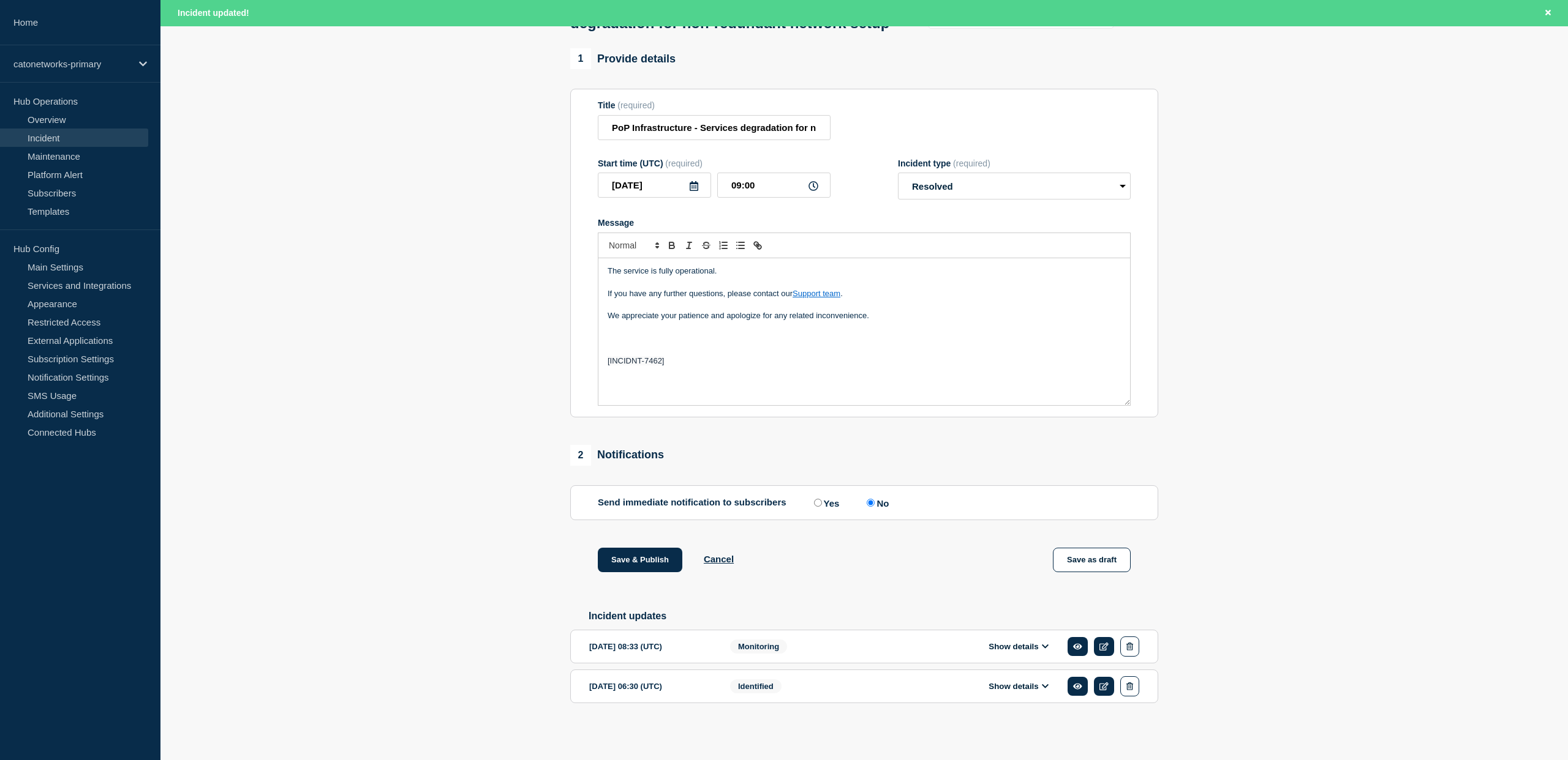
click at [673, 365] on div "The service is fully operational. If you have any further questions, please con…" at bounding box center [864, 332] width 532 height 147
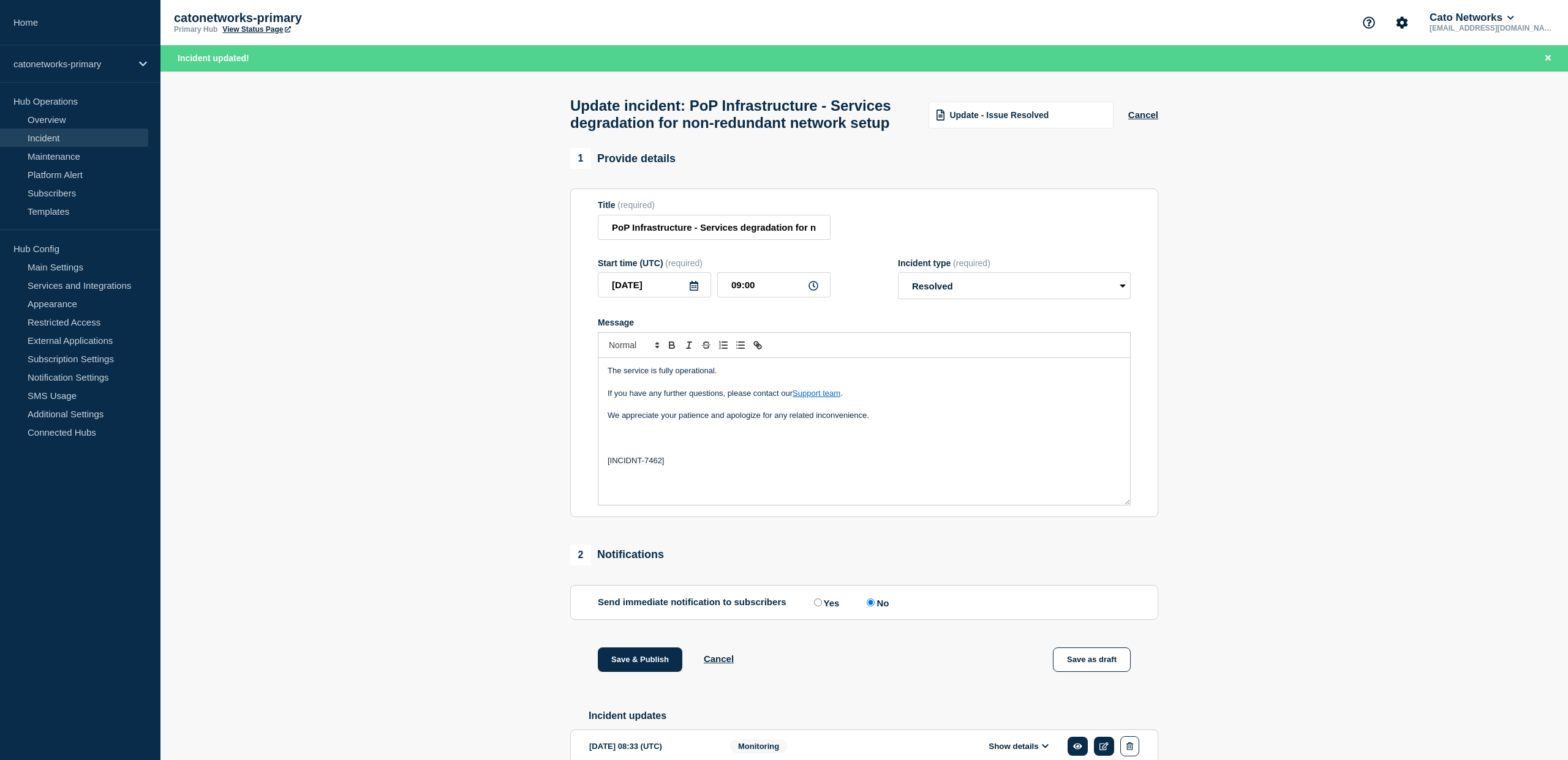
scroll to position [34, 0]
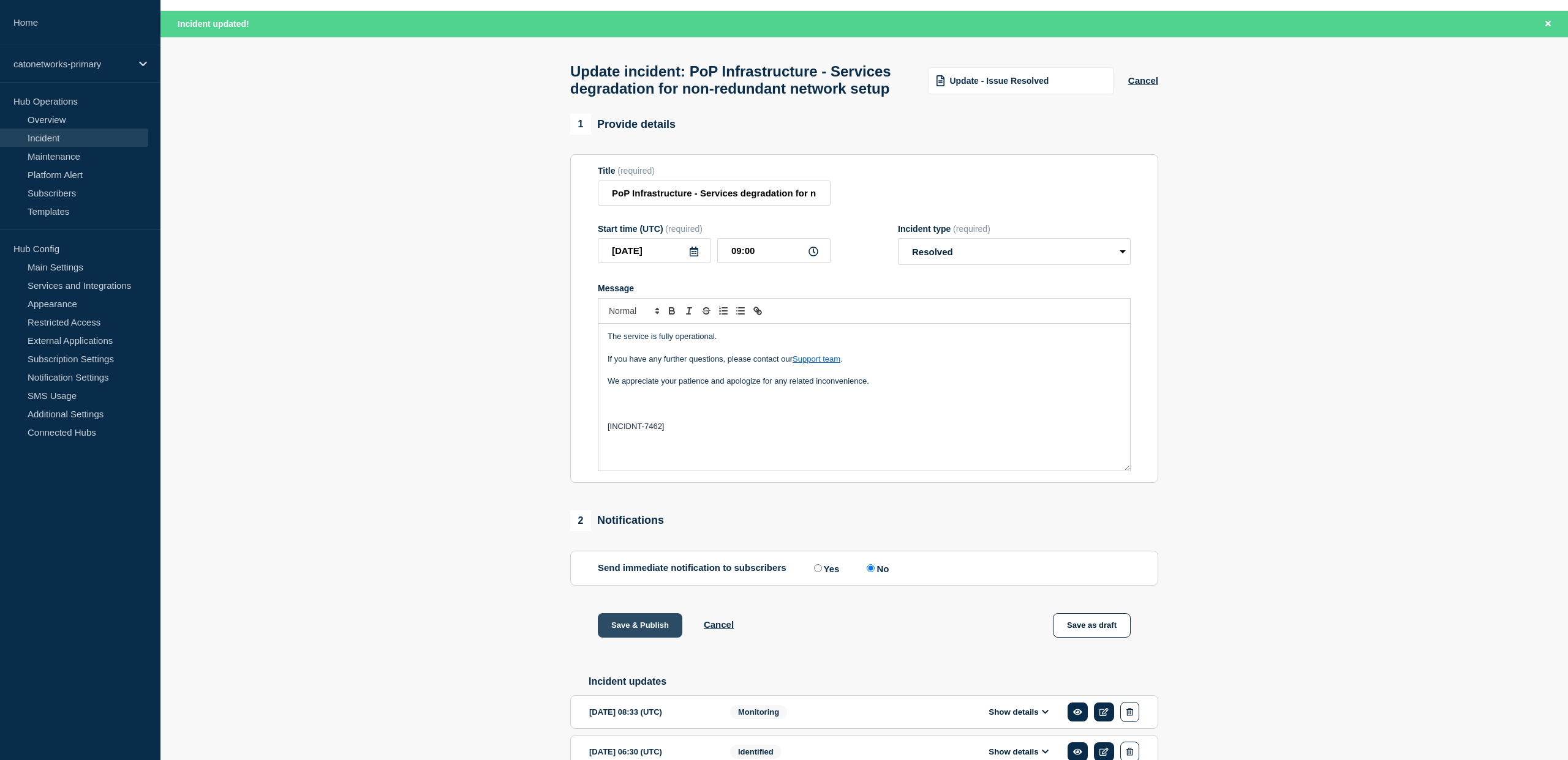
click at [626, 638] on button "Save & Publish" at bounding box center [640, 625] width 84 height 24
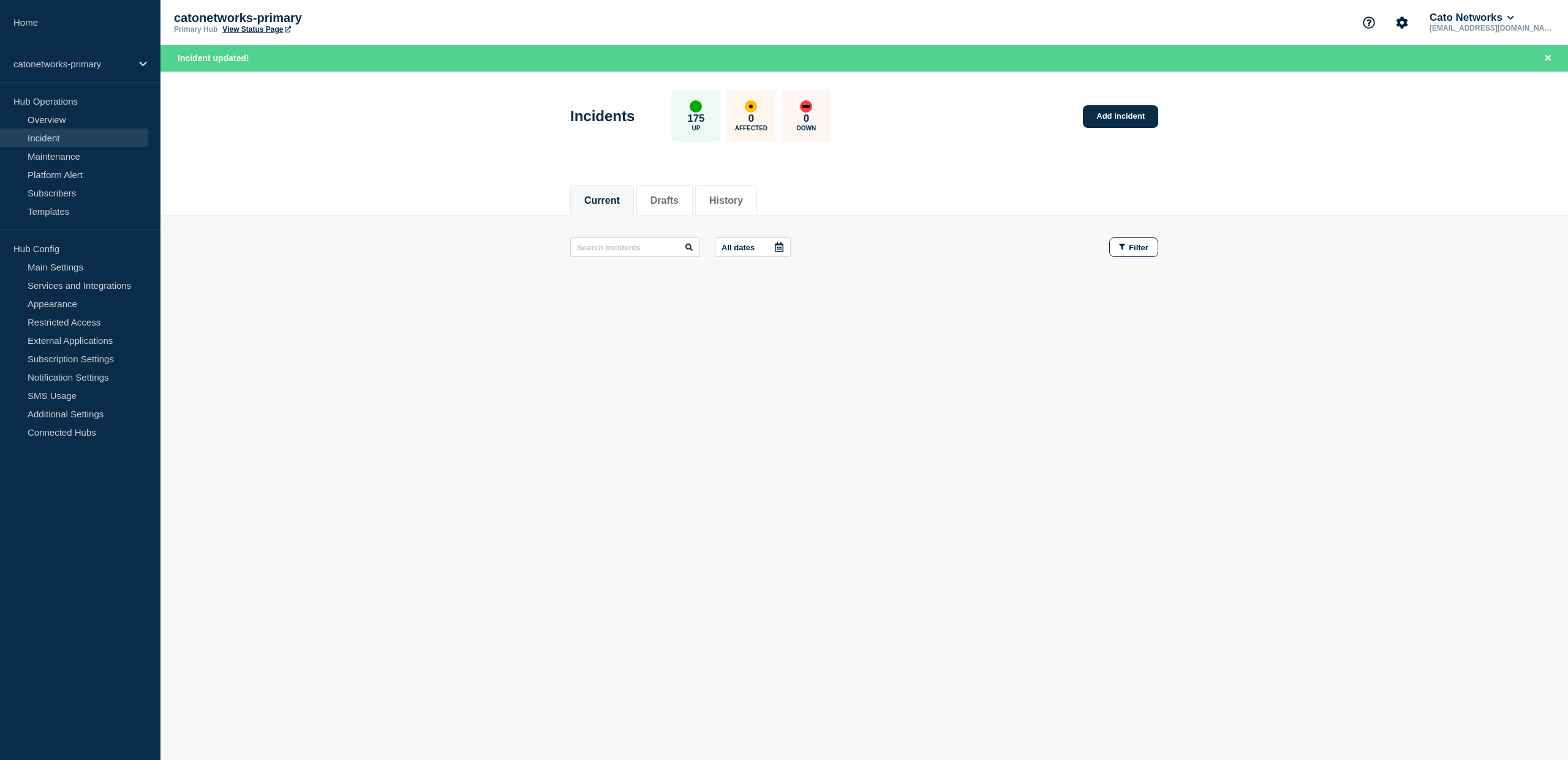
click at [674, 473] on body "Home catonetworks-primary Hub Operations Overview Incident Maintenance Platform…" at bounding box center [784, 380] width 1568 height 760
click at [722, 200] on button "History" at bounding box center [726, 200] width 34 height 11
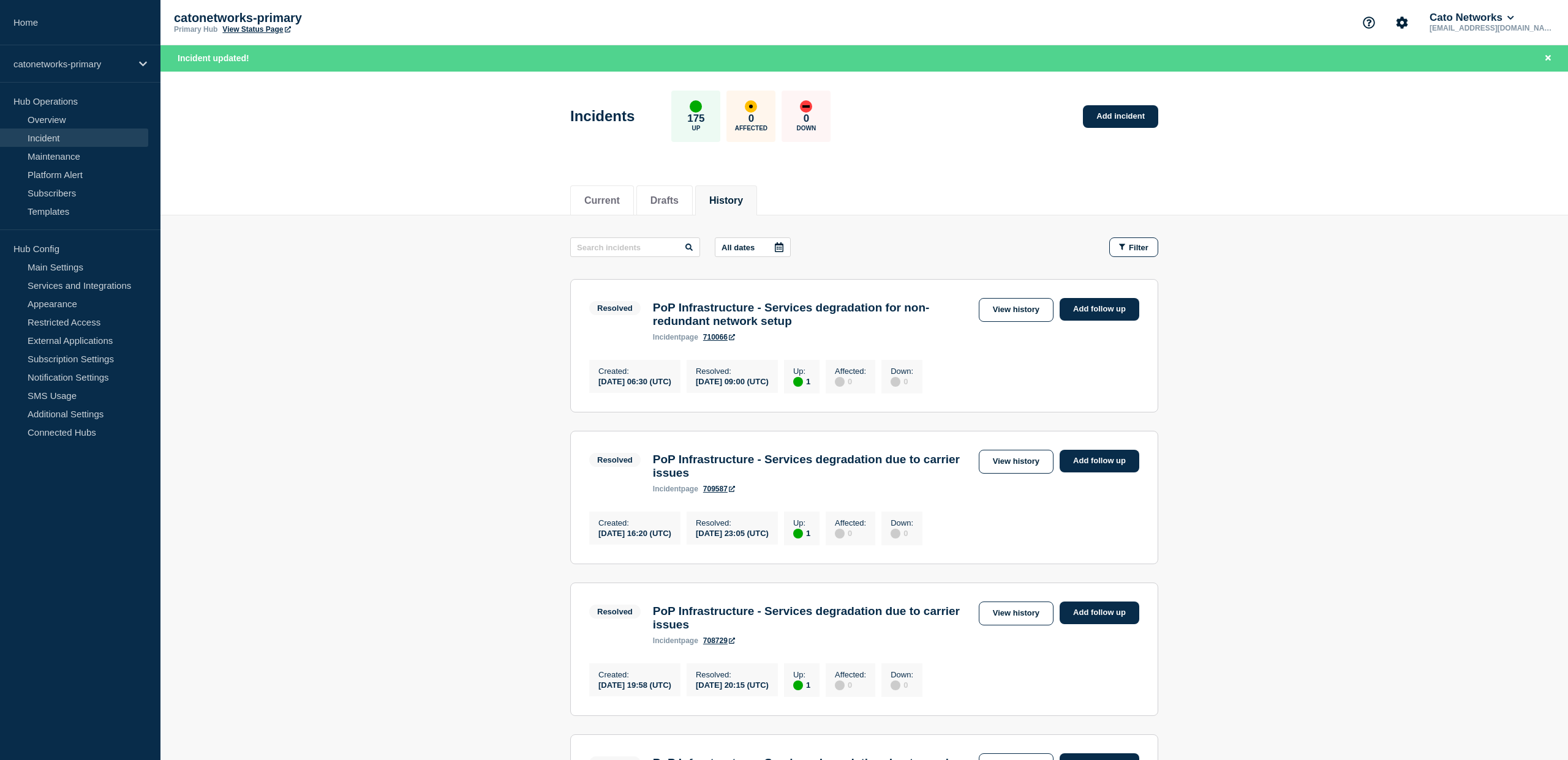
click at [853, 333] on div "PoP Infrastructure - Services degradation for non-redundant network setup incid…" at bounding box center [813, 321] width 332 height 41
click at [1011, 310] on link "View history" at bounding box center [1016, 310] width 74 height 24
